Goal: Task Accomplishment & Management: Manage account settings

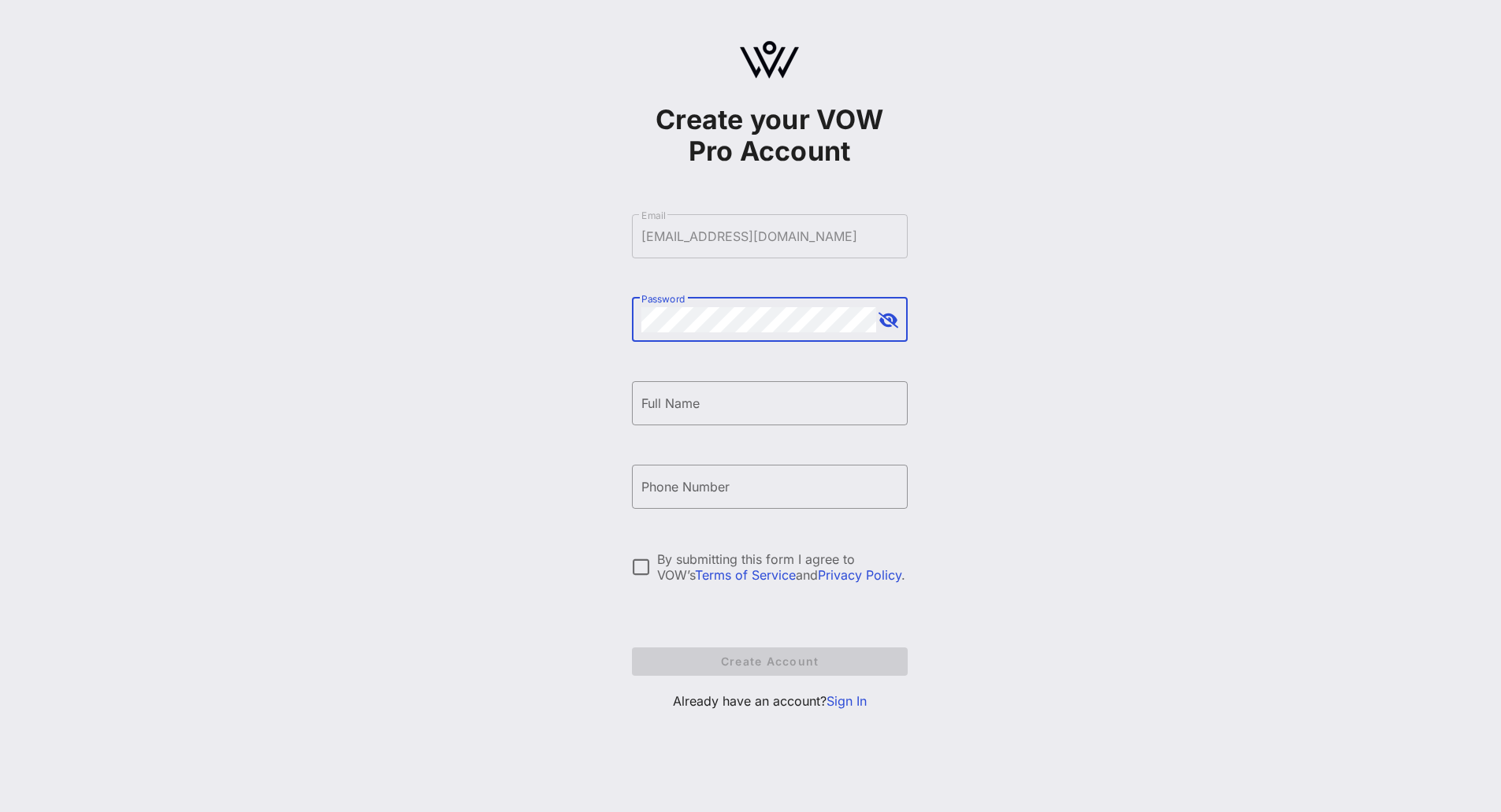
click at [713, 432] on div at bounding box center [769, 438] width 257 height 11
click at [706, 416] on div "Full Name" at bounding box center [769, 403] width 257 height 44
click at [838, 705] on link "Sign In" at bounding box center [847, 701] width 40 height 16
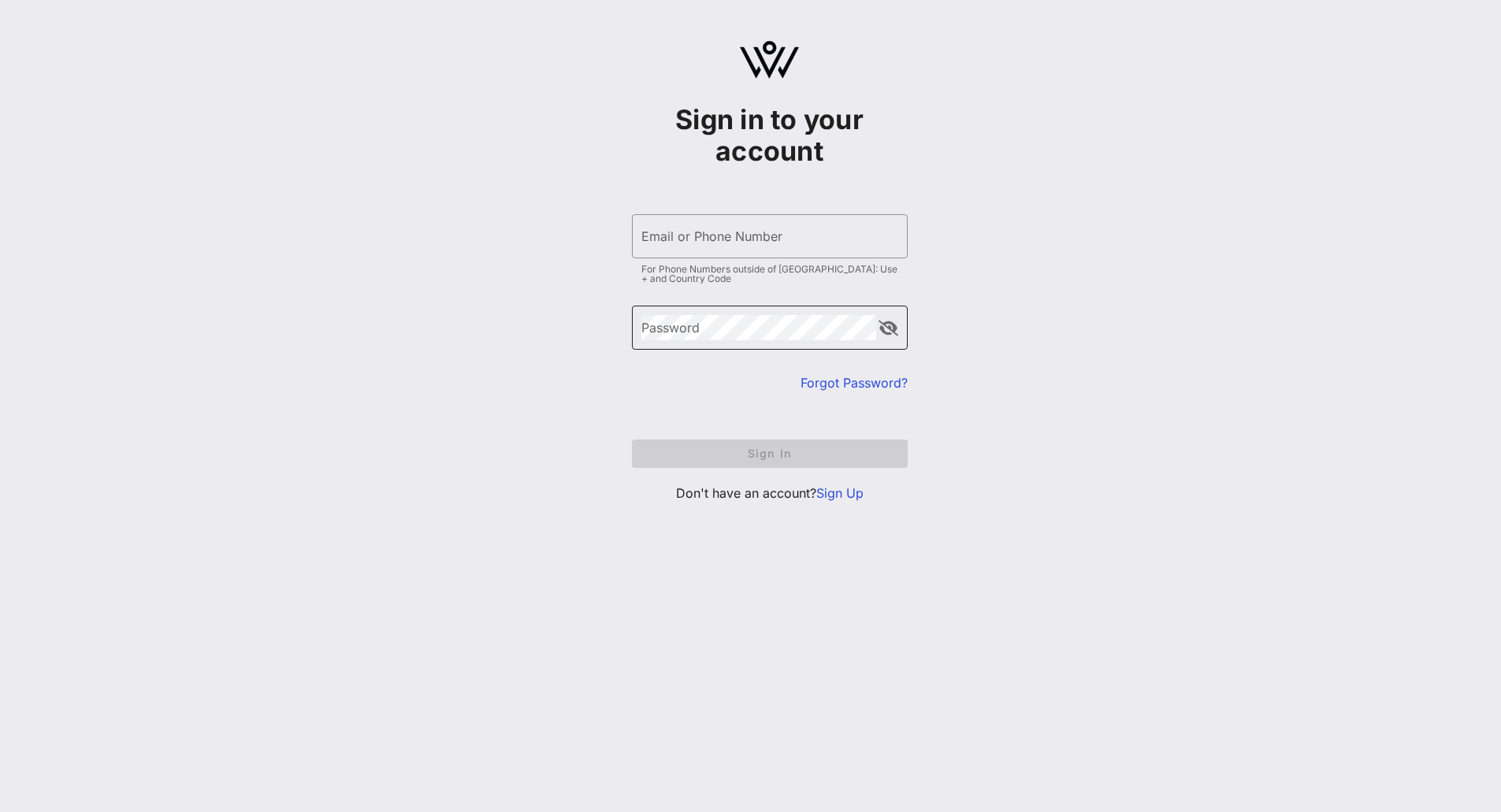
type input "[EMAIL_ADDRESS][DOMAIN_NAME]"
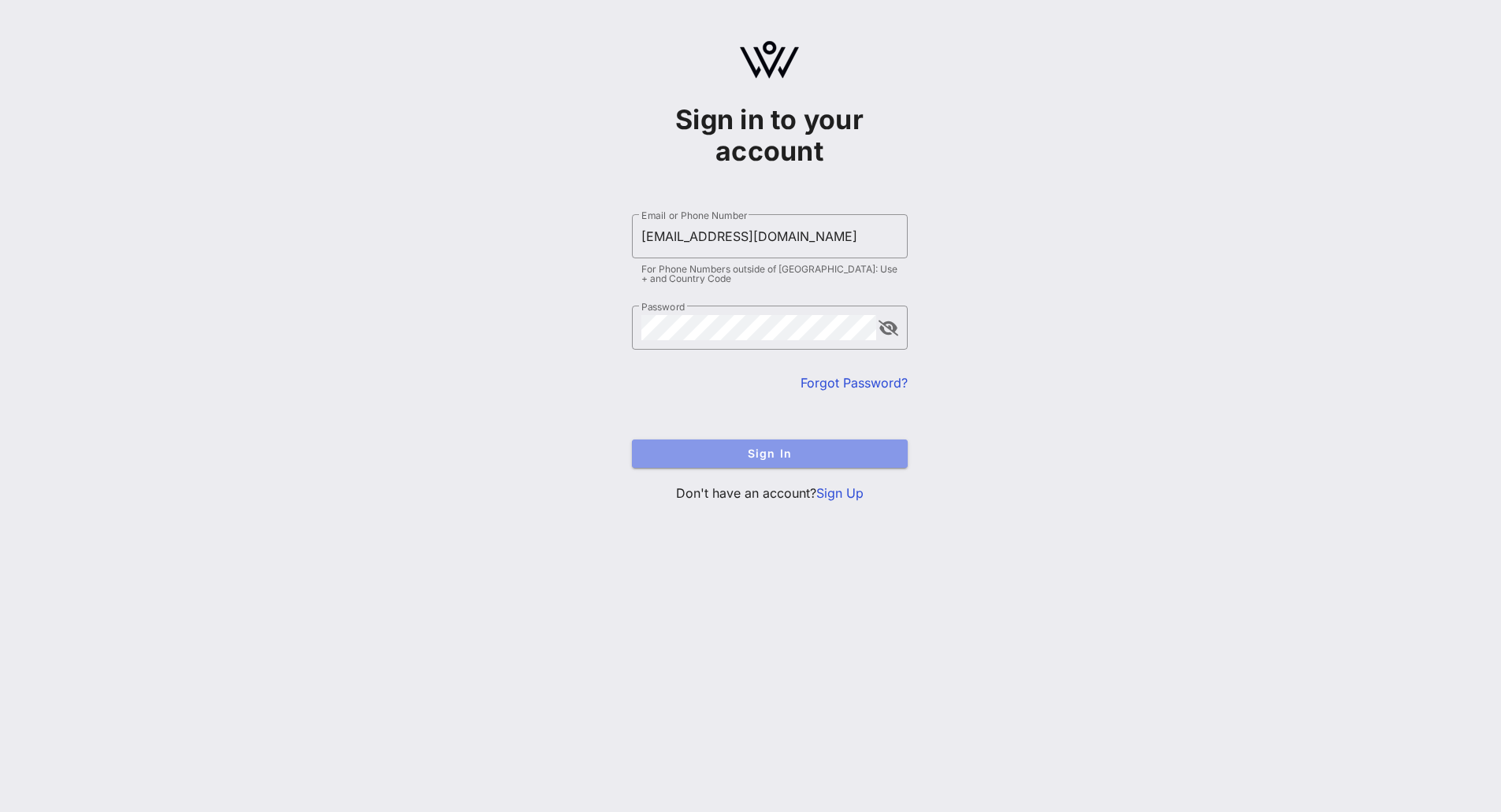
click at [671, 457] on span "Sign In" at bounding box center [769, 453] width 250 height 14
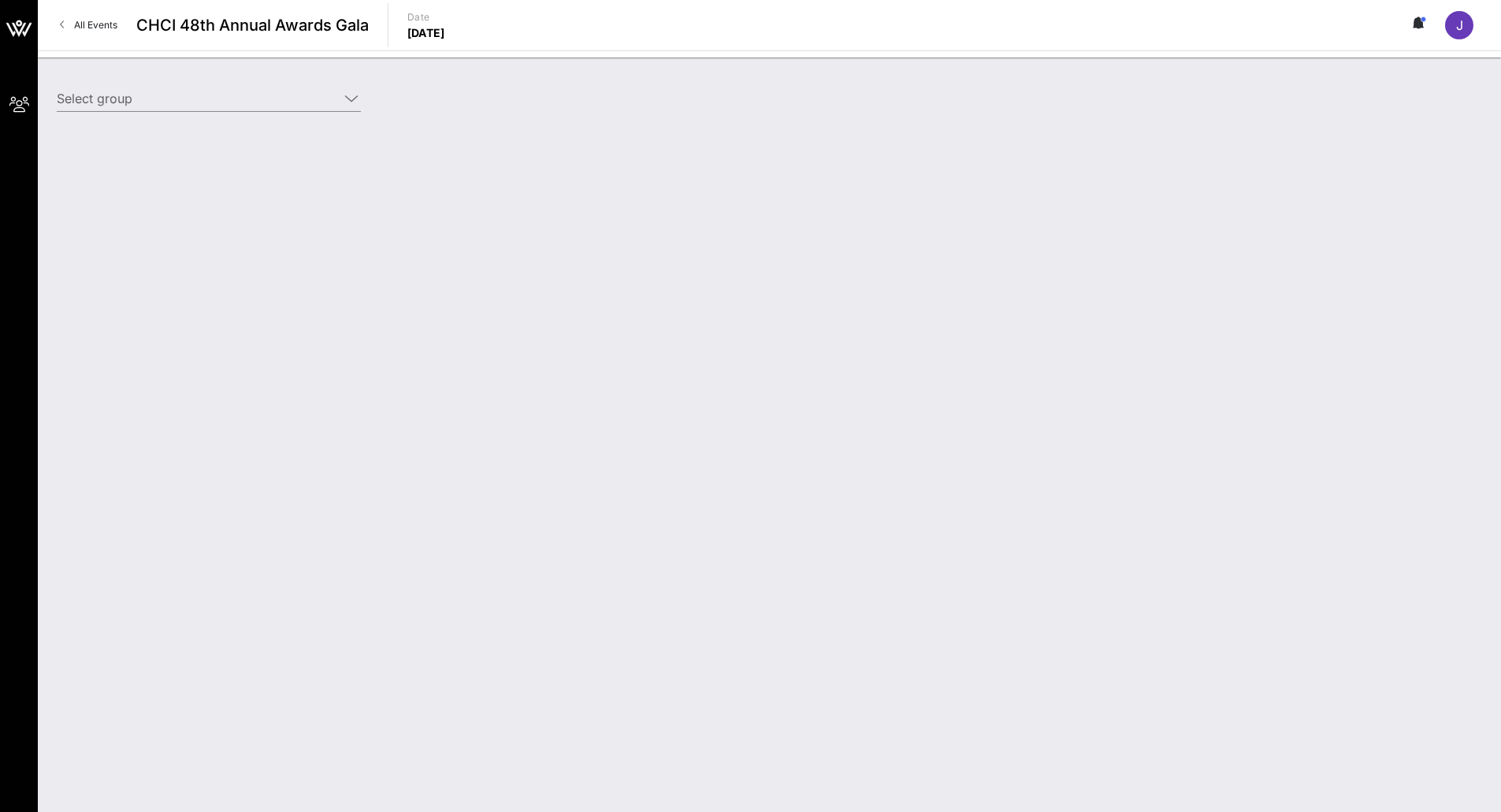
type input "Solar Energy Industries Association (SEIA) (Solar Energy Industries Association…"
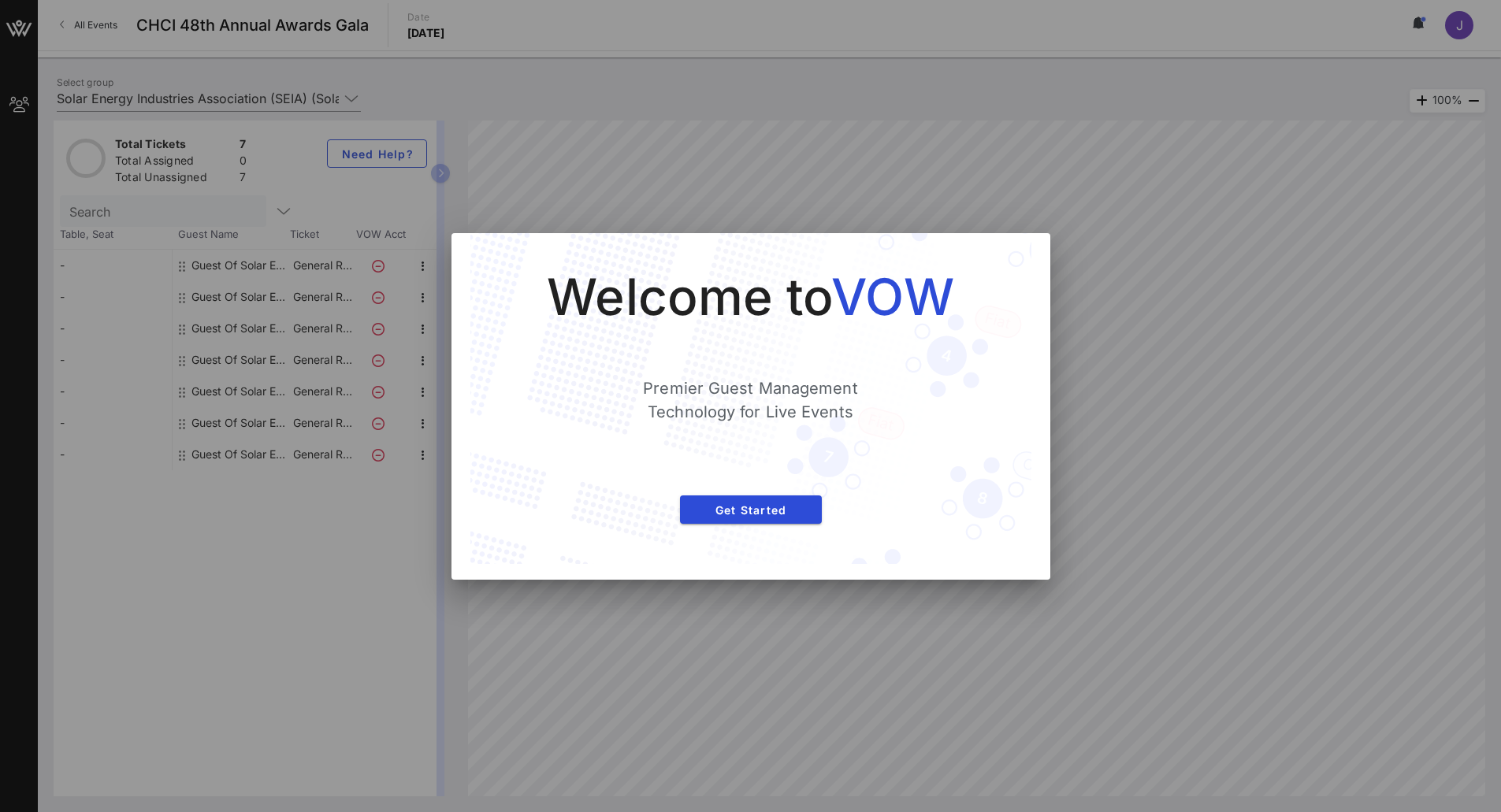
click at [1155, 271] on div at bounding box center [750, 406] width 1501 height 812
click at [727, 539] on div "Welcome to VOW Premier Guest Management Technology for Live Events Get Started" at bounding box center [751, 398] width 561 height 331
click at [740, 512] on span "Get Started" at bounding box center [751, 510] width 117 height 14
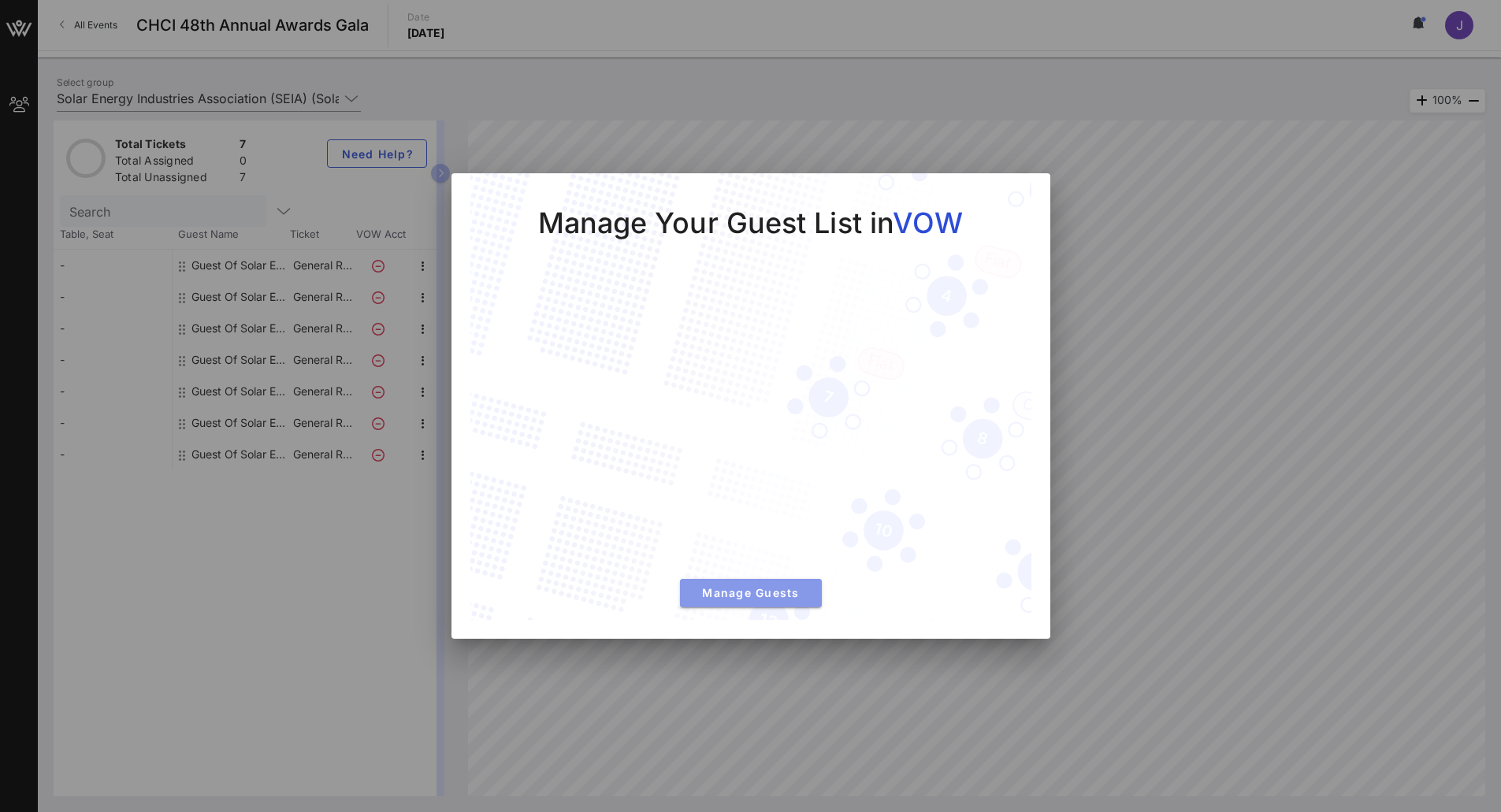
click at [771, 598] on span "Manage Guests" at bounding box center [751, 593] width 117 height 14
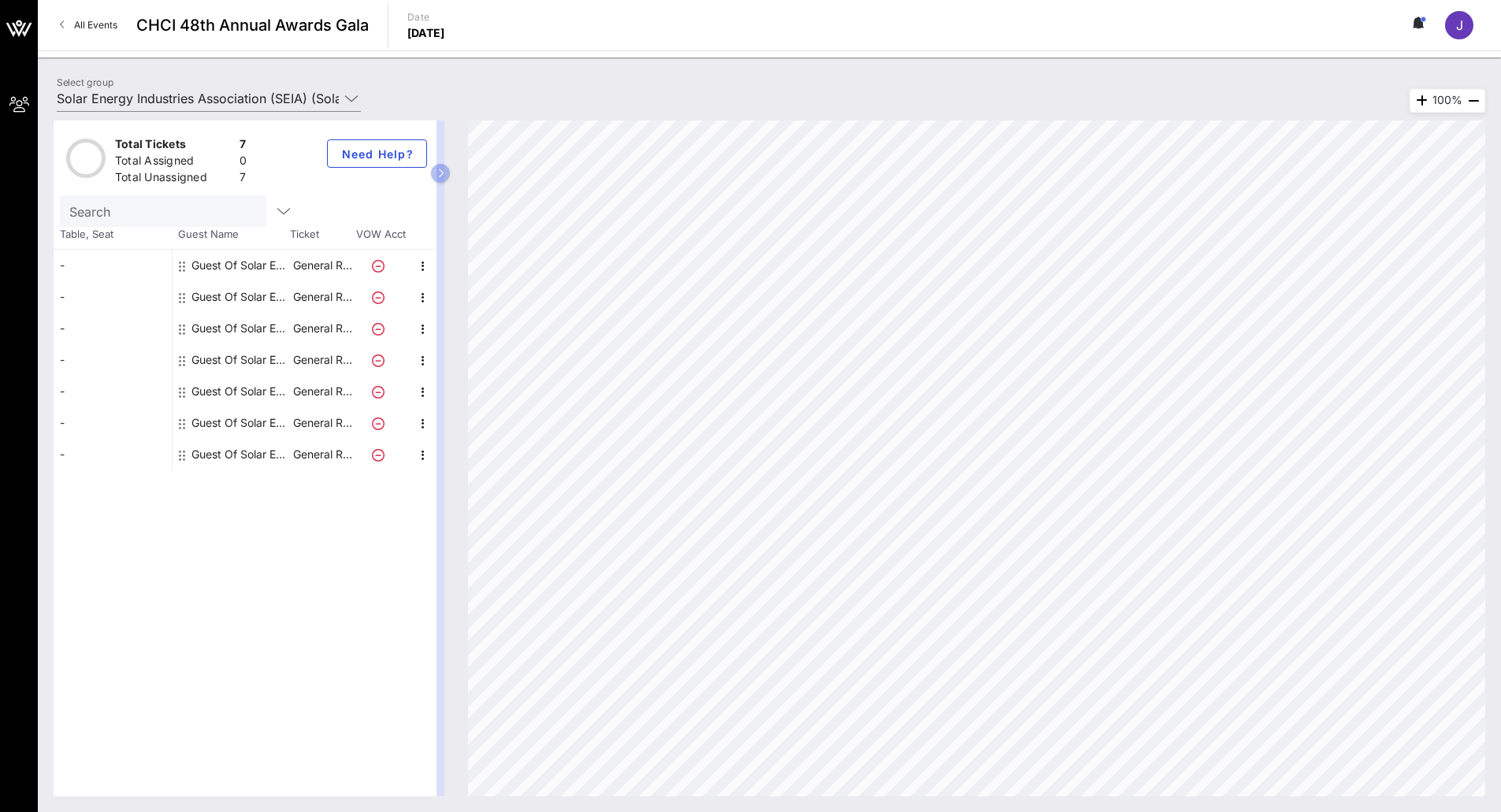
click at [238, 272] on div "Guest Of Solar Energy Industries Association (SEIA)" at bounding box center [241, 265] width 100 height 31
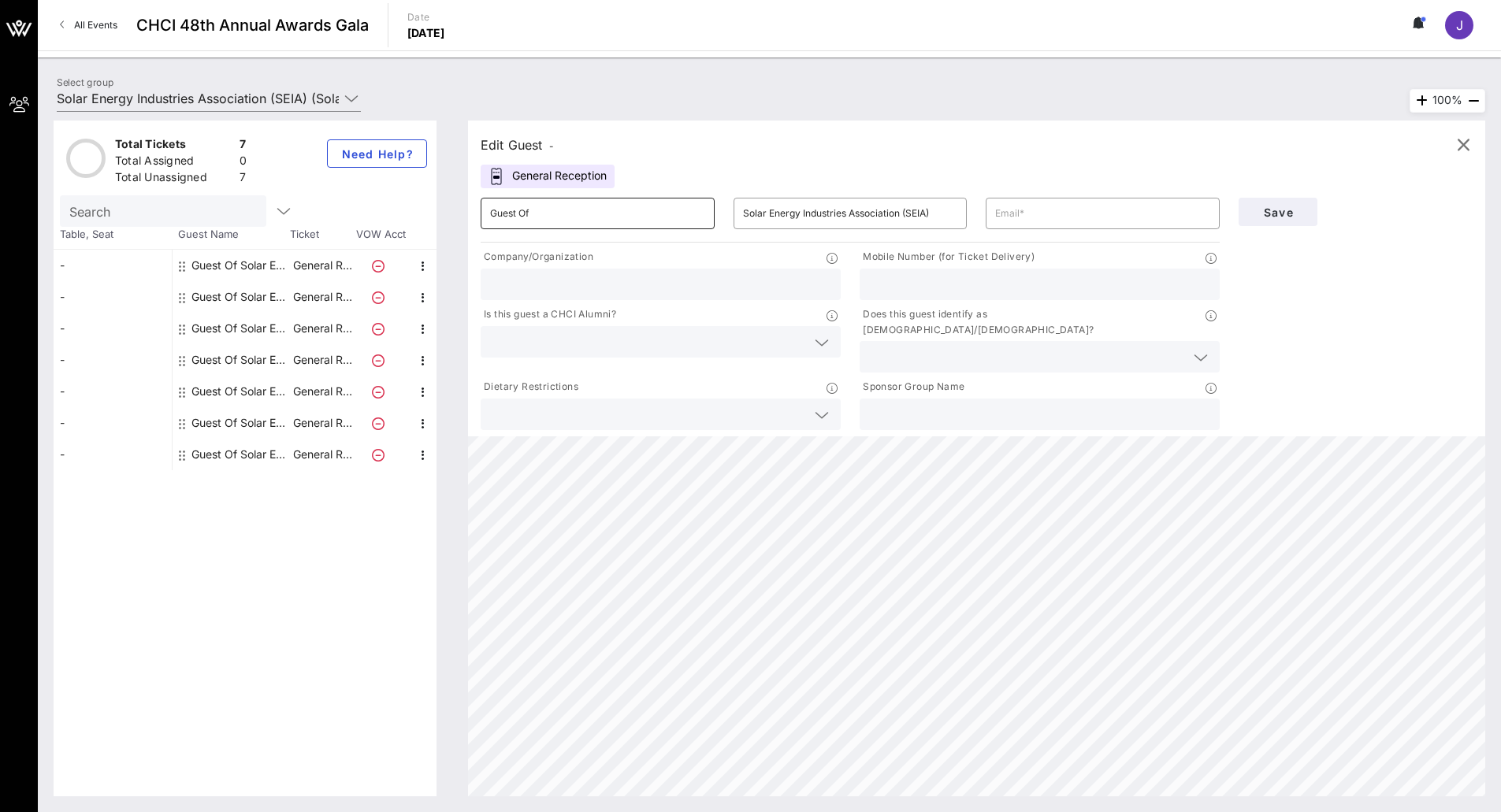
click at [585, 206] on input "Guest Of" at bounding box center [597, 214] width 215 height 26
click at [587, 283] on input "text" at bounding box center [660, 284] width 341 height 20
click at [568, 215] on input "Guest Of" at bounding box center [597, 214] width 215 height 26
drag, startPoint x: 568, startPoint y: 216, endPoint x: 450, endPoint y: 203, distance: 118.7
click at [450, 203] on div "Total Tickets 7 Total Assigned 0 Total Unassigned 7 Need Help? Search Table, Se…" at bounding box center [769, 459] width 1432 height 676
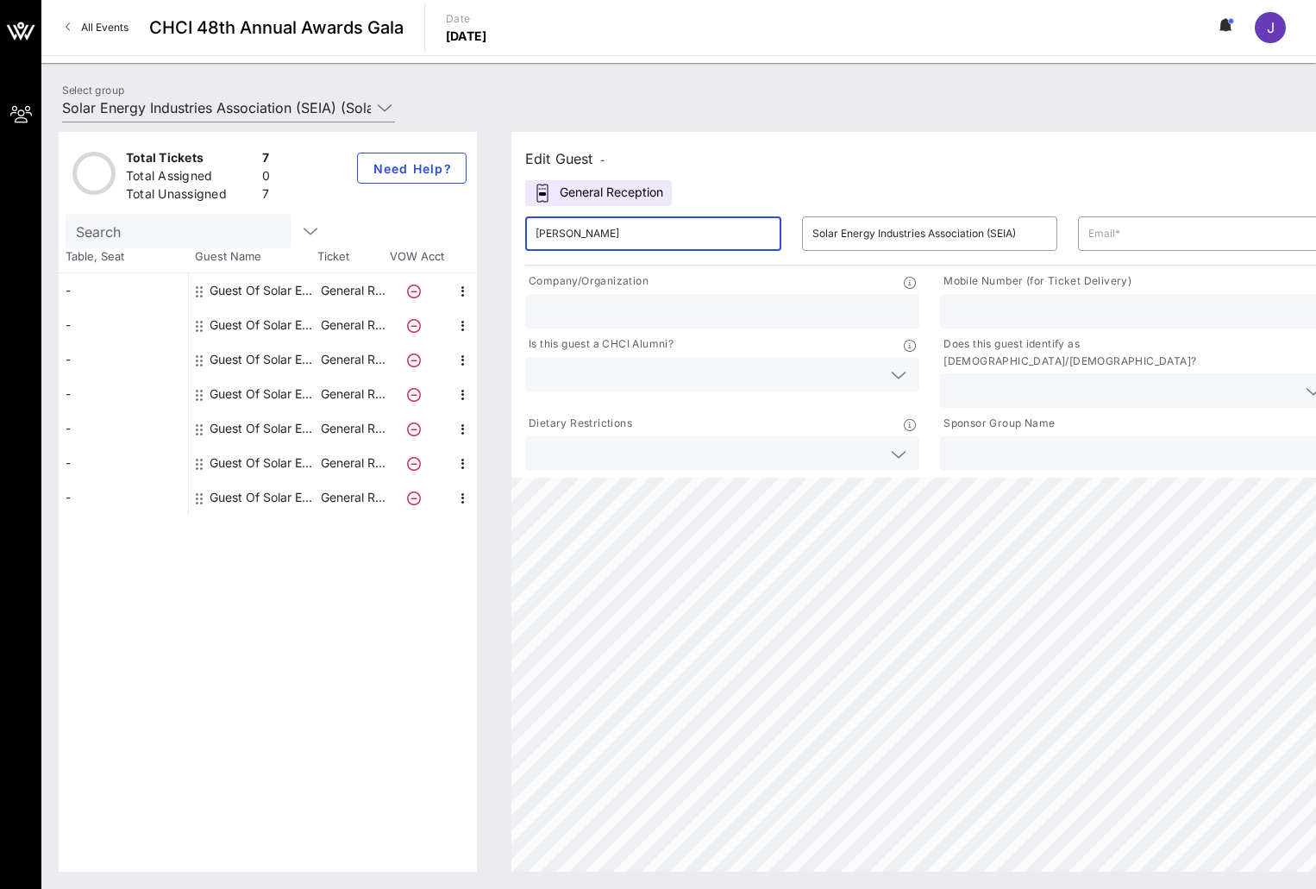
type input "[PERSON_NAME]"
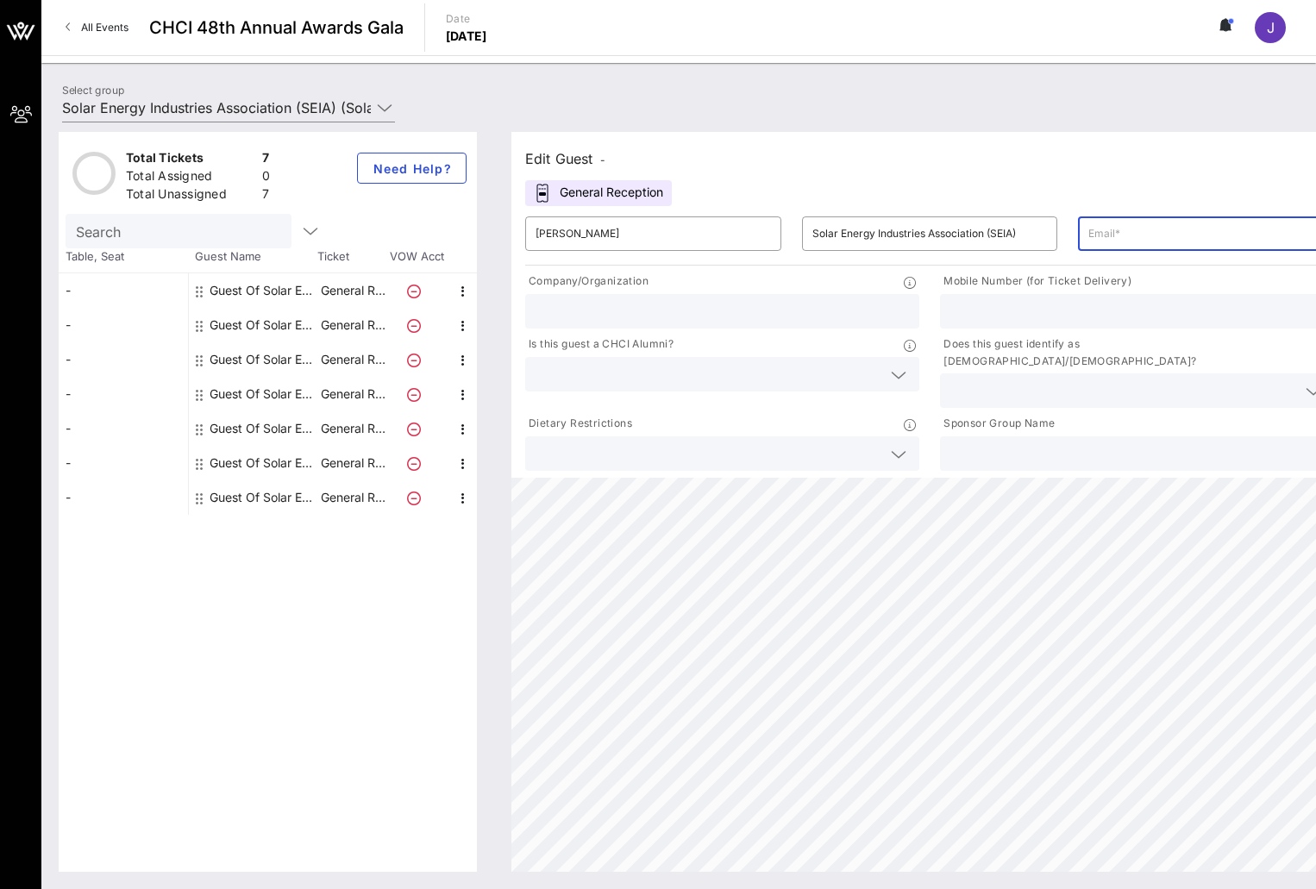
click at [1124, 235] on input "text" at bounding box center [1205, 234] width 235 height 28
click at [1166, 231] on input "text" at bounding box center [1205, 234] width 235 height 28
paste input "[PERSON_NAME]<[PERSON_NAME][EMAIL_ADDRESS][DOMAIN_NAME]>"
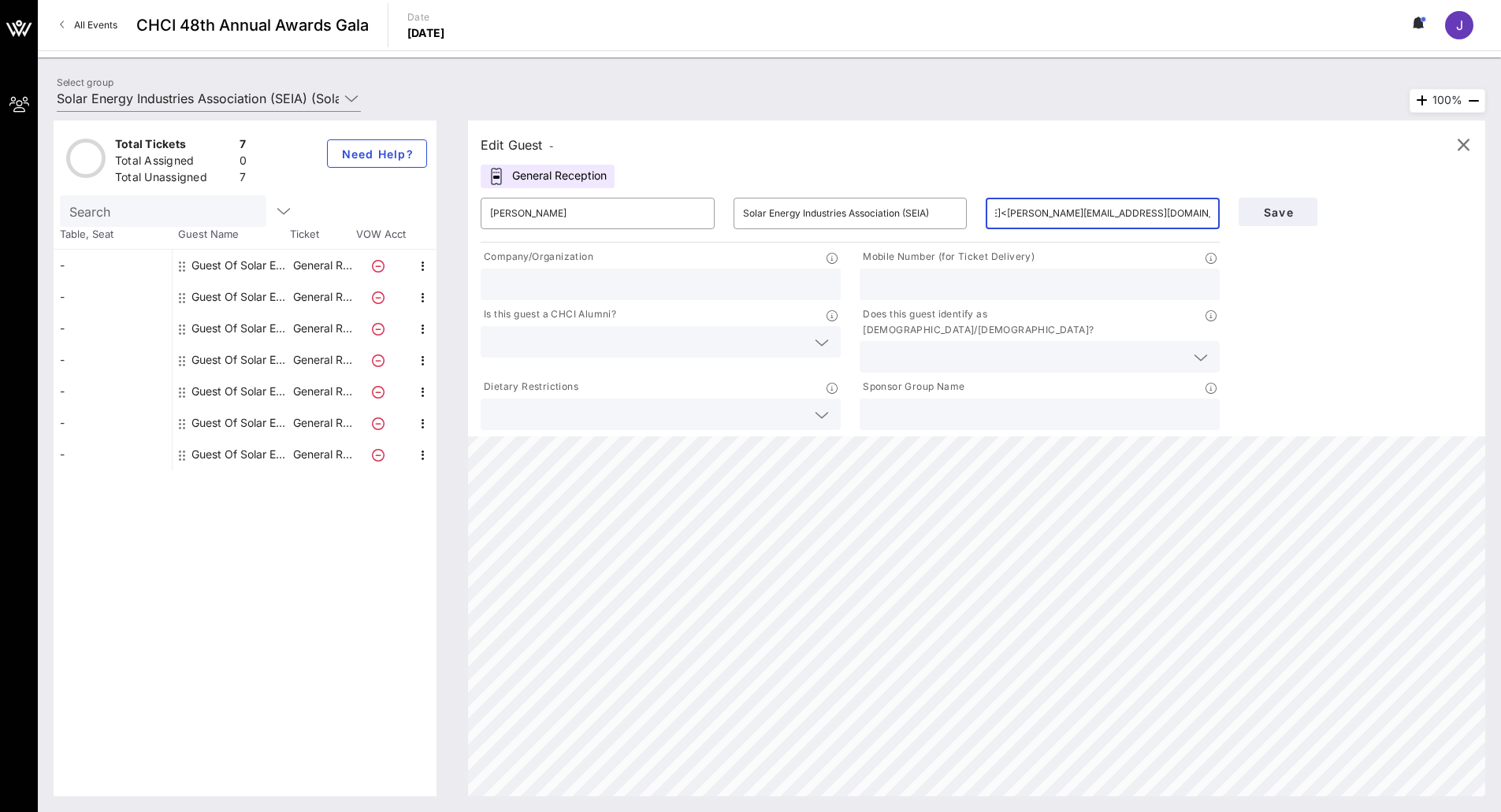
click at [1090, 223] on input "[PERSON_NAME]<[PERSON_NAME][EMAIL_ADDRESS][DOMAIN_NAME]>" at bounding box center [1102, 214] width 215 height 26
drag, startPoint x: 1063, startPoint y: 216, endPoint x: 946, endPoint y: 206, distance: 117.4
click at [946, 206] on div "​ [PERSON_NAME] ​ Solar Energy Industries Association (SEIA) ​ [PERSON_NAME]<[P…" at bounding box center [851, 213] width 758 height 50
click at [1169, 215] on input "[PERSON_NAME][EMAIL_ADDRESS][DOMAIN_NAME]>" at bounding box center [1102, 214] width 215 height 26
type input "[PERSON_NAME][EMAIL_ADDRESS][DOMAIN_NAME]"
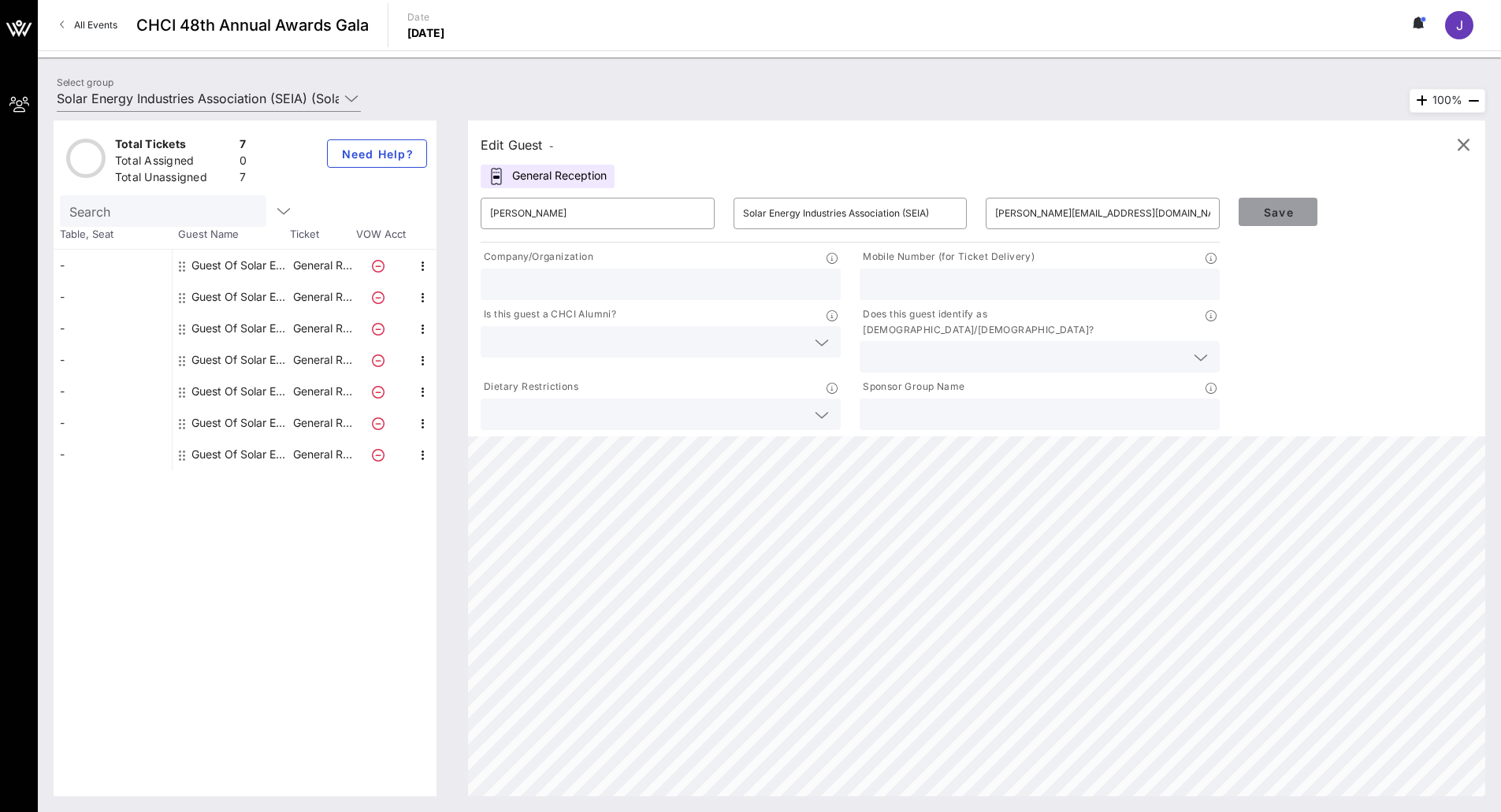
click at [1263, 218] on span "Save" at bounding box center [1277, 212] width 54 height 14
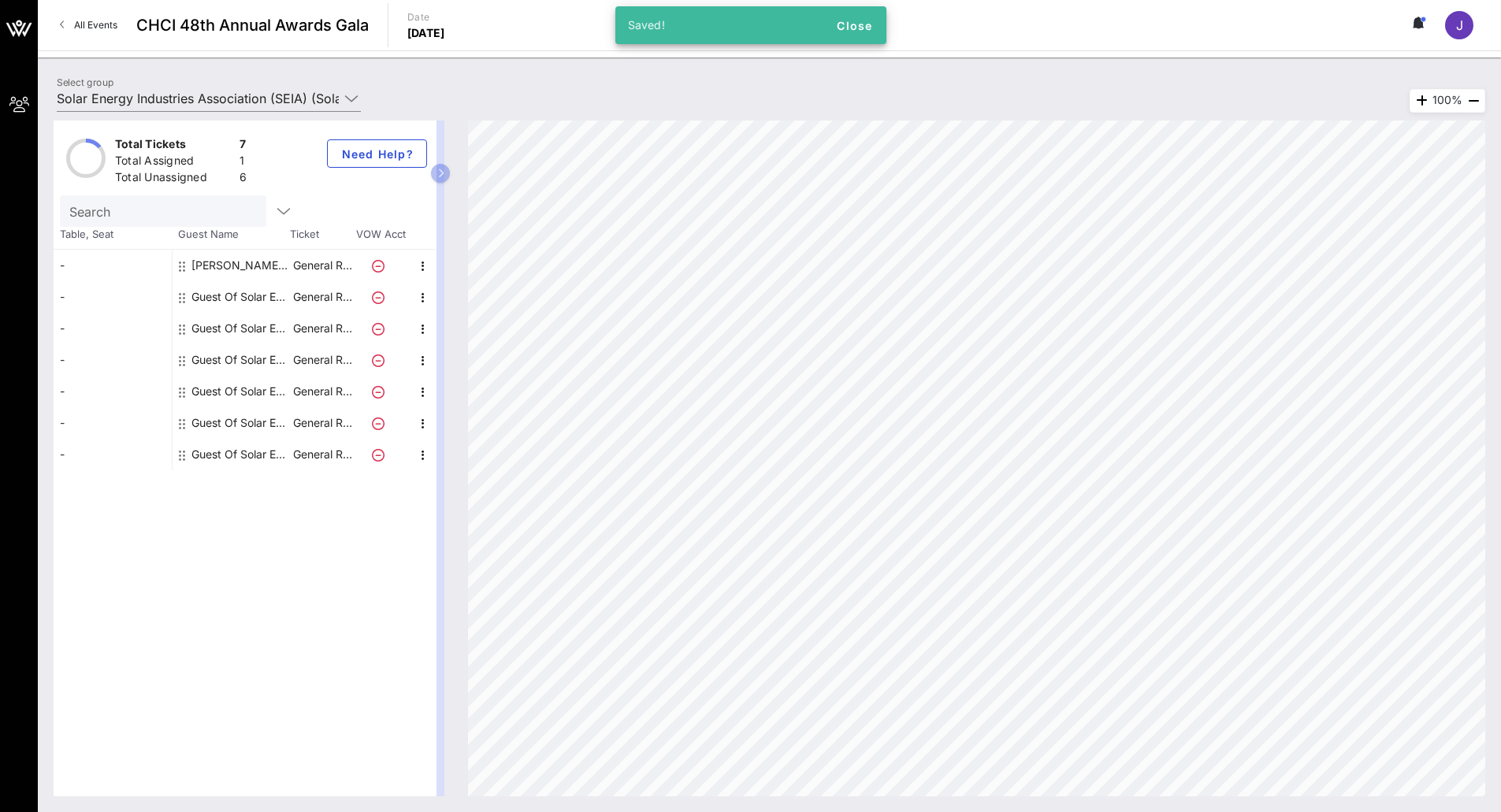
click at [234, 263] on div "[PERSON_NAME] Solar Energy Industries Association (SEIA)" at bounding box center [241, 265] width 100 height 31
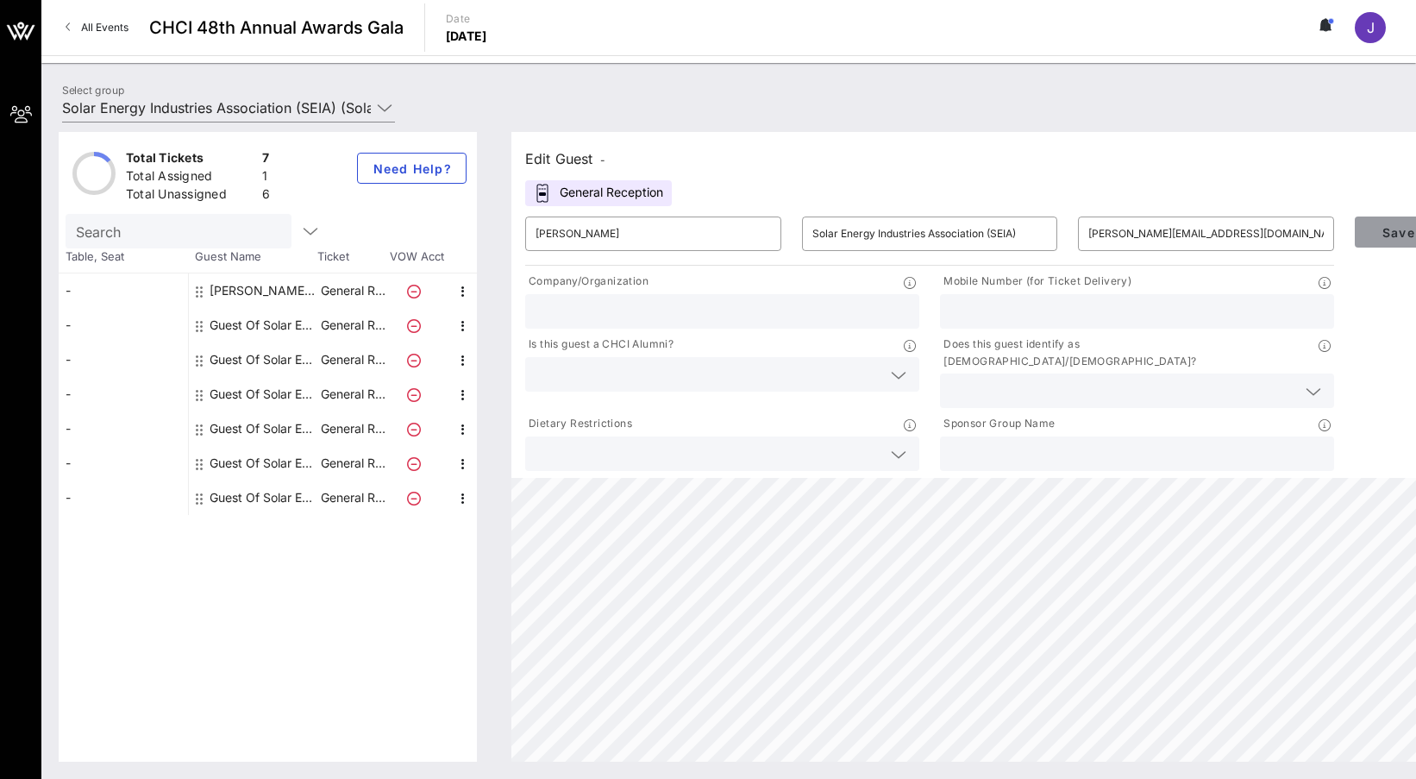
click at [1370, 235] on span "Save" at bounding box center [1397, 232] width 59 height 15
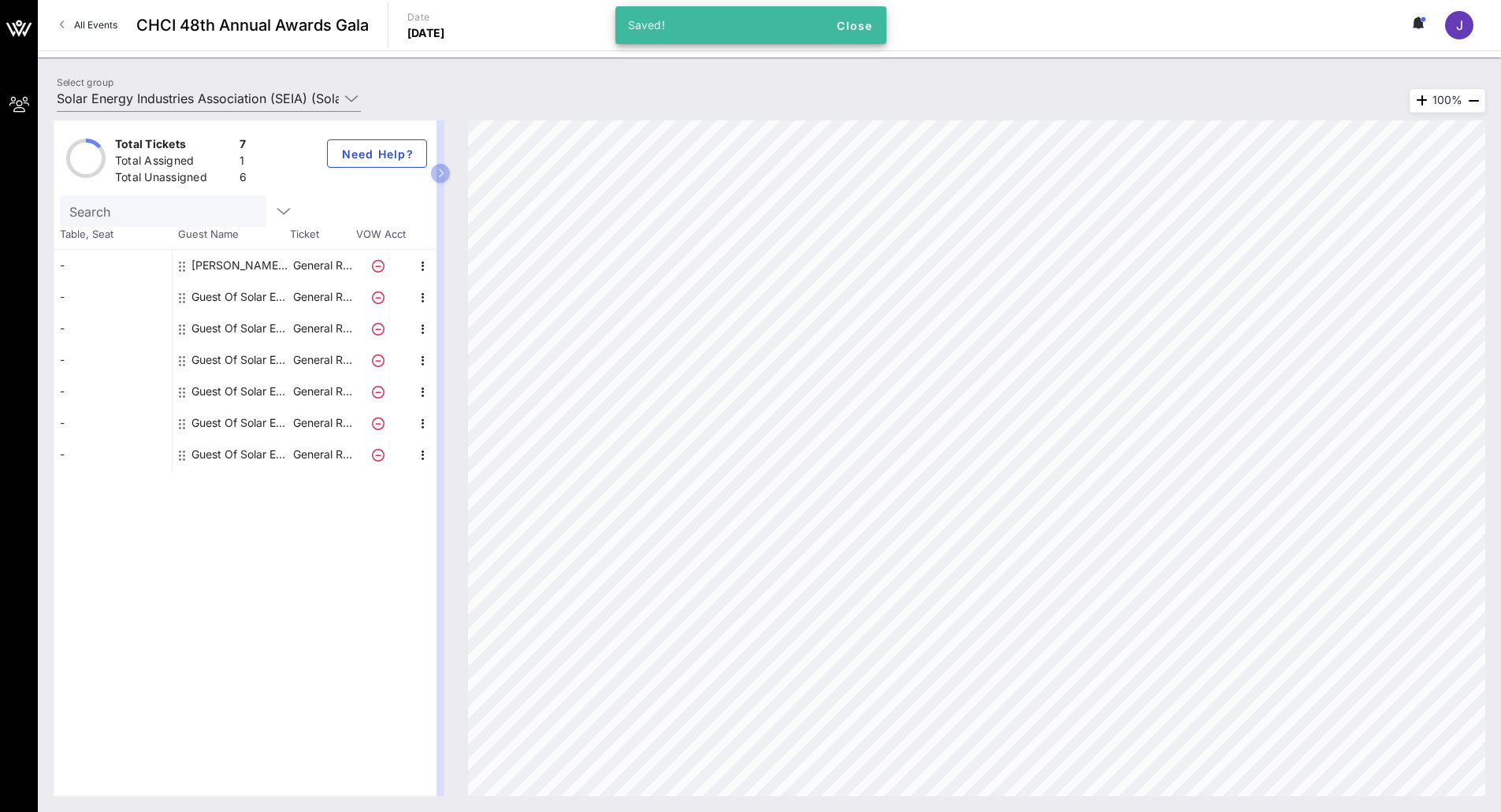
click at [225, 303] on div "Guest Of Solar Energy Industries Association (SEIA)" at bounding box center [241, 297] width 100 height 31
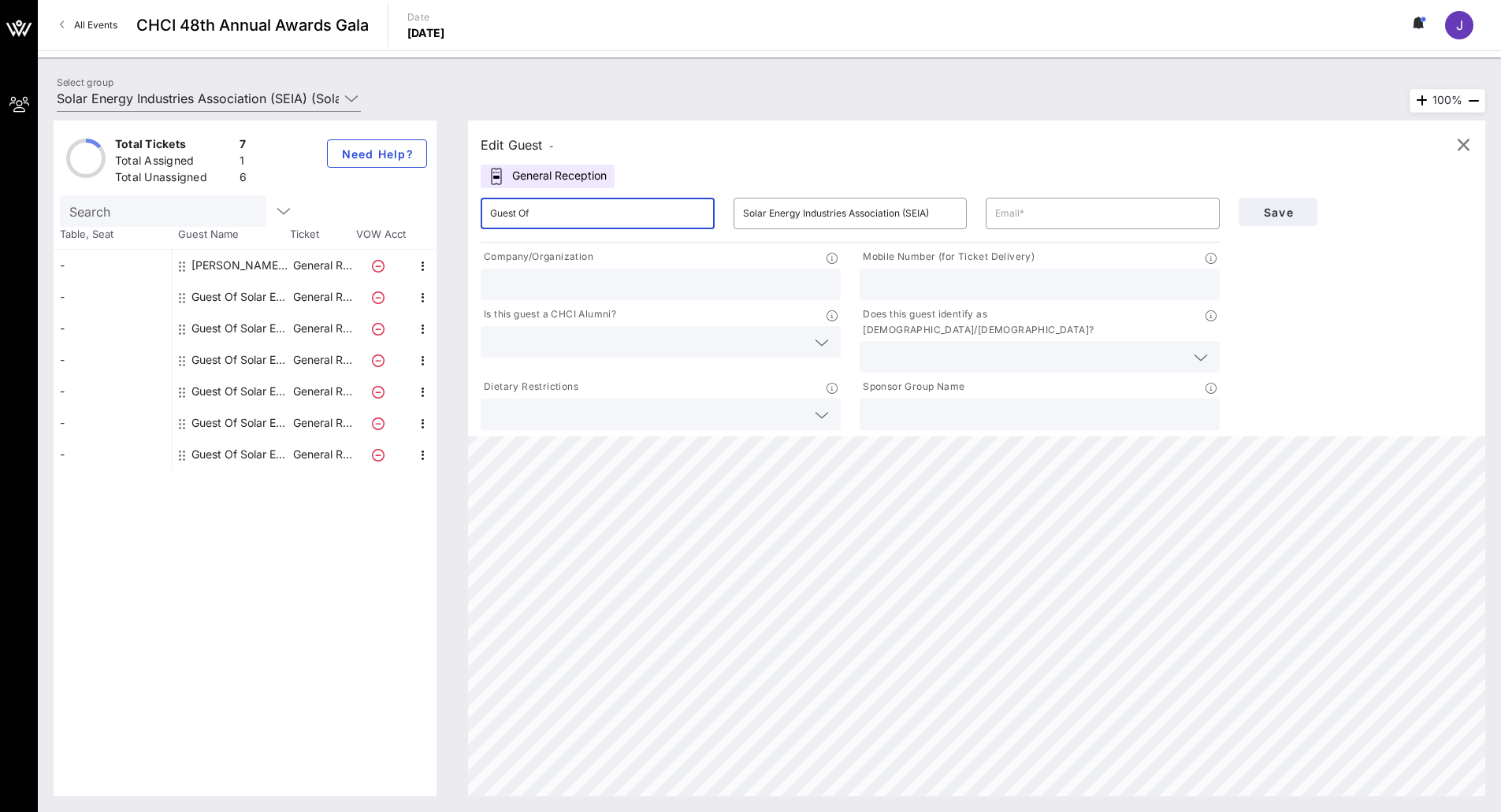
click at [558, 221] on input "Guest Of" at bounding box center [597, 214] width 215 height 26
type input "[PERSON_NAME]"
type input "l"
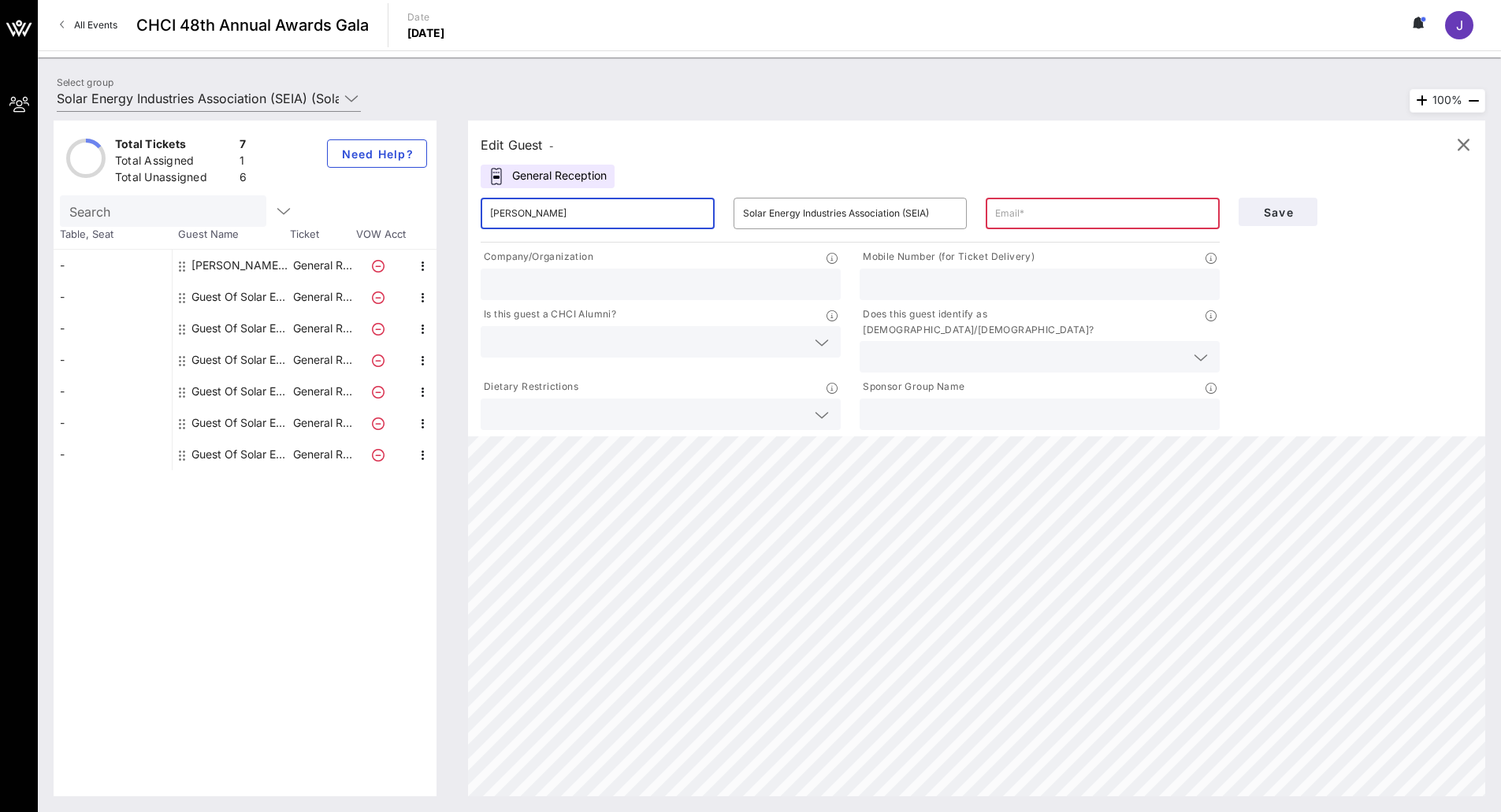
click at [558, 221] on input "[PERSON_NAME]" at bounding box center [597, 214] width 215 height 26
type input "[PERSON_NAME]"
click at [755, 222] on input "Solar Energy Industries Association (SEIA)" at bounding box center [850, 214] width 215 height 26
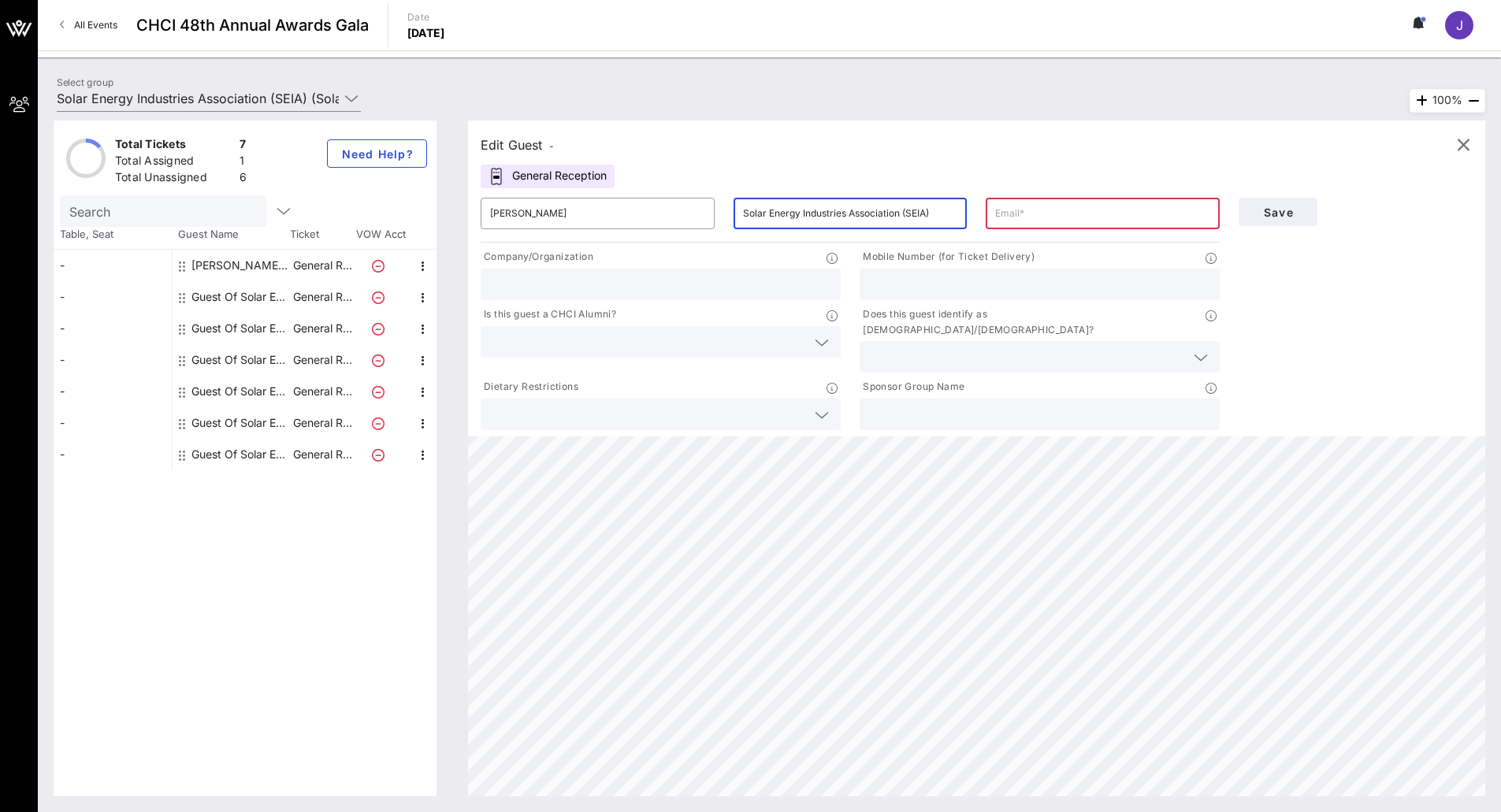
click at [755, 222] on input "Solar Energy Industries Association (SEIA)" at bounding box center [850, 214] width 215 height 26
type input "[PERSON_NAME]"
click at [636, 216] on input "[PERSON_NAME]" at bounding box center [597, 214] width 215 height 26
type input "[PERSON_NAME]"
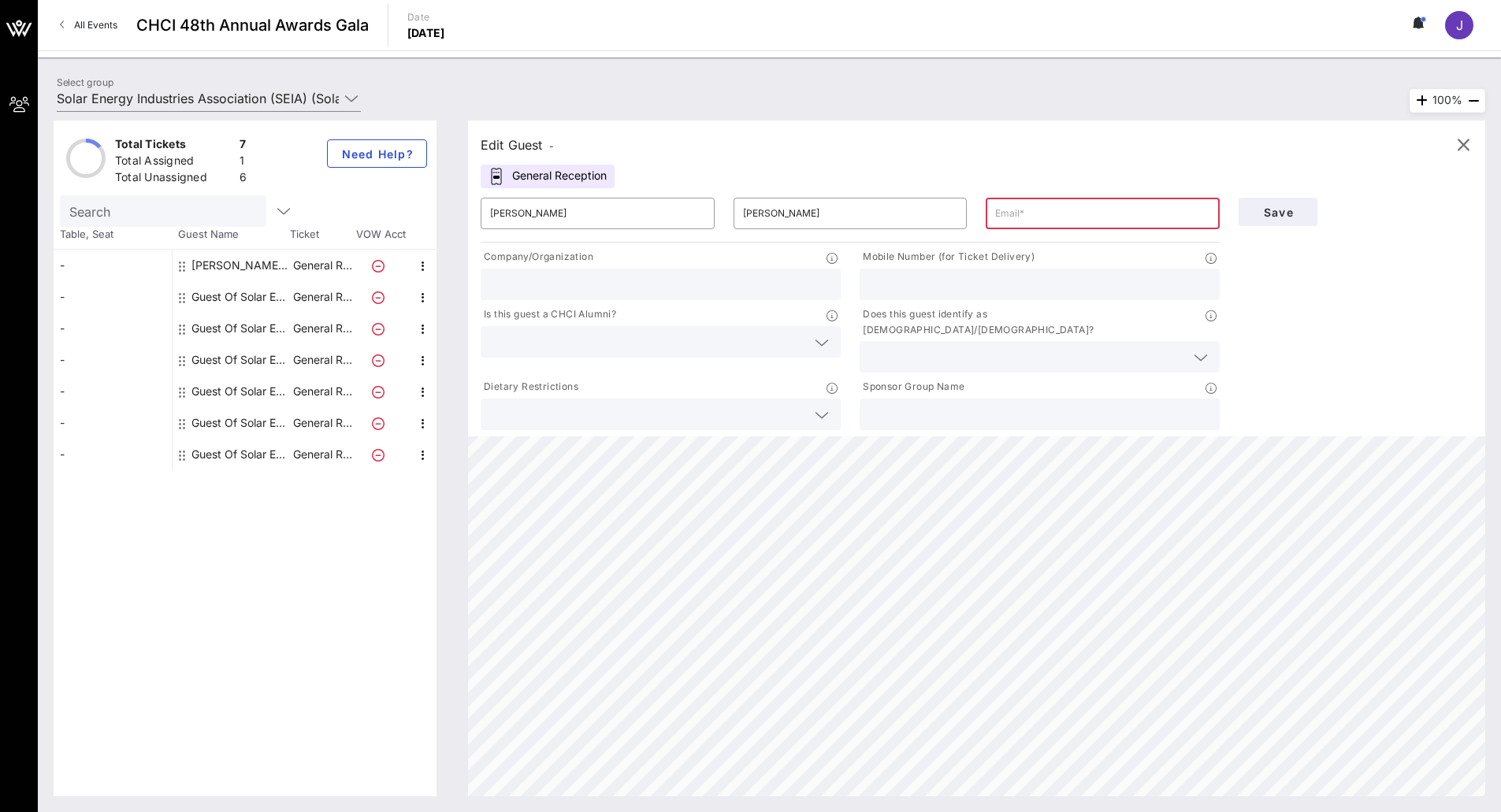
click at [1026, 209] on input "text" at bounding box center [1102, 214] width 215 height 26
type input "[EMAIL_ADDRESS][DOMAIN_NAME]"
click at [695, 298] on div at bounding box center [660, 284] width 341 height 31
type input "Solar Energy Industries Association"
click at [1293, 216] on span "Save" at bounding box center [1277, 212] width 54 height 14
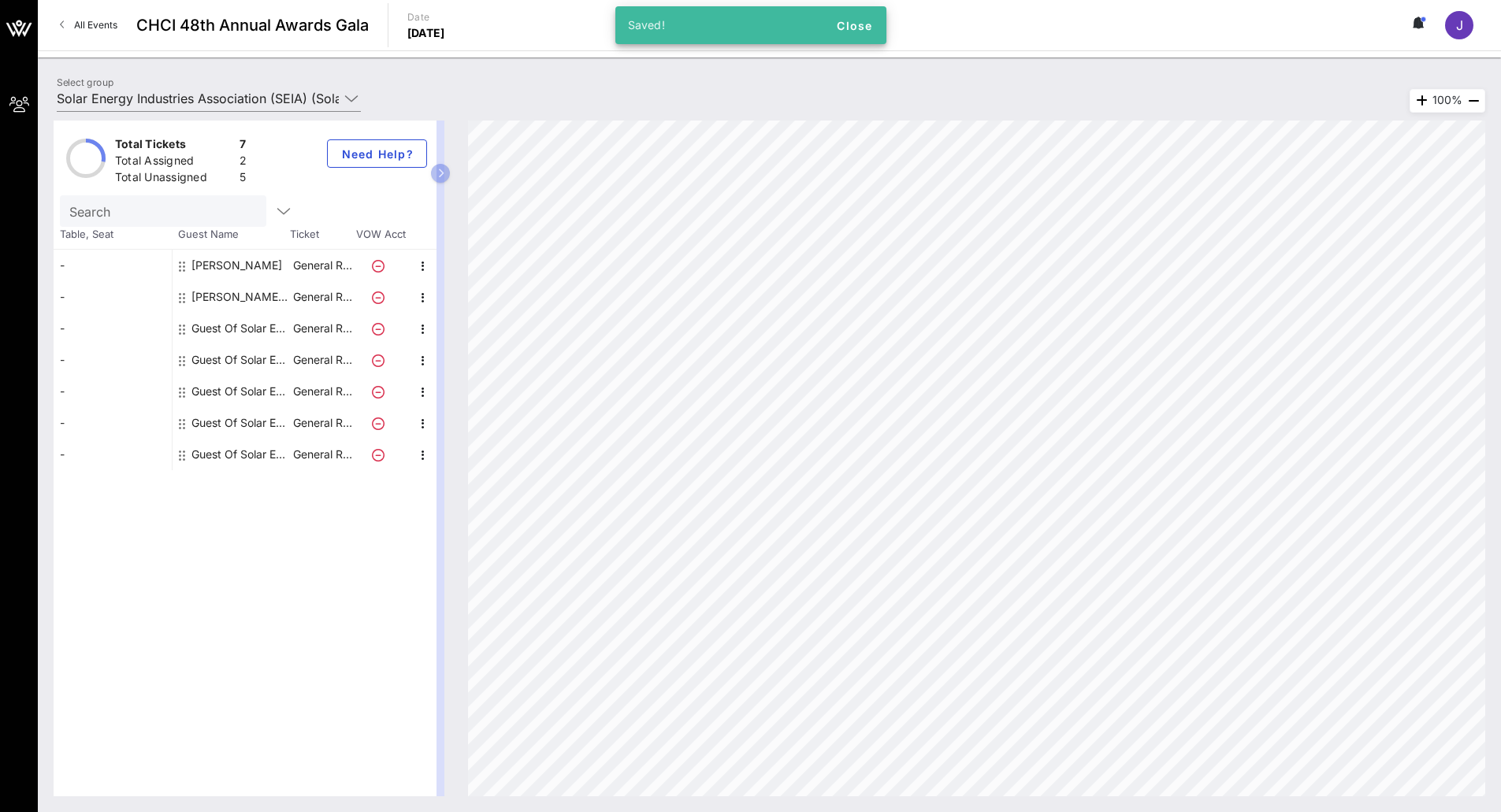
click at [230, 294] on div "[PERSON_NAME] Solar Energy Industries Association (SEIA)" at bounding box center [241, 297] width 100 height 31
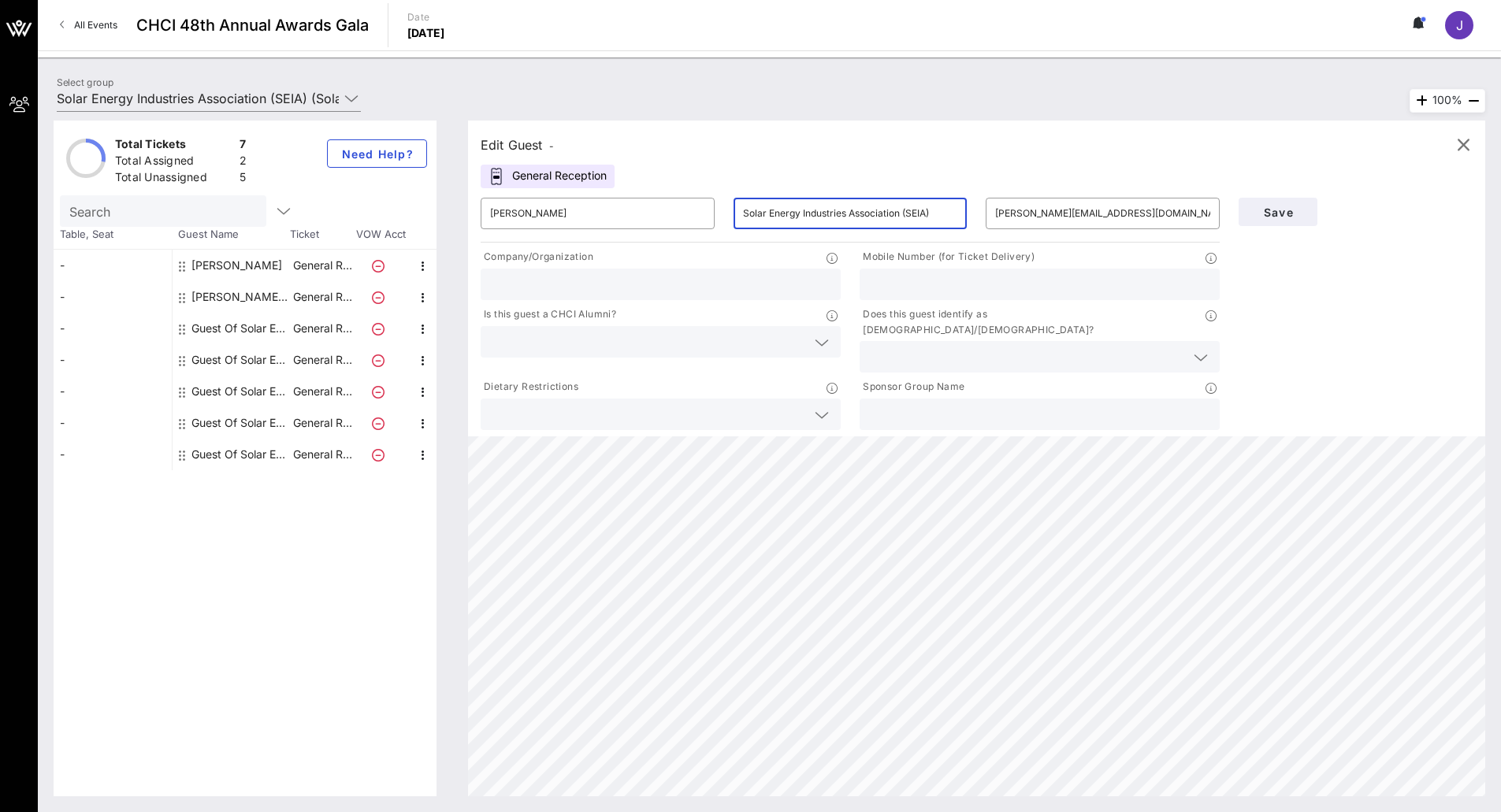
click at [796, 222] on input "Solar Energy Industries Association (SEIA)" at bounding box center [850, 214] width 215 height 26
drag, startPoint x: 613, startPoint y: 212, endPoint x: 529, endPoint y: 213, distance: 84.0
click at [529, 213] on input "[PERSON_NAME]" at bounding box center [597, 214] width 215 height 26
drag, startPoint x: 929, startPoint y: 215, endPoint x: 662, endPoint y: 200, distance: 267.4
click at [662, 200] on div "​ [PERSON_NAME] ​ Solar Energy Industries Association (SEIA) ​ [PERSON_NAME][EM…" at bounding box center [851, 213] width 758 height 50
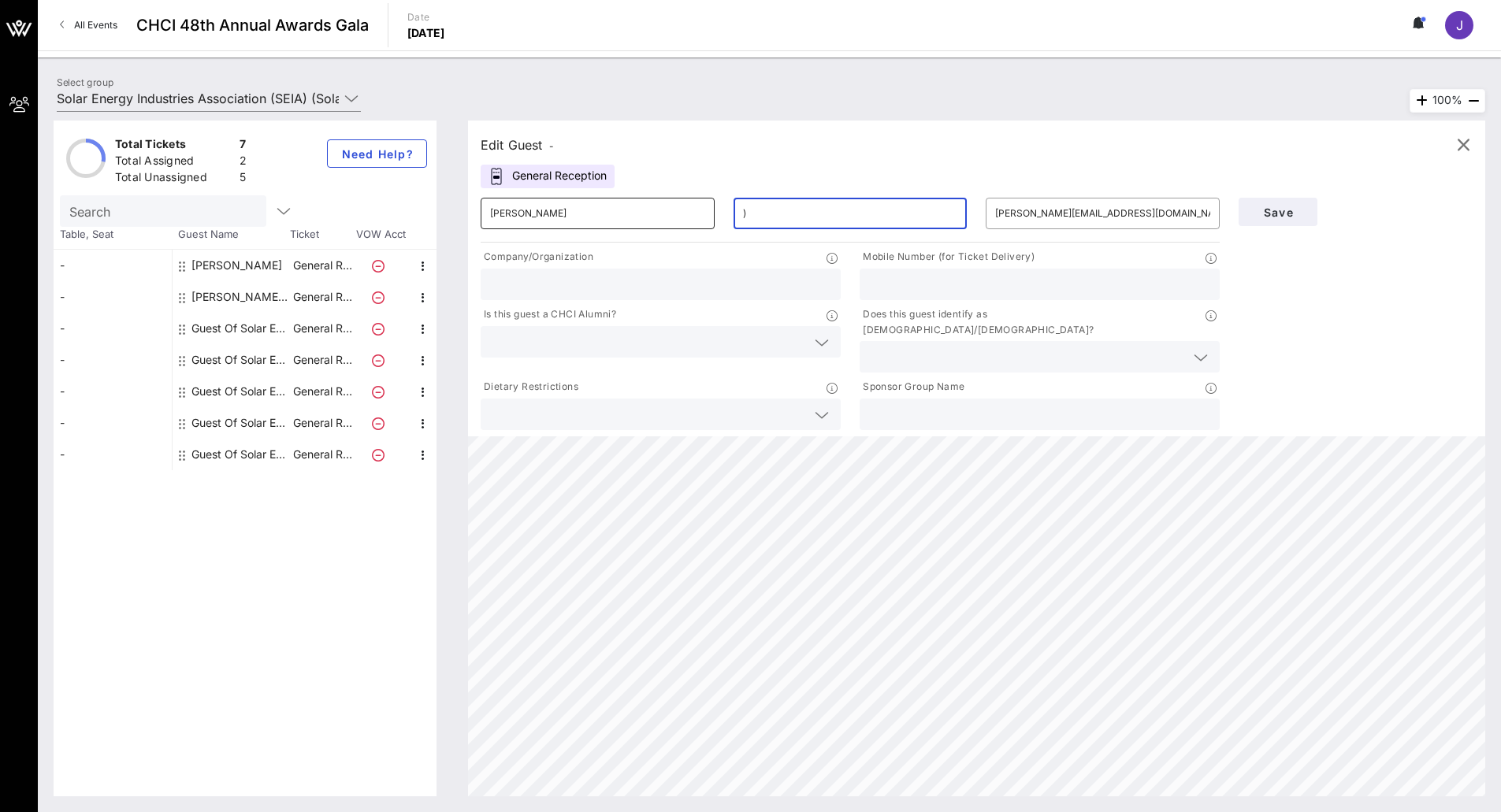
paste input "Inurreta Acero"
click at [838, 222] on input "Inurreta Acero)" at bounding box center [850, 214] width 215 height 26
type input "Inurreta Acero"
click at [554, 284] on input "text" at bounding box center [660, 284] width 341 height 20
click at [775, 223] on input "Inurreta Acero" at bounding box center [850, 214] width 215 height 26
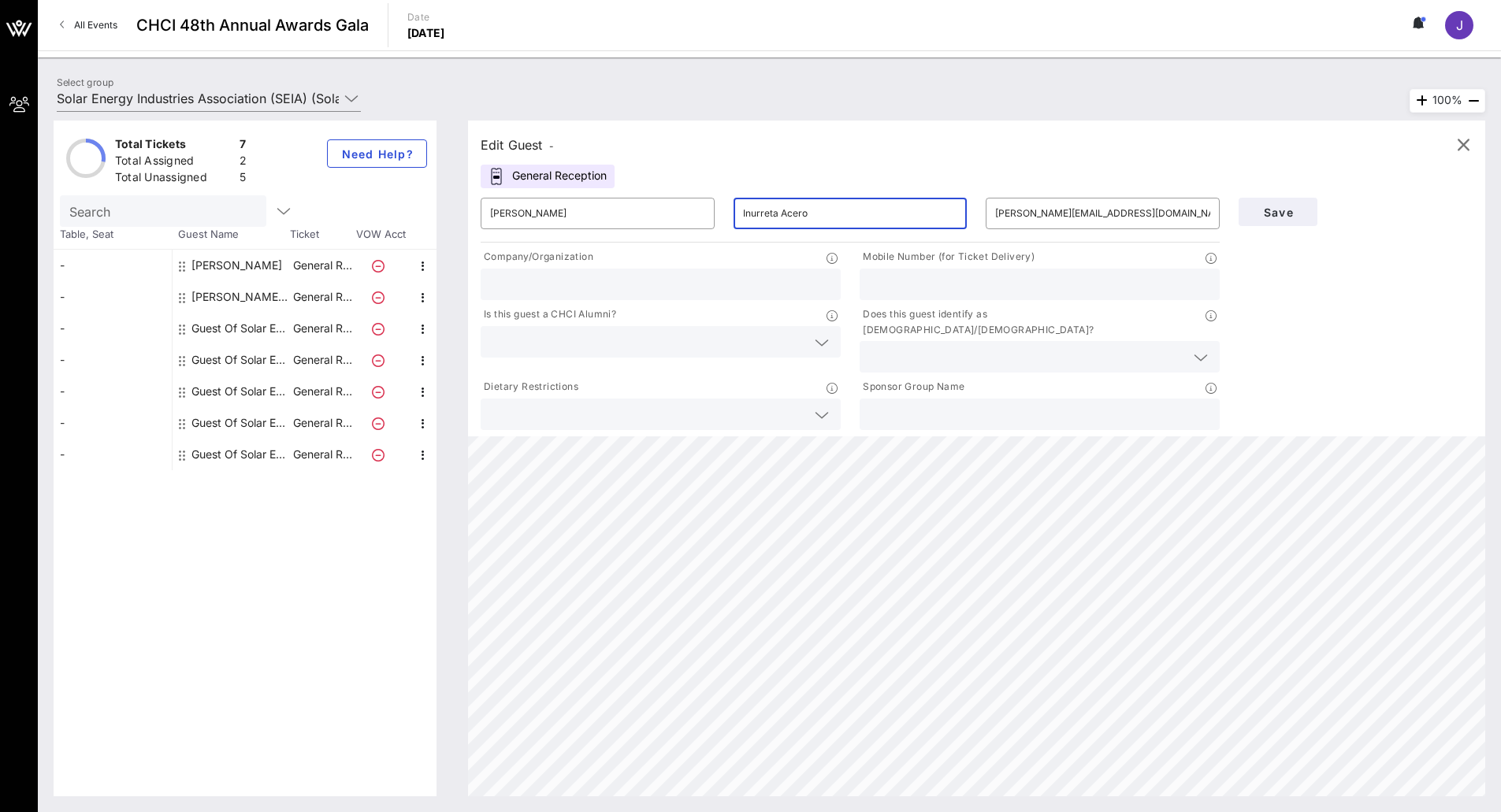
click at [558, 285] on input "text" at bounding box center [660, 284] width 341 height 20
type input "EDP Renewables"
drag, startPoint x: 621, startPoint y: 215, endPoint x: 527, endPoint y: 206, distance: 94.4
click at [527, 206] on input "[PERSON_NAME]" at bounding box center [597, 214] width 215 height 26
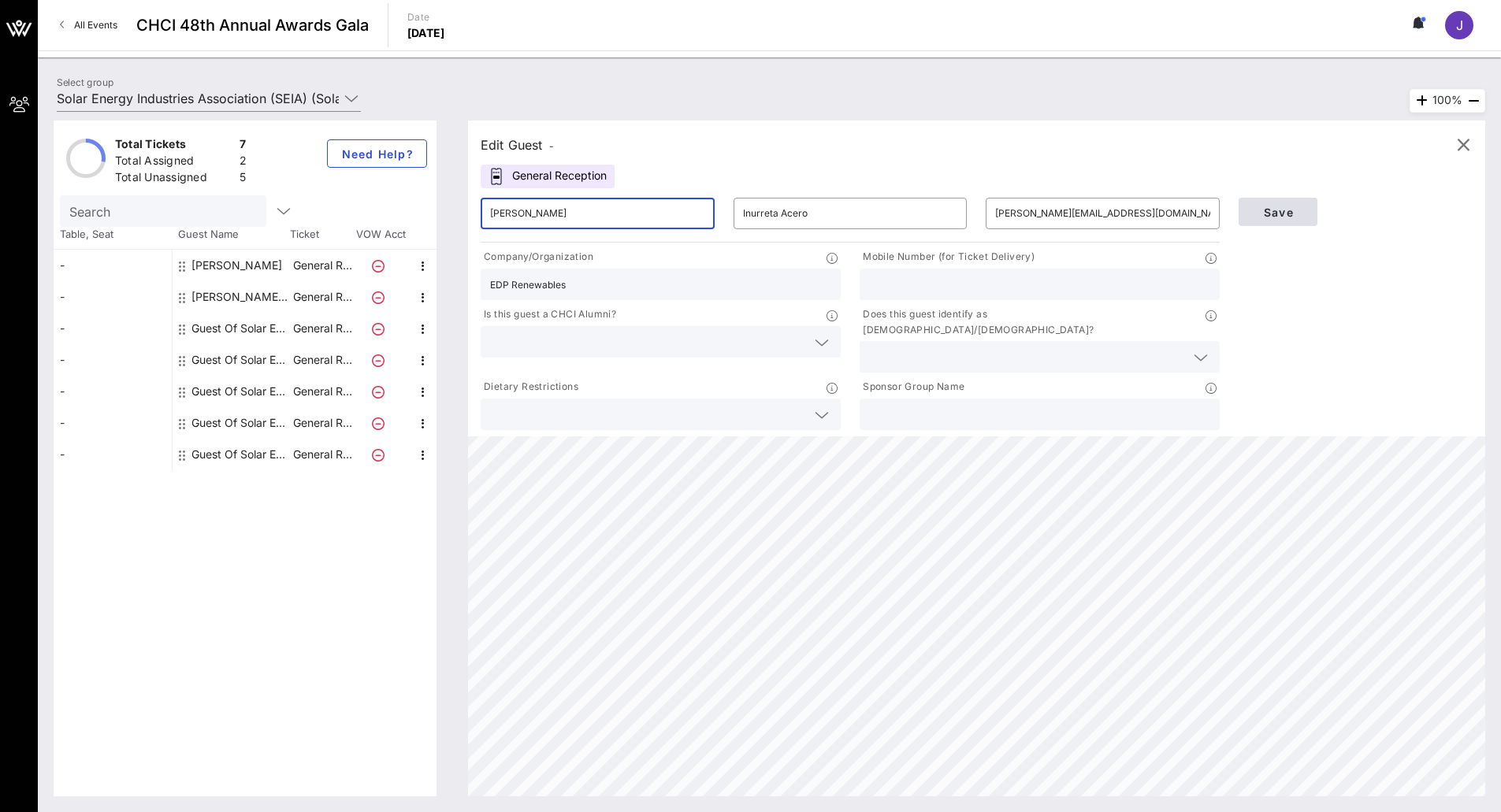
type input "[PERSON_NAME]"
click at [1265, 209] on span "Save" at bounding box center [1277, 212] width 54 height 14
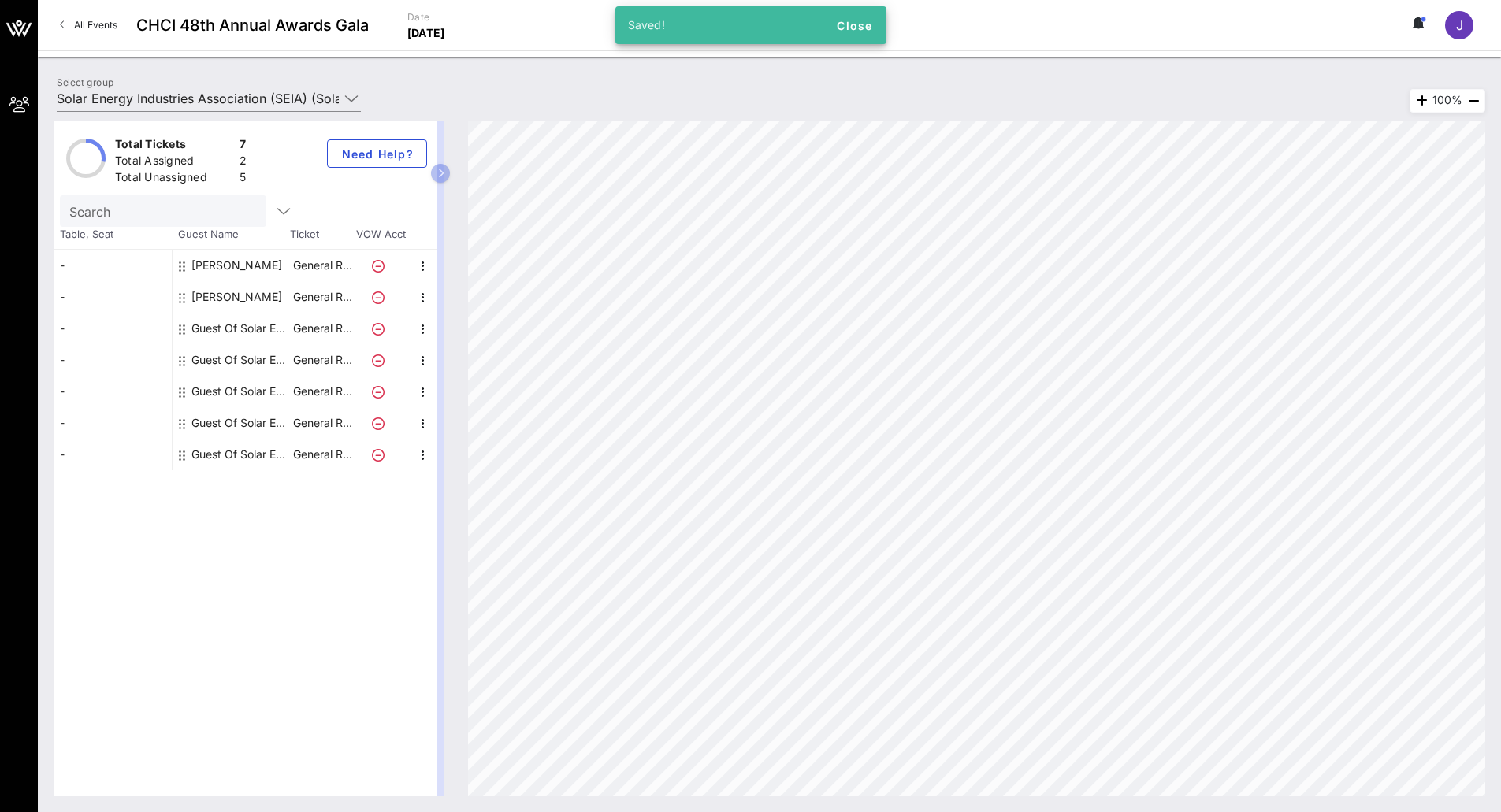
click at [222, 329] on div "Guest Of Solar Energy Industries Association (SEIA)" at bounding box center [241, 328] width 100 height 31
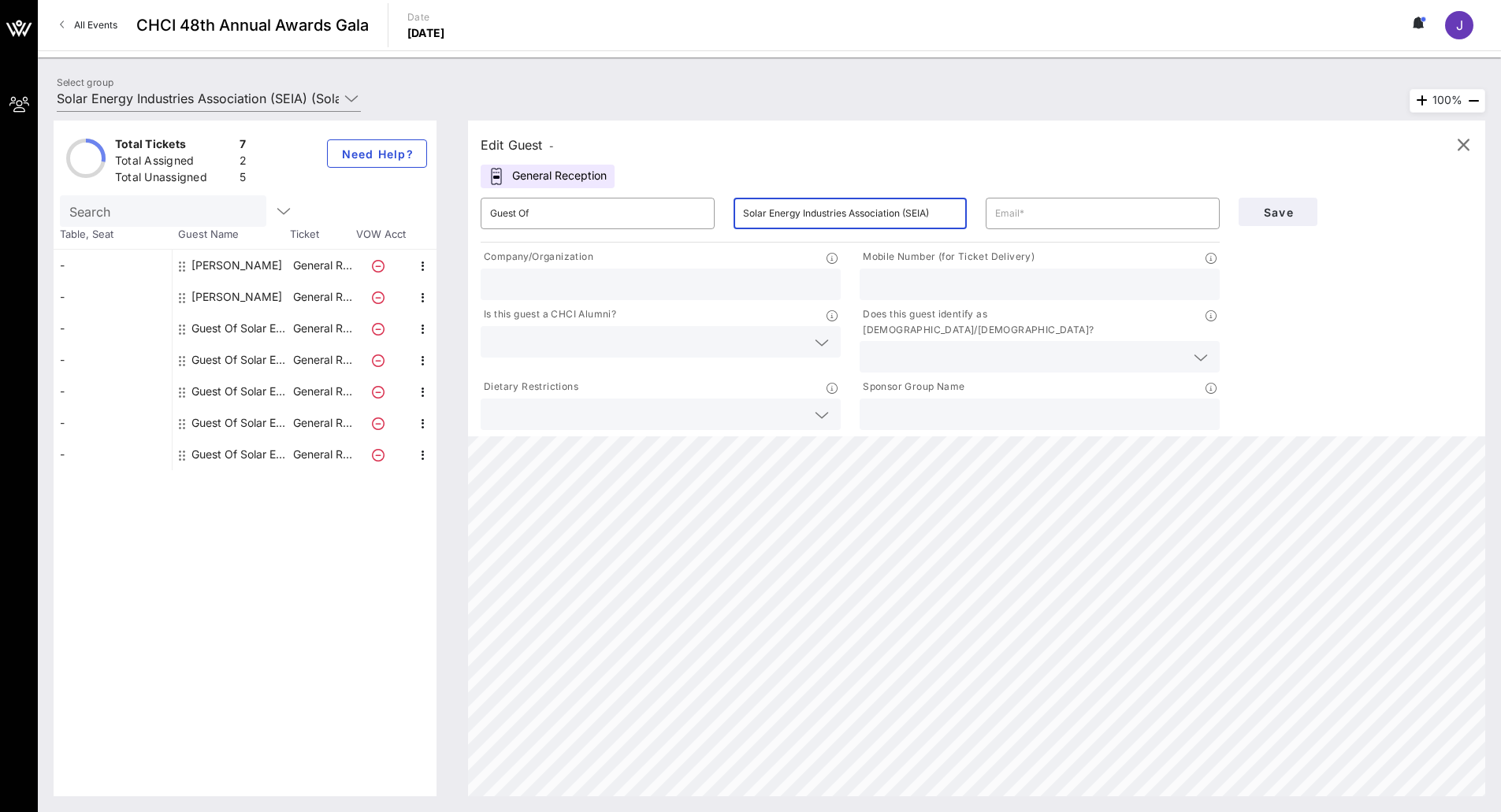
click at [863, 223] on input "Solar Energy Industries Association (SEIA)" at bounding box center [850, 214] width 215 height 26
click at [588, 301] on div "Company/Organization" at bounding box center [661, 274] width 379 height 58
click at [576, 280] on input "text" at bounding box center [660, 284] width 341 height 20
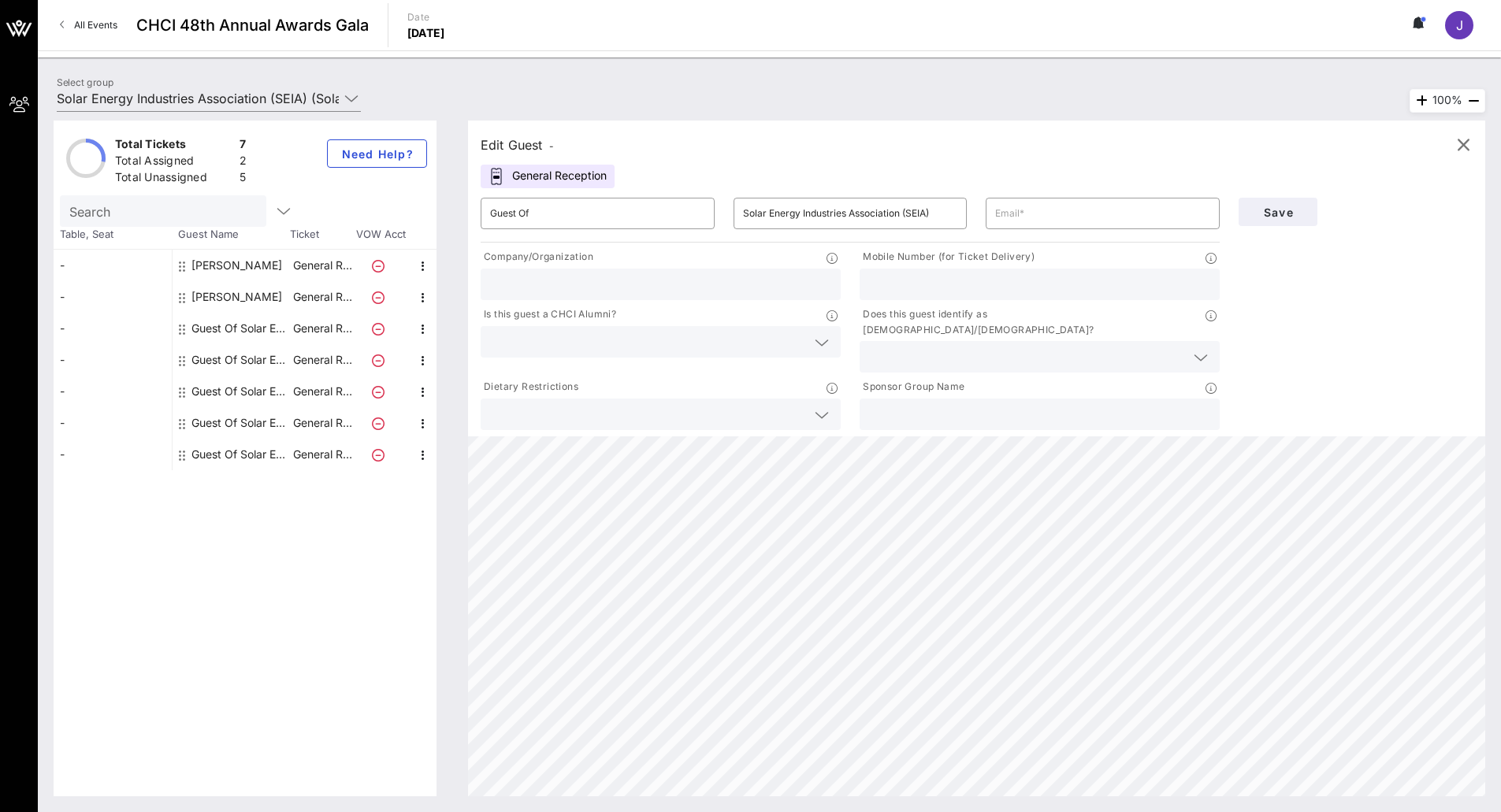
paste input "Solar Energy Industries Association (SEIA)"
type input "Solar Energy Industries Association (SEIA)"
click at [558, 219] on input "Guest Of" at bounding box center [597, 214] width 215 height 26
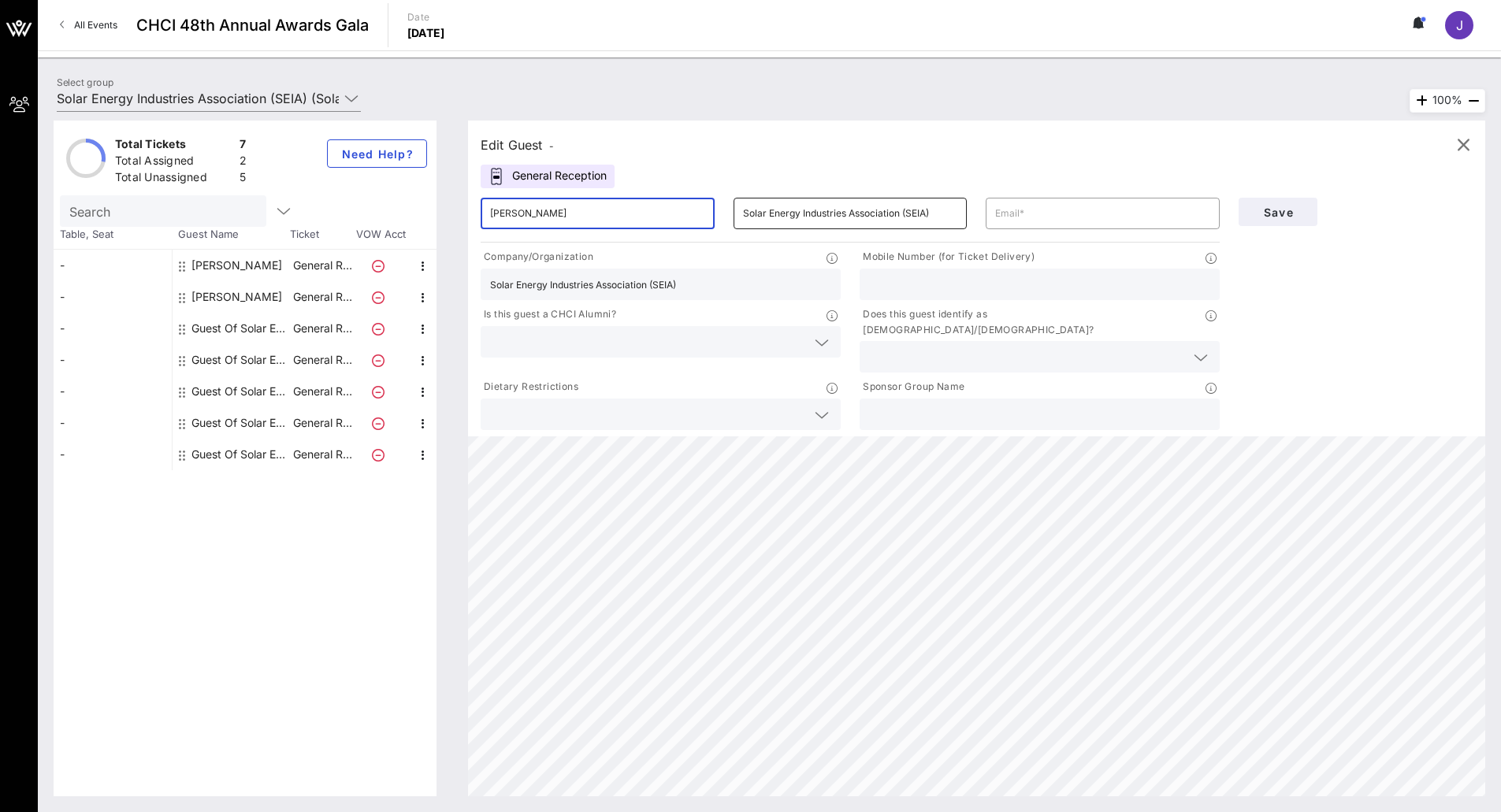
type input "[PERSON_NAME]"
click at [832, 209] on input "Solar Energy Industries Association (SEIA)" at bounding box center [850, 214] width 215 height 26
type input "[PERSON_NAME]"
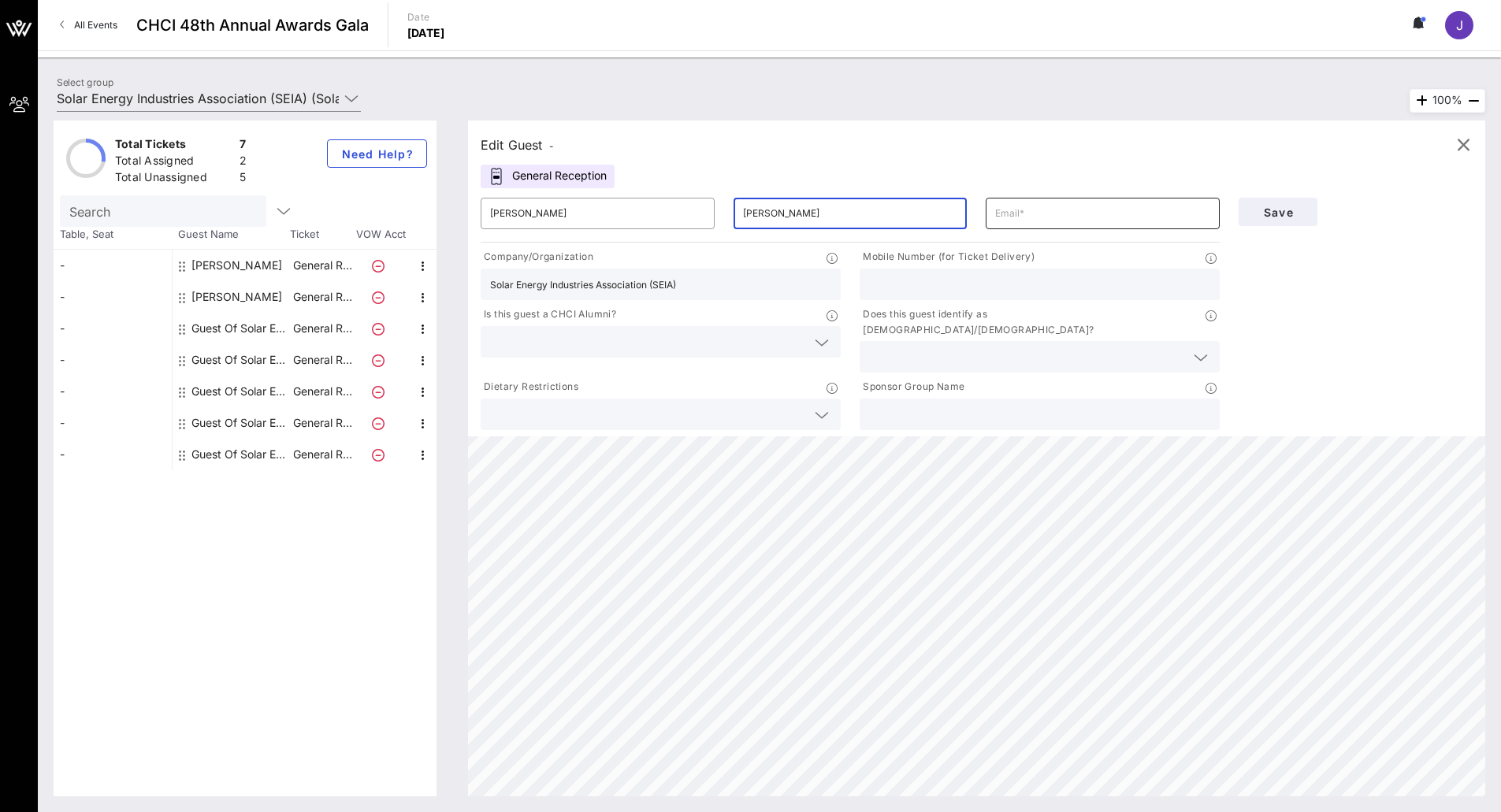
click at [1017, 219] on input "text" at bounding box center [1102, 214] width 215 height 26
type input "[EMAIL_ADDRESS][DOMAIN_NAME]"
click at [1281, 208] on span "Save" at bounding box center [1277, 212] width 54 height 14
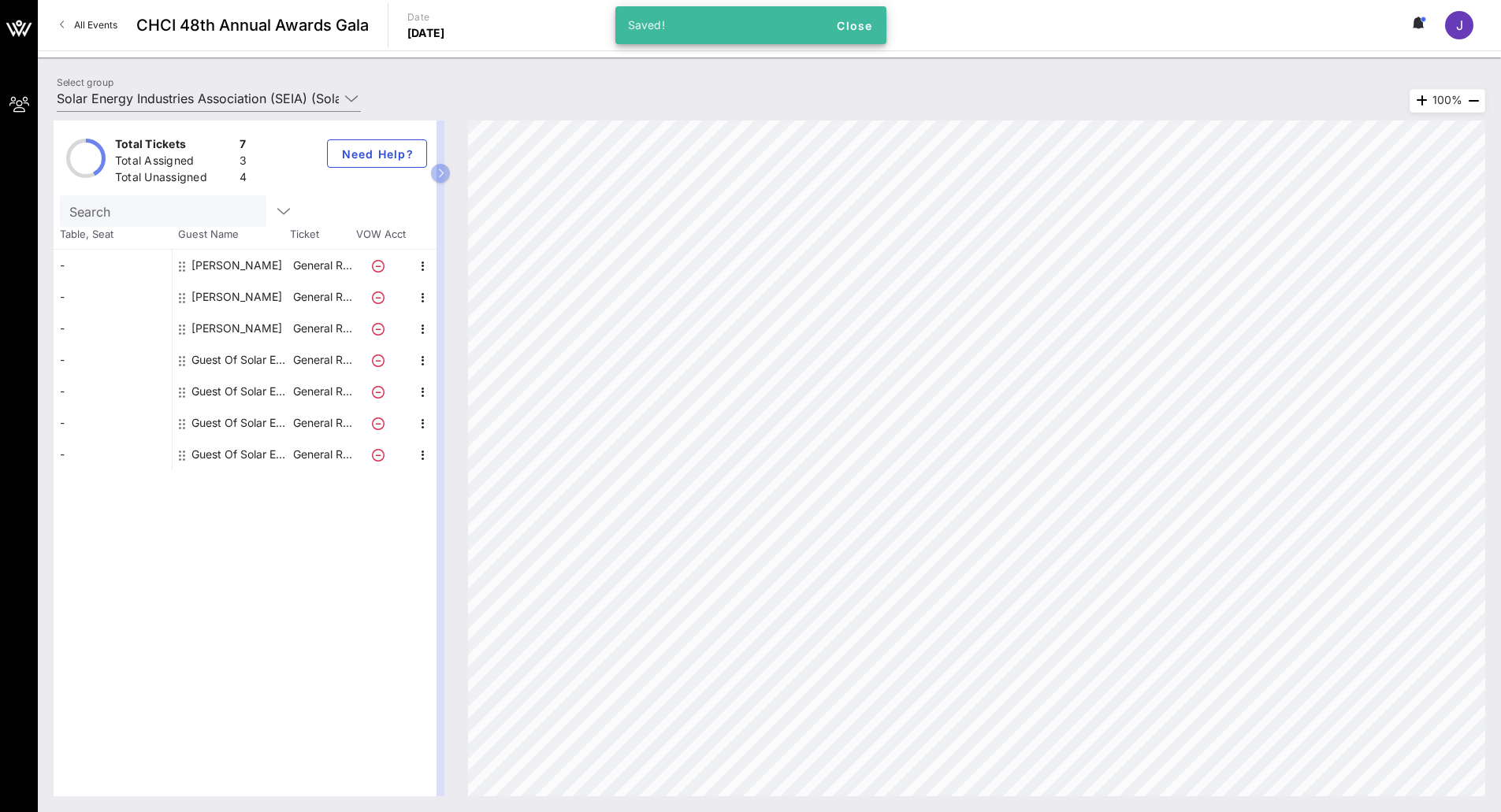
click at [228, 269] on div "[PERSON_NAME]" at bounding box center [237, 265] width 90 height 31
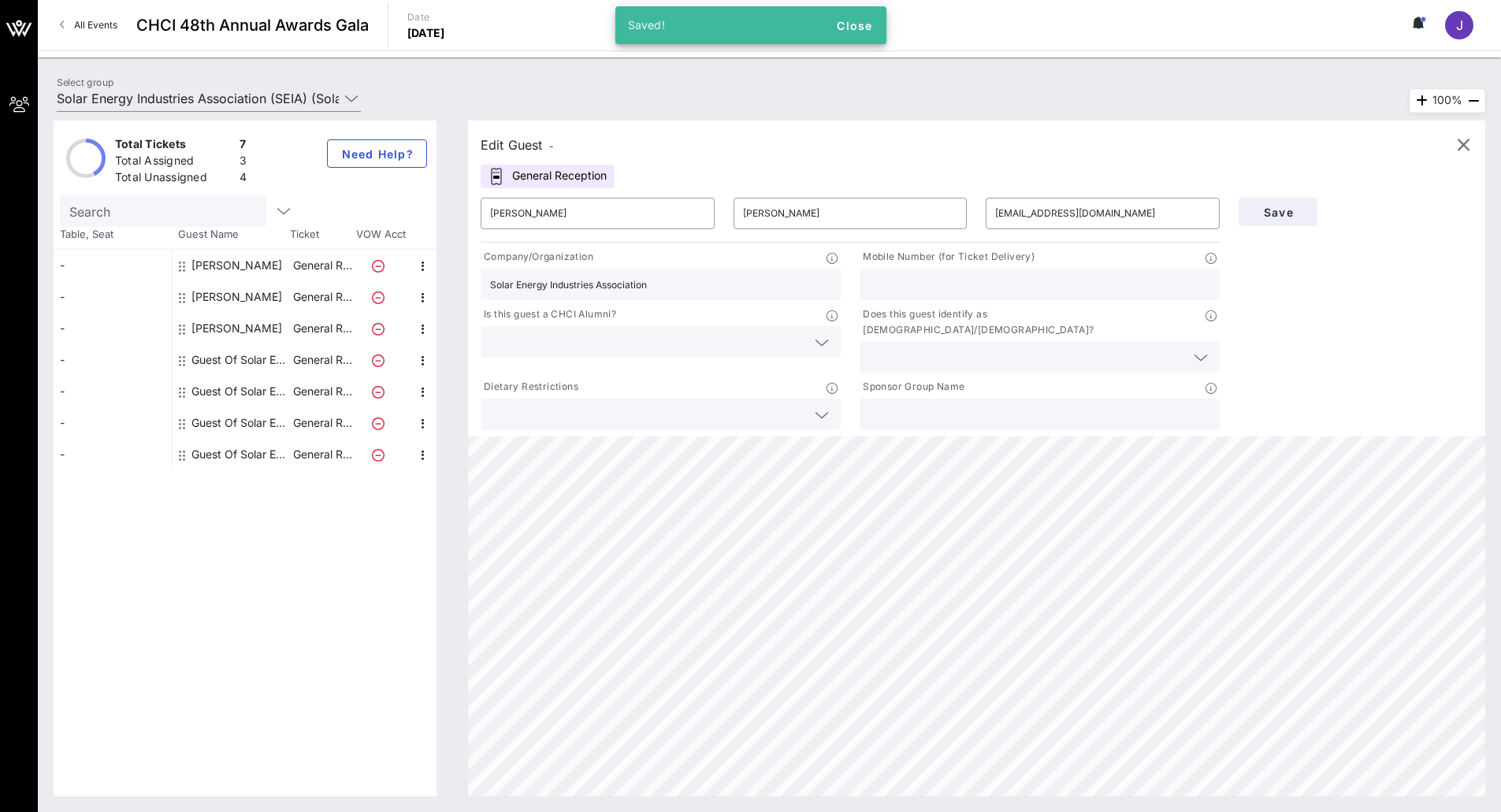
click at [693, 284] on input "Solar Energy Industries Association" at bounding box center [660, 284] width 341 height 20
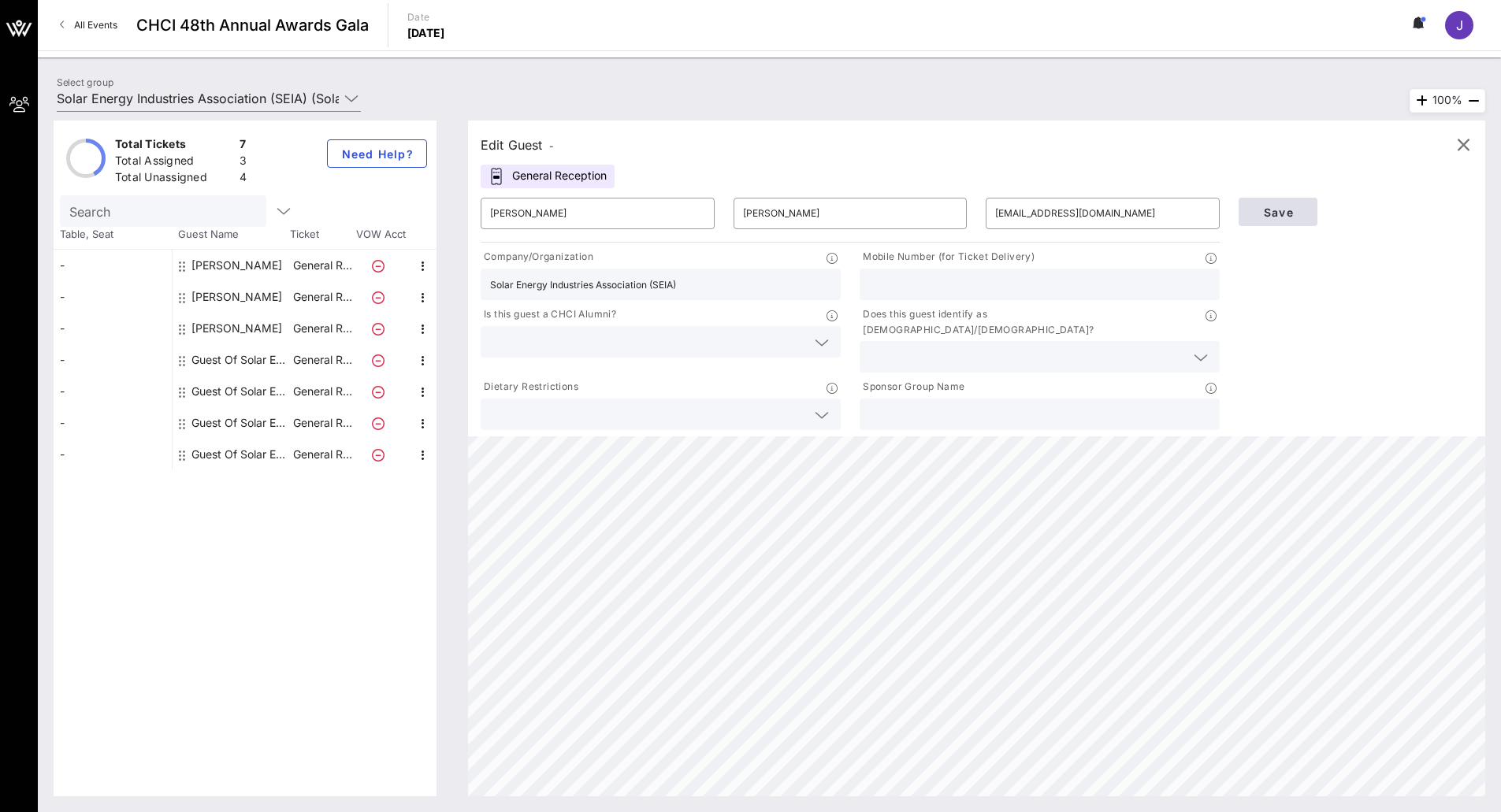
type input "Solar Energy Industries Association (SEIA)"
click at [1285, 208] on span "Save" at bounding box center [1277, 212] width 54 height 14
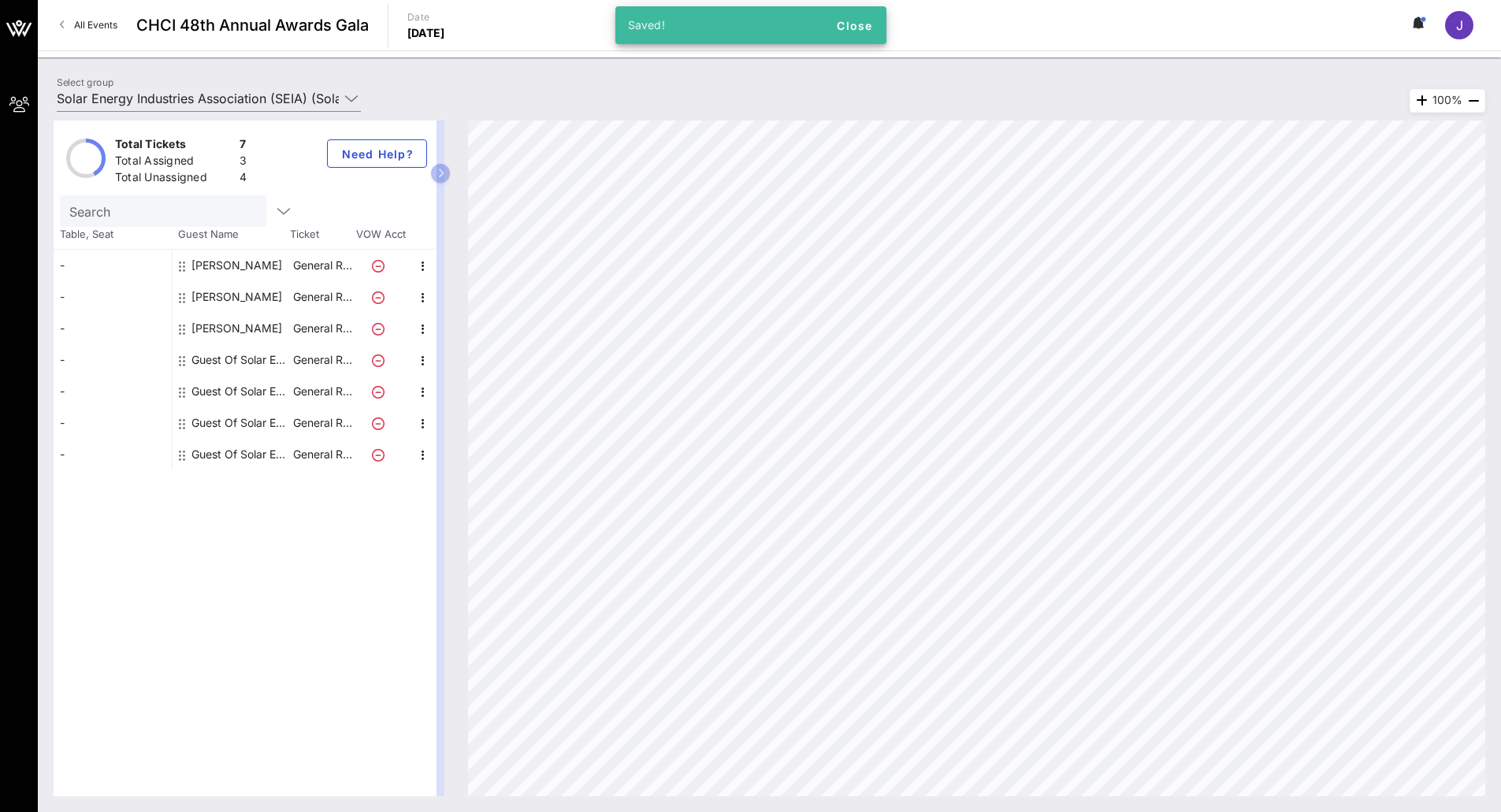
click at [211, 360] on div "Guest Of Solar Energy Industries Association (SEIA)" at bounding box center [241, 360] width 100 height 31
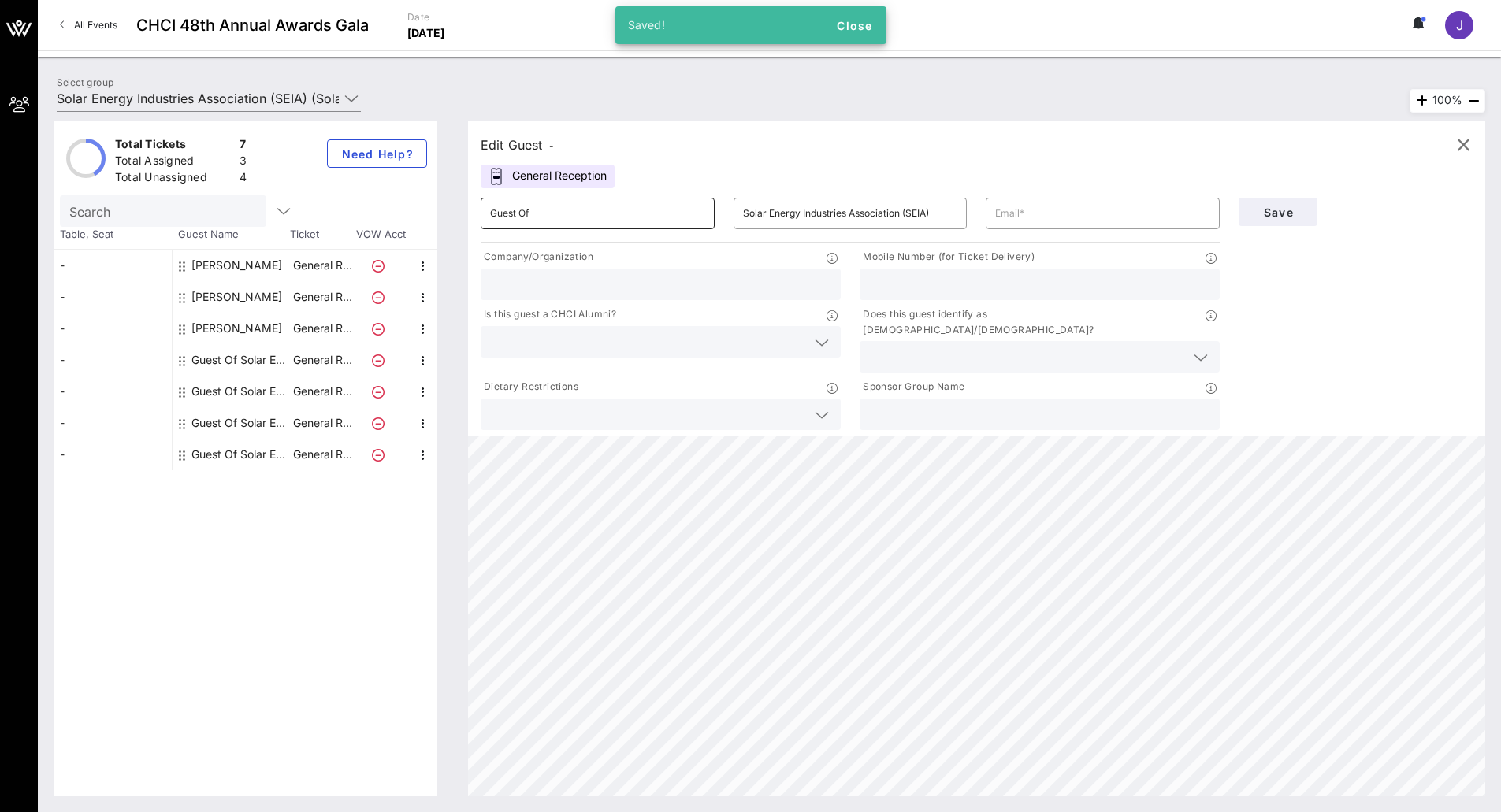
click at [587, 206] on input "Guest Of" at bounding box center [597, 214] width 215 height 26
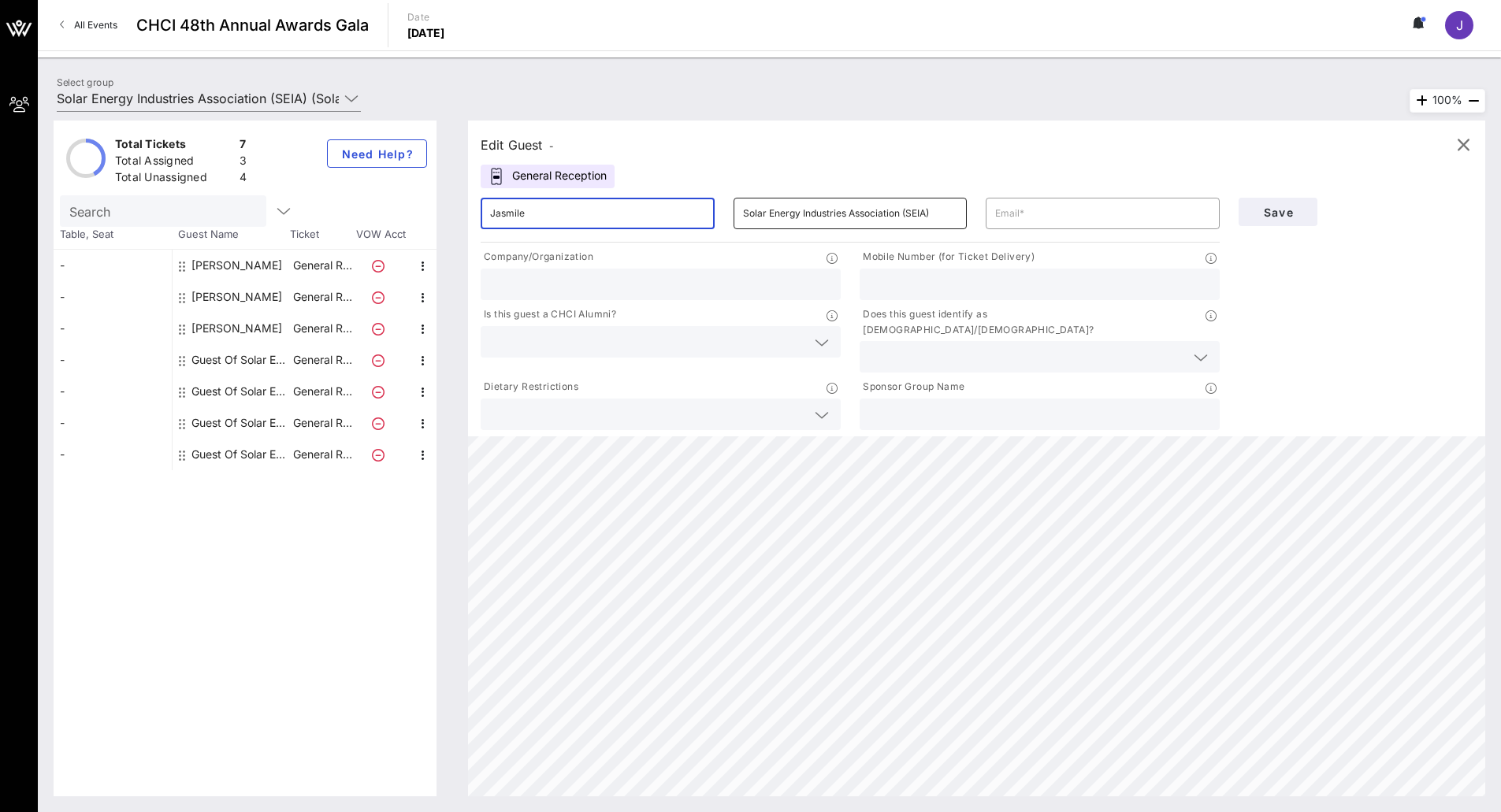
type input "Jasmile"
click at [863, 214] on input "Solar Energy Industries Association (SEIA)" at bounding box center [850, 214] width 215 height 26
type input "De-[PERSON_NAME]"
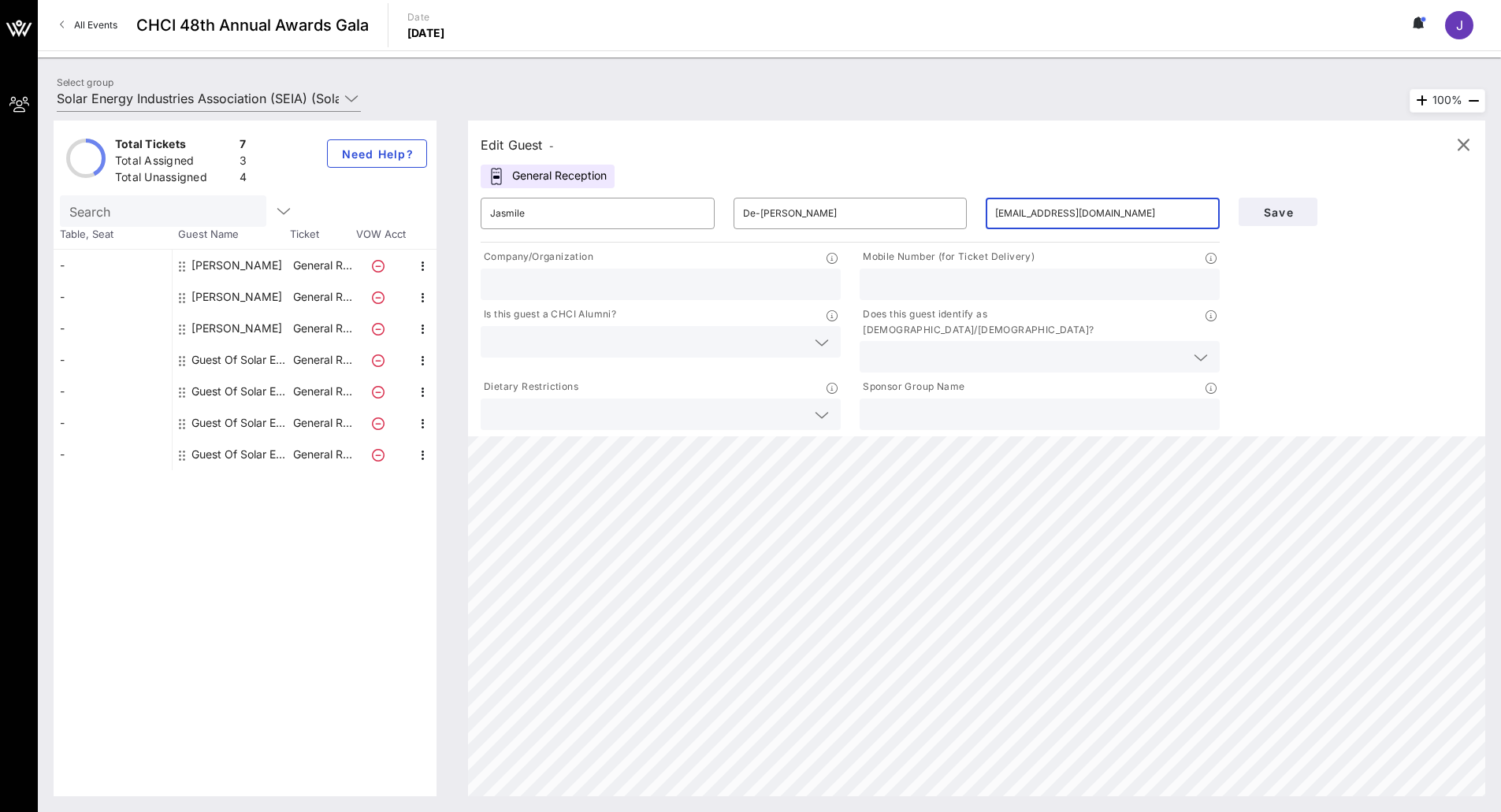
type input "[EMAIL_ADDRESS][DOMAIN_NAME]"
click at [638, 285] on input "text" at bounding box center [660, 284] width 341 height 20
type input "S"
paste input "Solar Energy Industries Association (SEIA)"
type input "Solar Energy Industries Association (SEIA)"
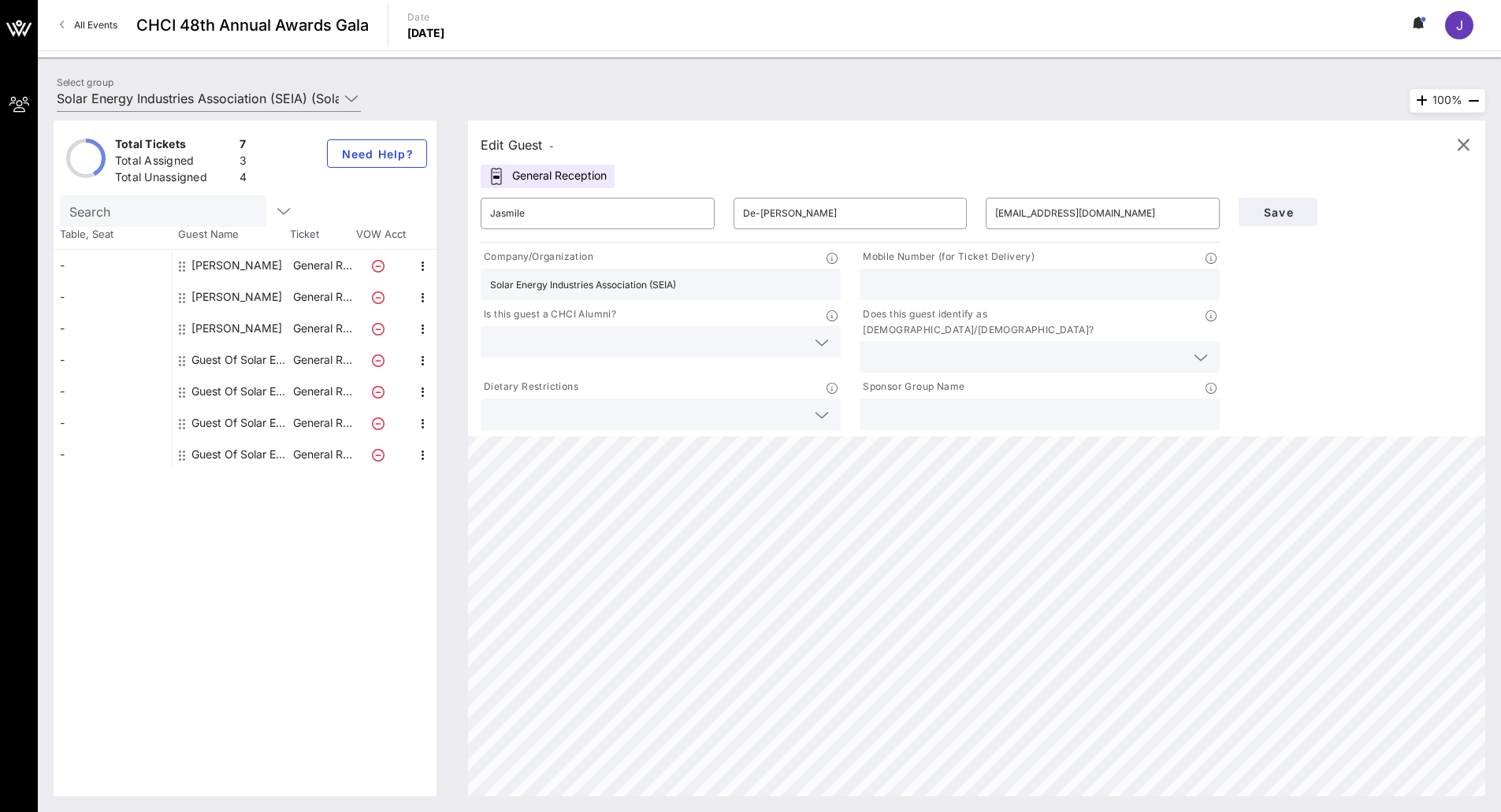
click at [955, 290] on input "text" at bounding box center [1039, 284] width 341 height 20
type input "[PHONE_NUMBER]"
click at [1017, 346] on input "text" at bounding box center [1027, 356] width 316 height 20
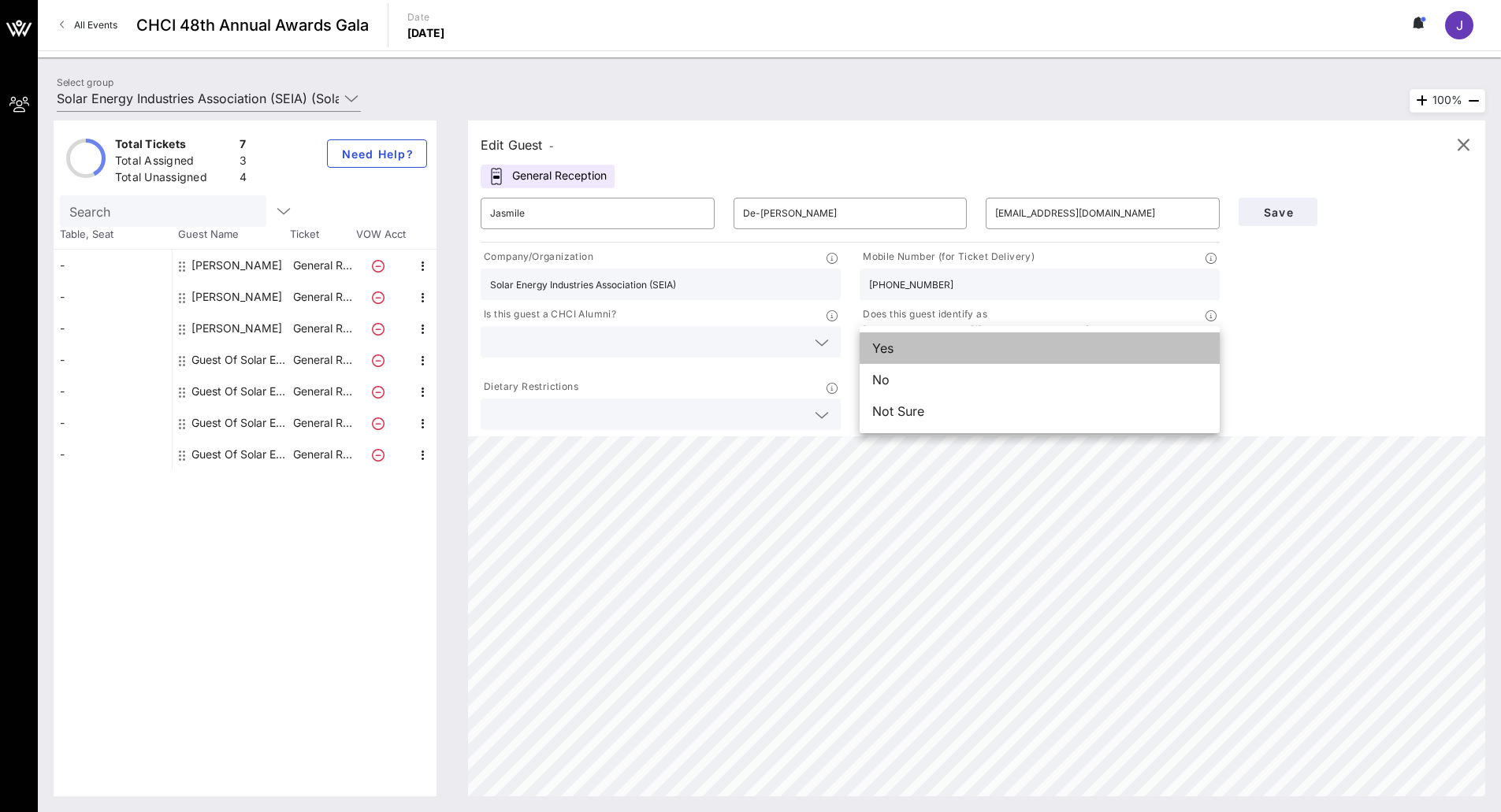
click at [954, 356] on div "Yes" at bounding box center [1040, 348] width 360 height 31
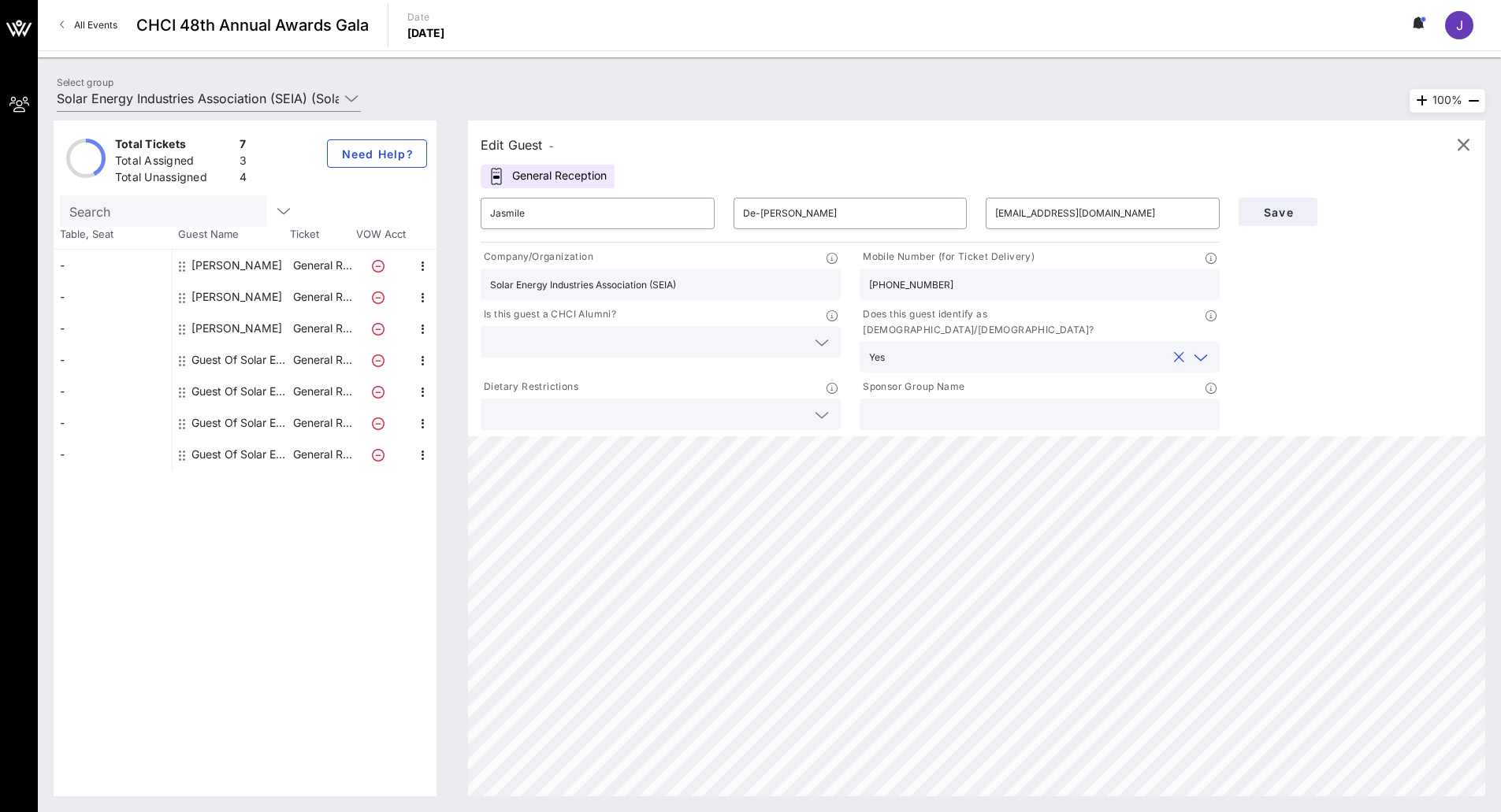
click at [1055, 409] on input "text" at bounding box center [1039, 414] width 341 height 20
click at [1284, 220] on button "Save" at bounding box center [1278, 211] width 79 height 28
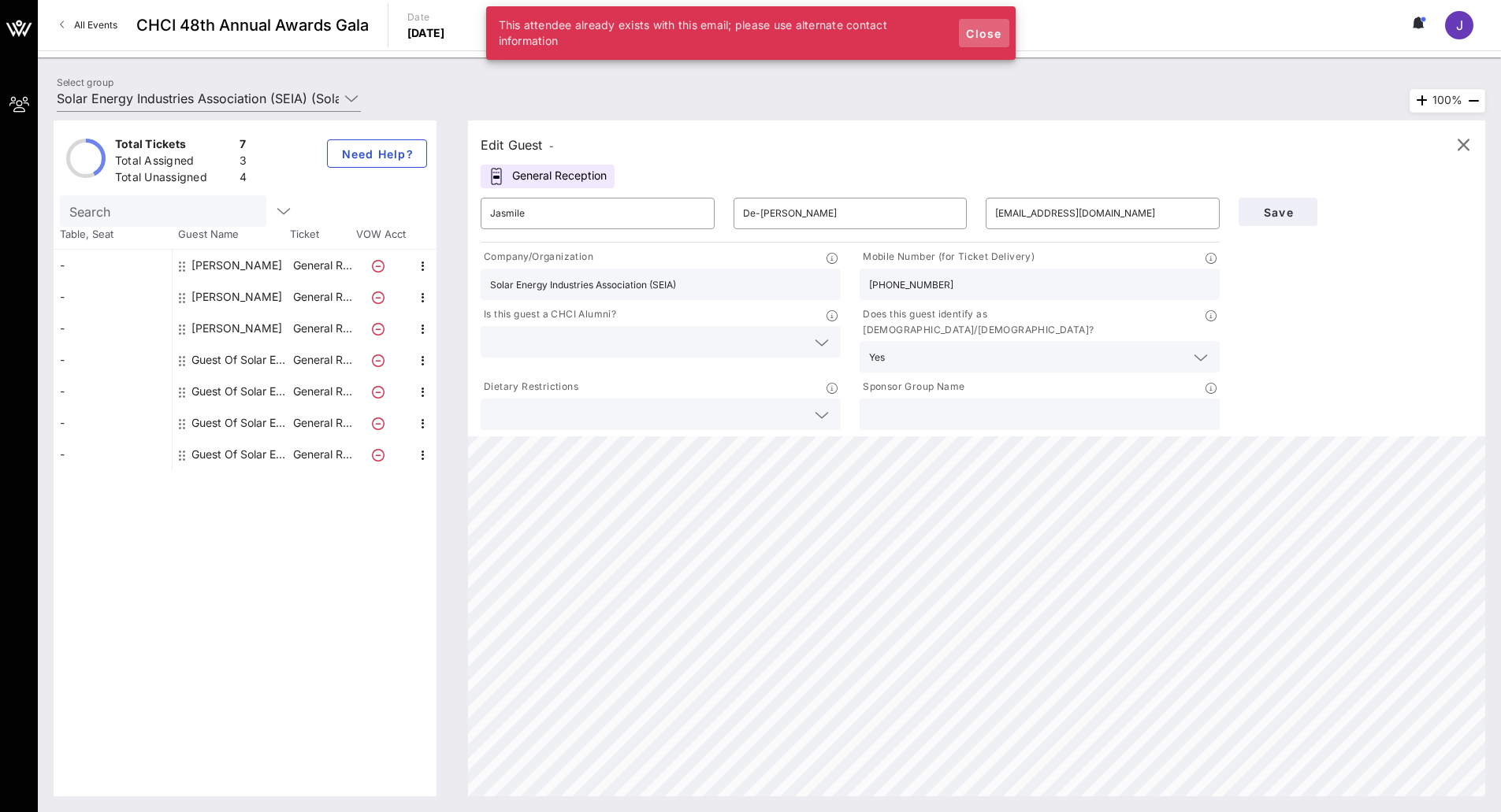
click at [994, 43] on button "Close" at bounding box center [983, 33] width 50 height 28
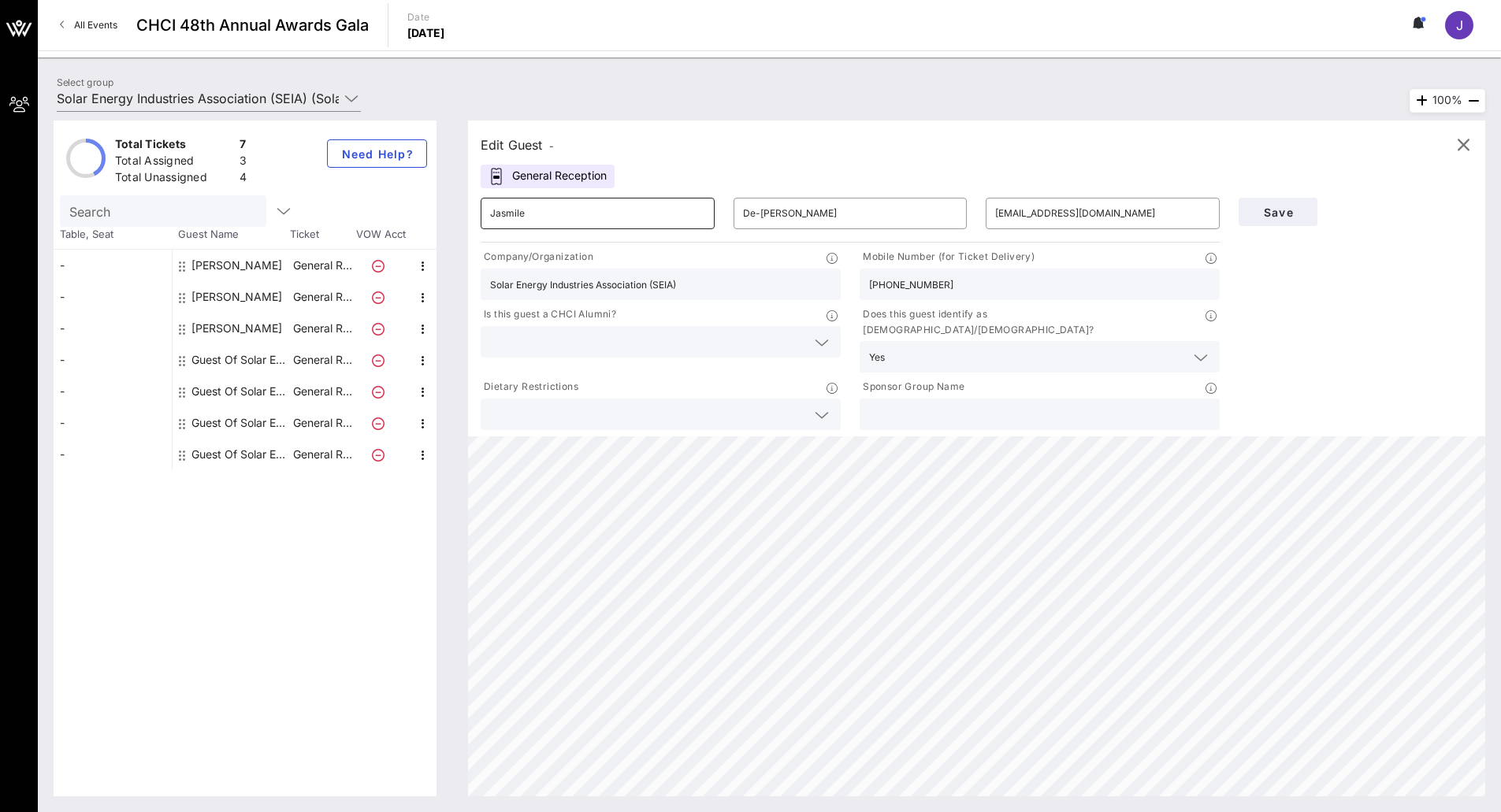
click at [540, 207] on input "Jasmile" at bounding box center [597, 214] width 215 height 26
type input "[PERSON_NAME]"
type input "Aman"
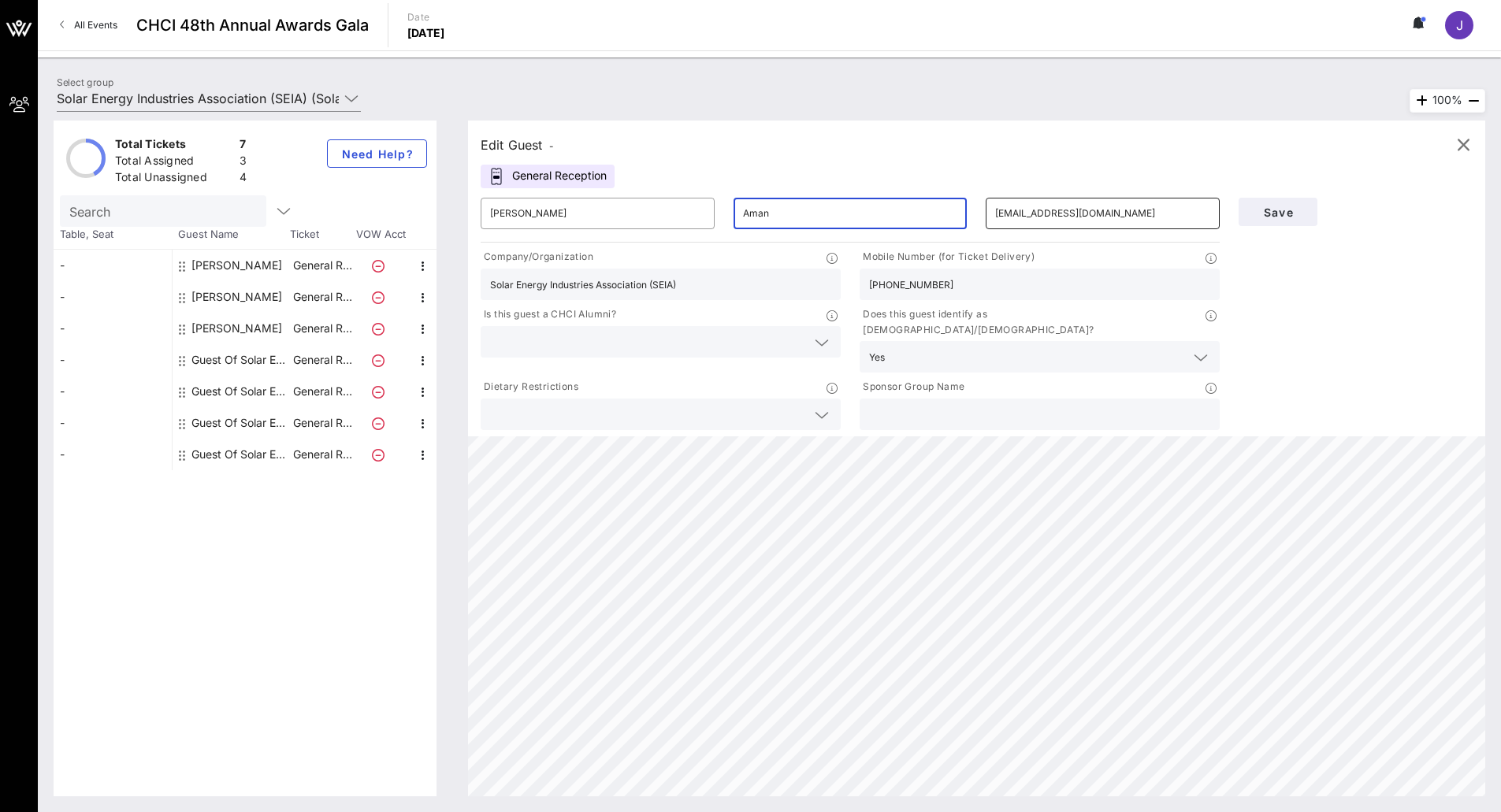
click at [1072, 217] on input "[EMAIL_ADDRESS][DOMAIN_NAME]" at bounding box center [1102, 214] width 215 height 26
type input "[EMAIL_ADDRESS][DOMAIN_NAME]"
click at [711, 279] on input "Solar Energy Industries Association (SEIA)" at bounding box center [660, 284] width 341 height 20
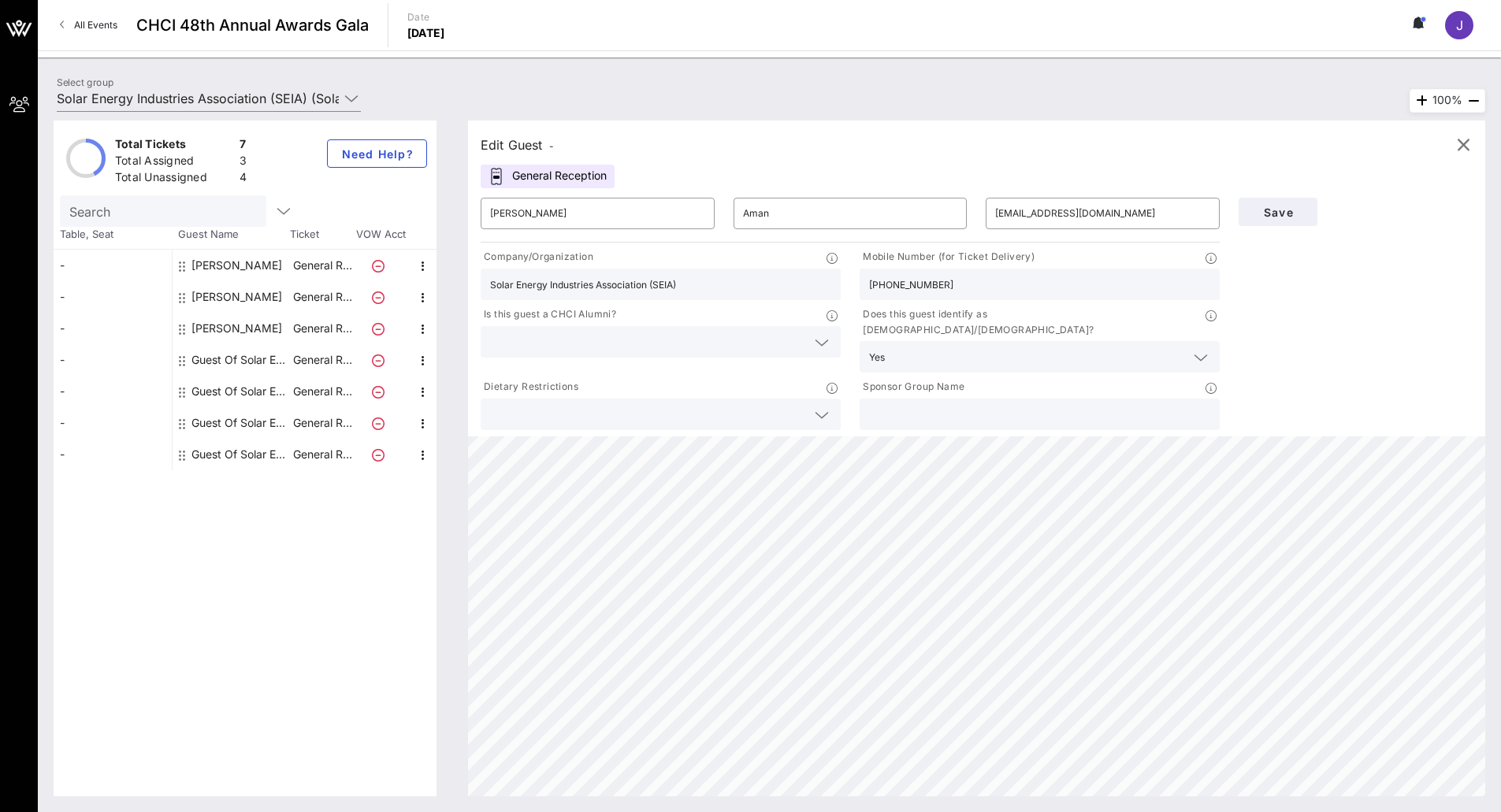
click at [711, 279] on input "Solar Energy Industries Association (SEIA)" at bounding box center [660, 284] width 341 height 20
click at [1014, 285] on input "[PHONE_NUMBER]" at bounding box center [1039, 284] width 341 height 20
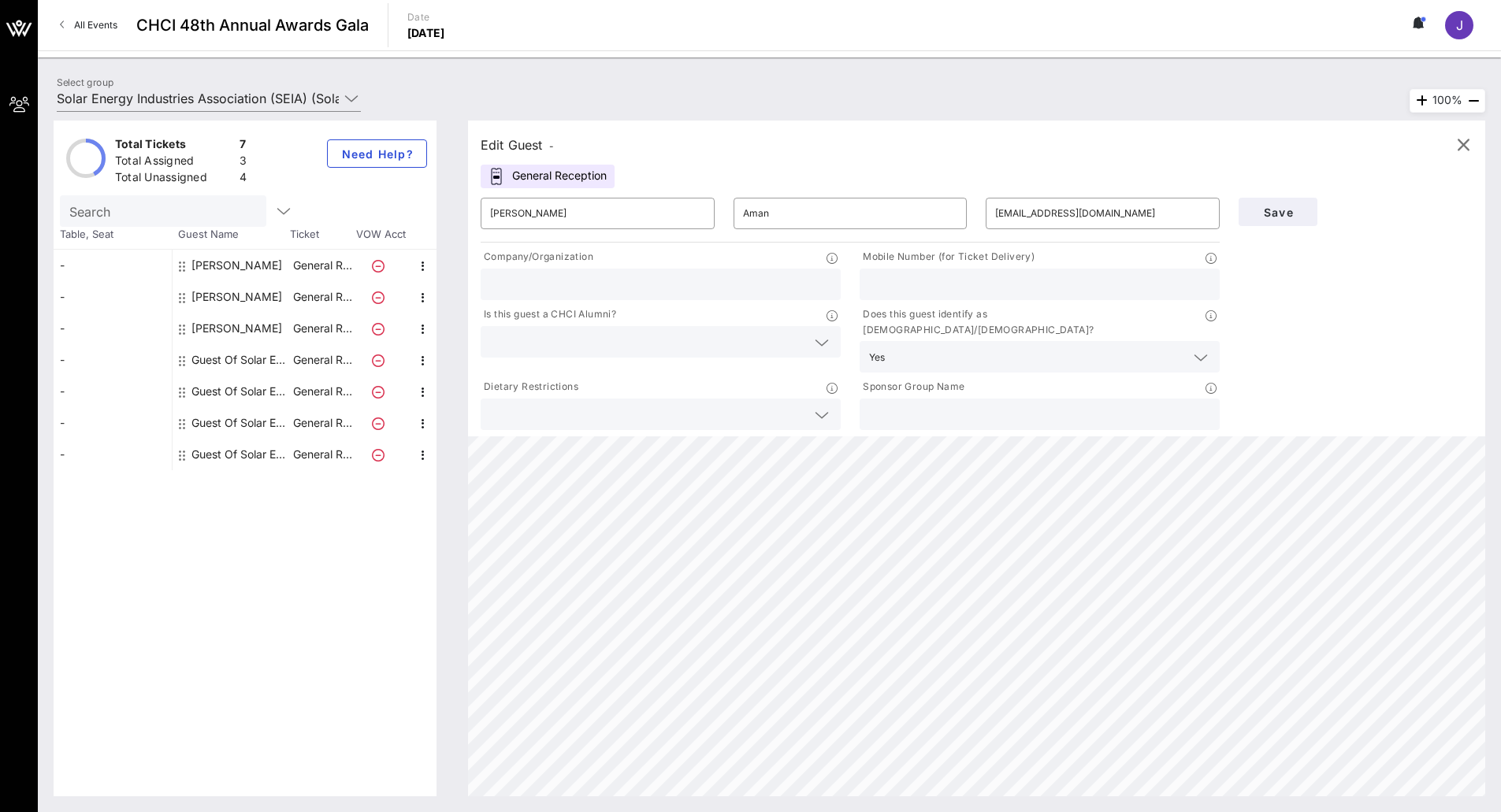
click at [1046, 360] on div "Does this guest identify as [DEMOGRAPHIC_DATA]/[DEMOGRAPHIC_DATA]? Yes" at bounding box center [1039, 339] width 379 height 72
click at [1046, 356] on div "Yes" at bounding box center [1039, 356] width 341 height 31
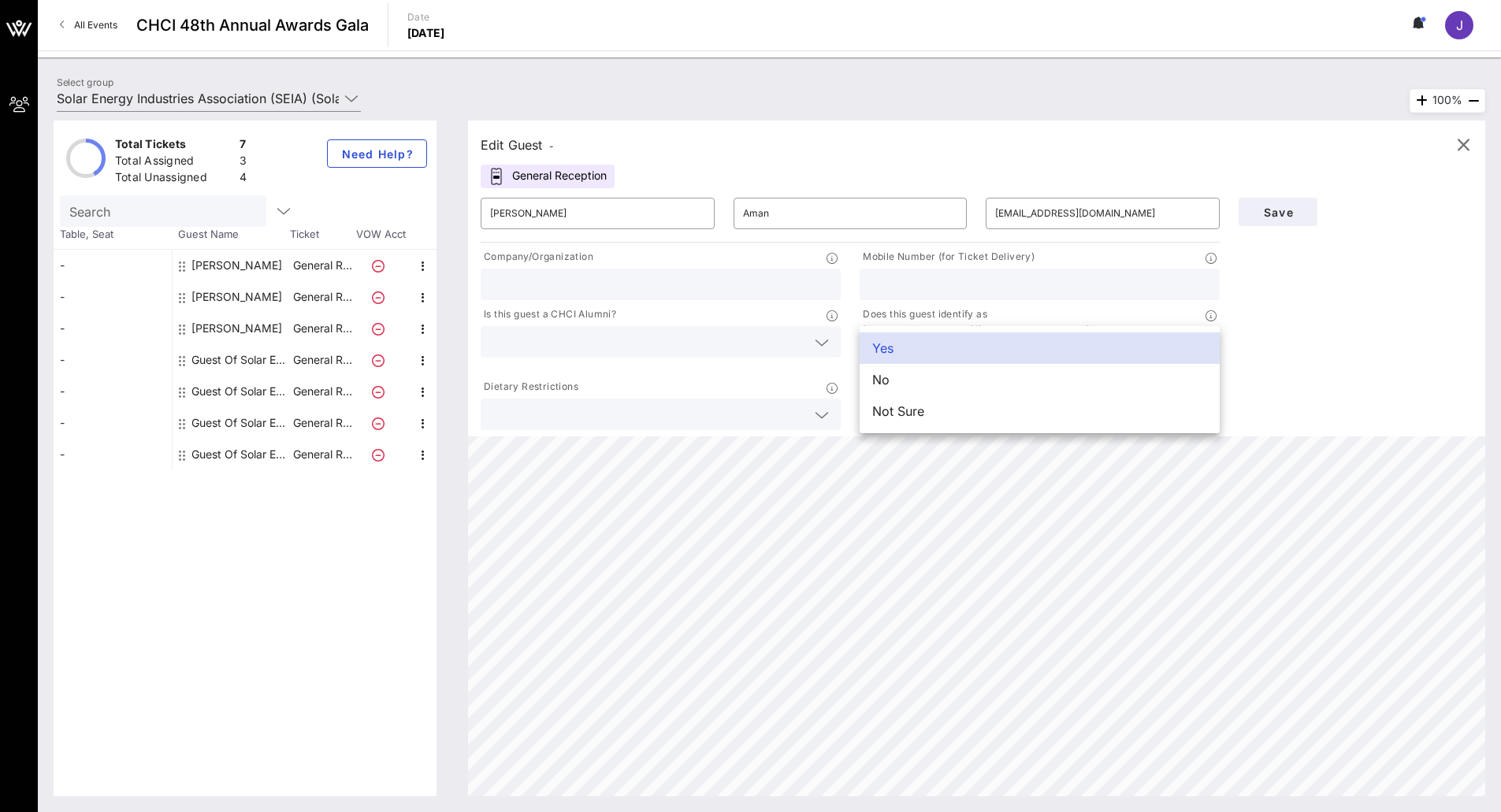
click at [1044, 353] on div "Yes" at bounding box center [1040, 348] width 360 height 31
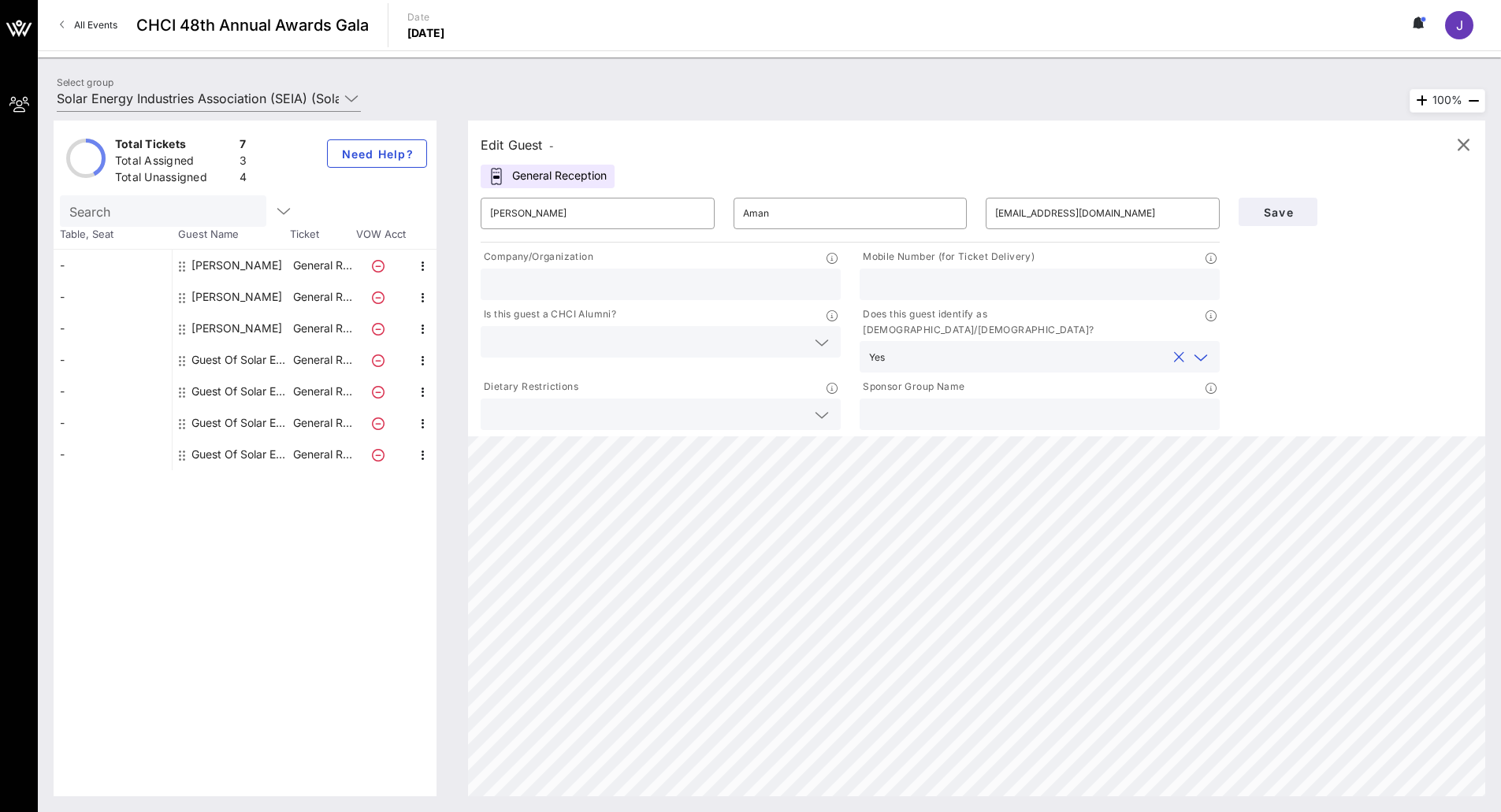
click at [1176, 350] on button "clear icon" at bounding box center [1179, 357] width 10 height 16
click at [1325, 294] on div "Save" at bounding box center [1355, 311] width 253 height 245
click at [1284, 207] on span "Save" at bounding box center [1277, 212] width 54 height 14
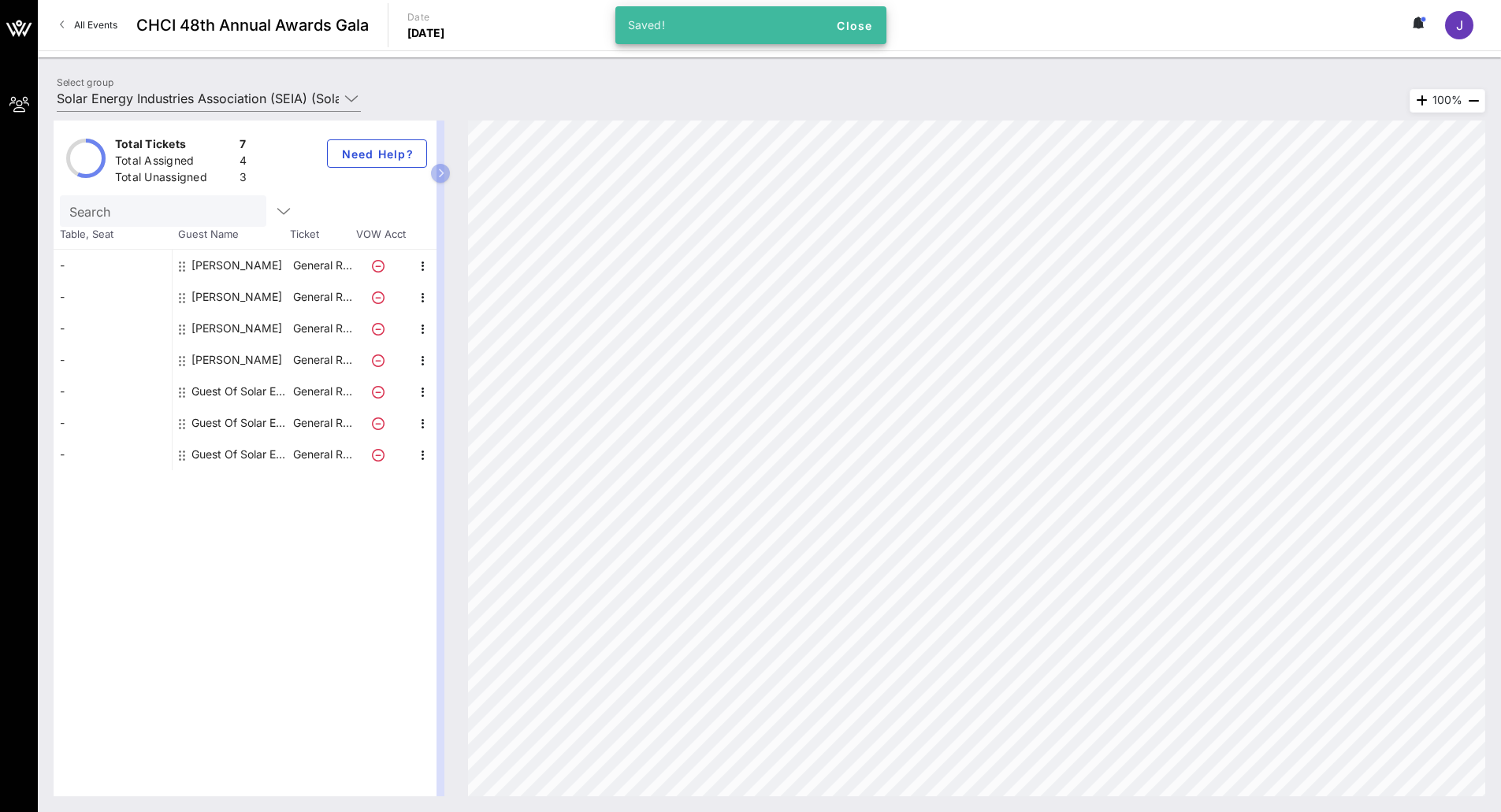
click at [249, 392] on div "Guest Of Solar Energy Industries Association (SEIA)" at bounding box center [241, 391] width 100 height 31
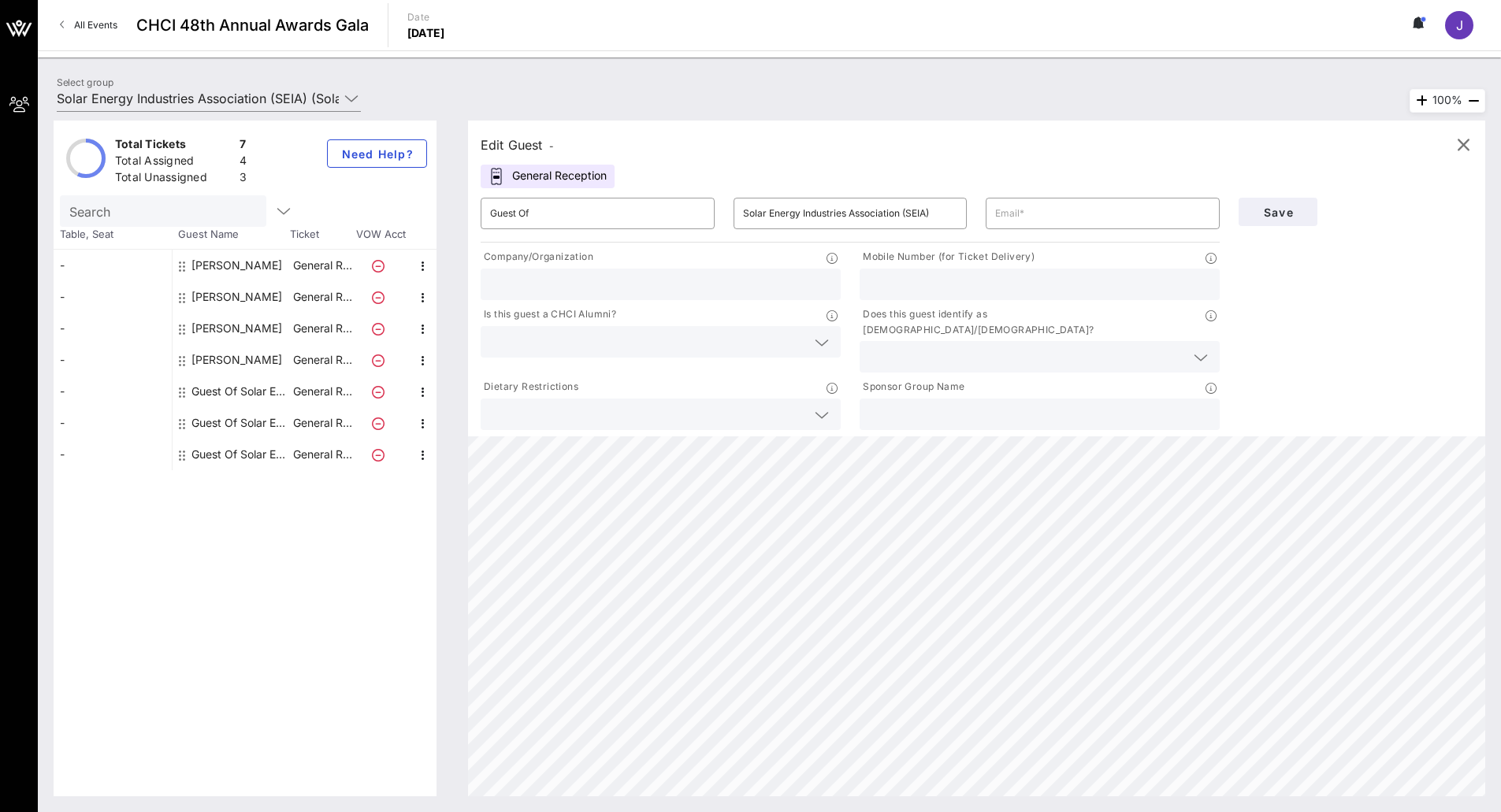
click at [208, 392] on div "Guest Of Solar Energy Industries Association (SEIA)" at bounding box center [241, 391] width 100 height 31
click at [544, 222] on input "Guest Of" at bounding box center [597, 214] width 215 height 26
type input "[PERSON_NAME]"
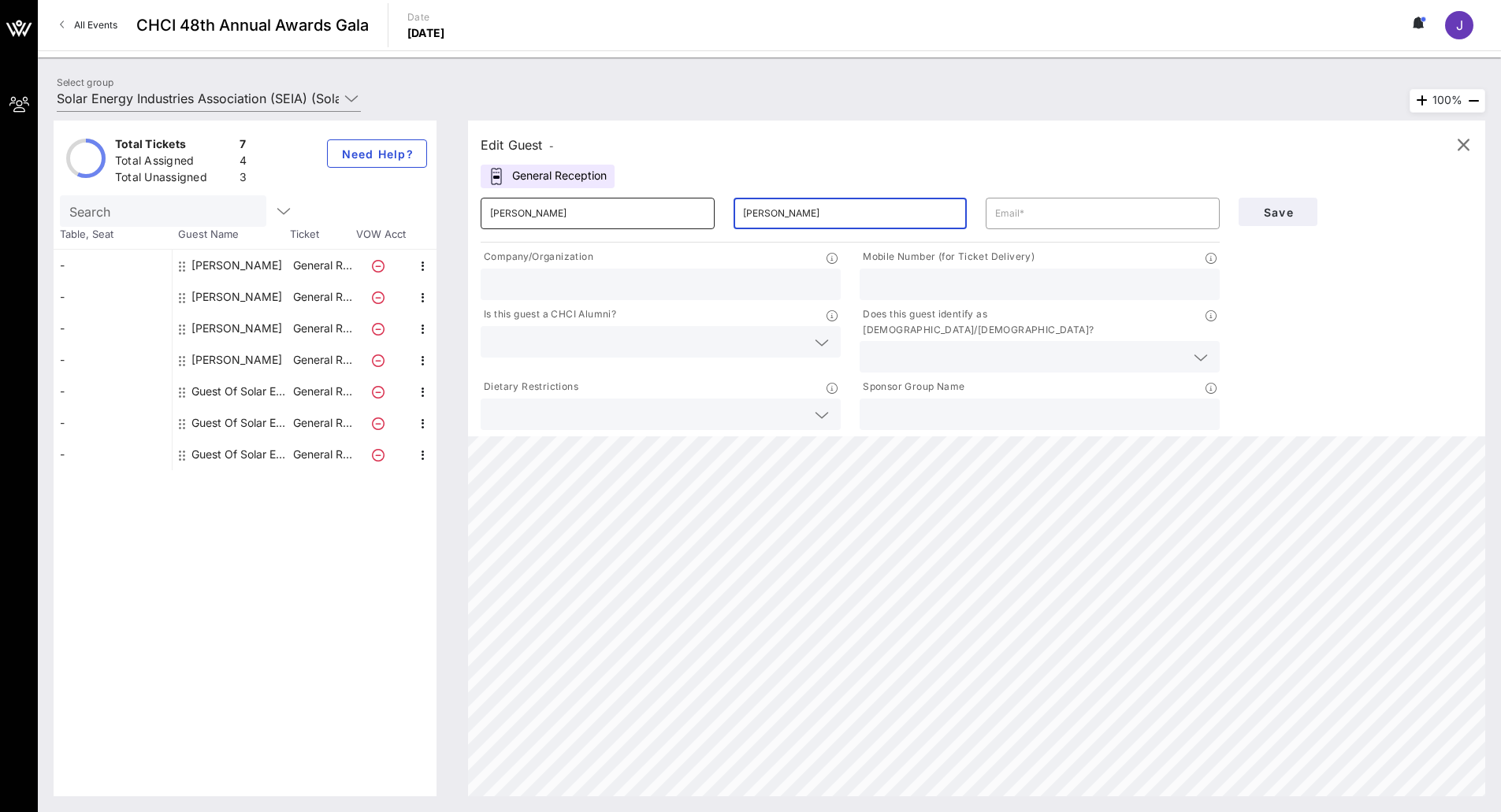
type input "[PERSON_NAME]"
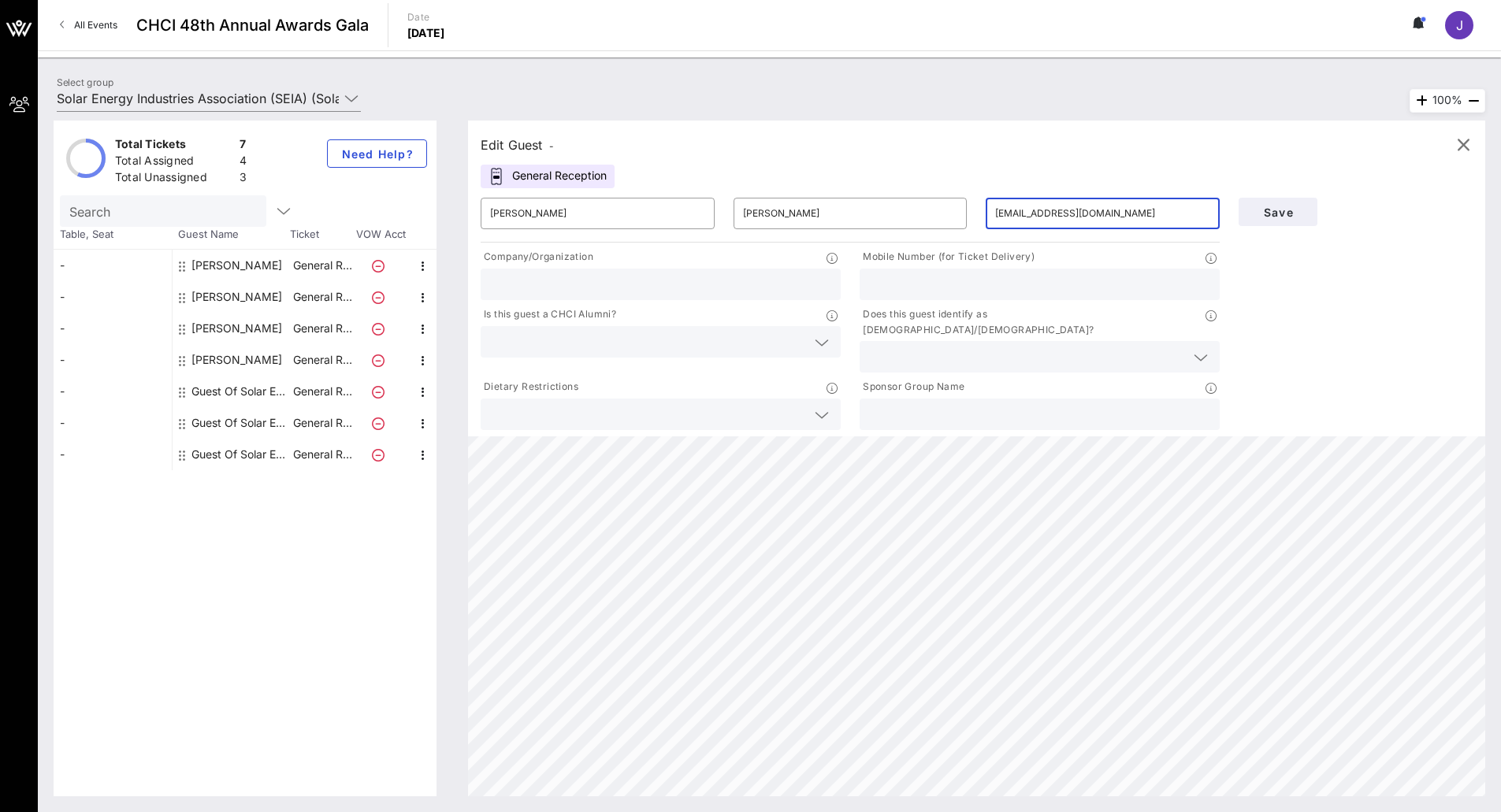
type input "[EMAIL_ADDRESS][DOMAIN_NAME]"
click at [523, 270] on div at bounding box center [660, 284] width 341 height 31
paste input "Solar Energy Industries Association (SEIA)"
type input "Solar Energy Industries Association (SEIA)"
click at [1278, 209] on span "Save" at bounding box center [1277, 212] width 54 height 14
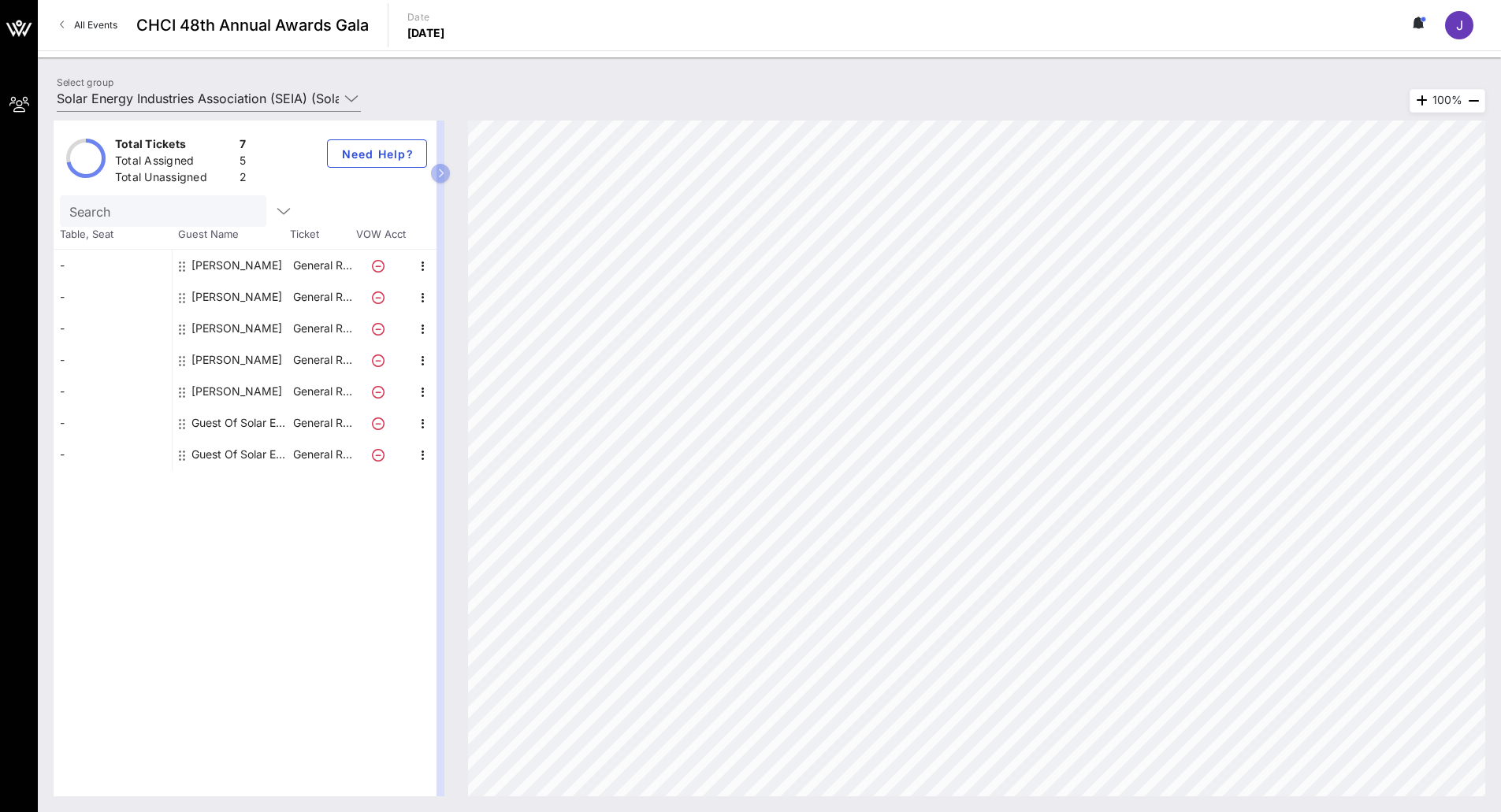
click at [59, 21] on link "All Events" at bounding box center [89, 26] width 77 height 26
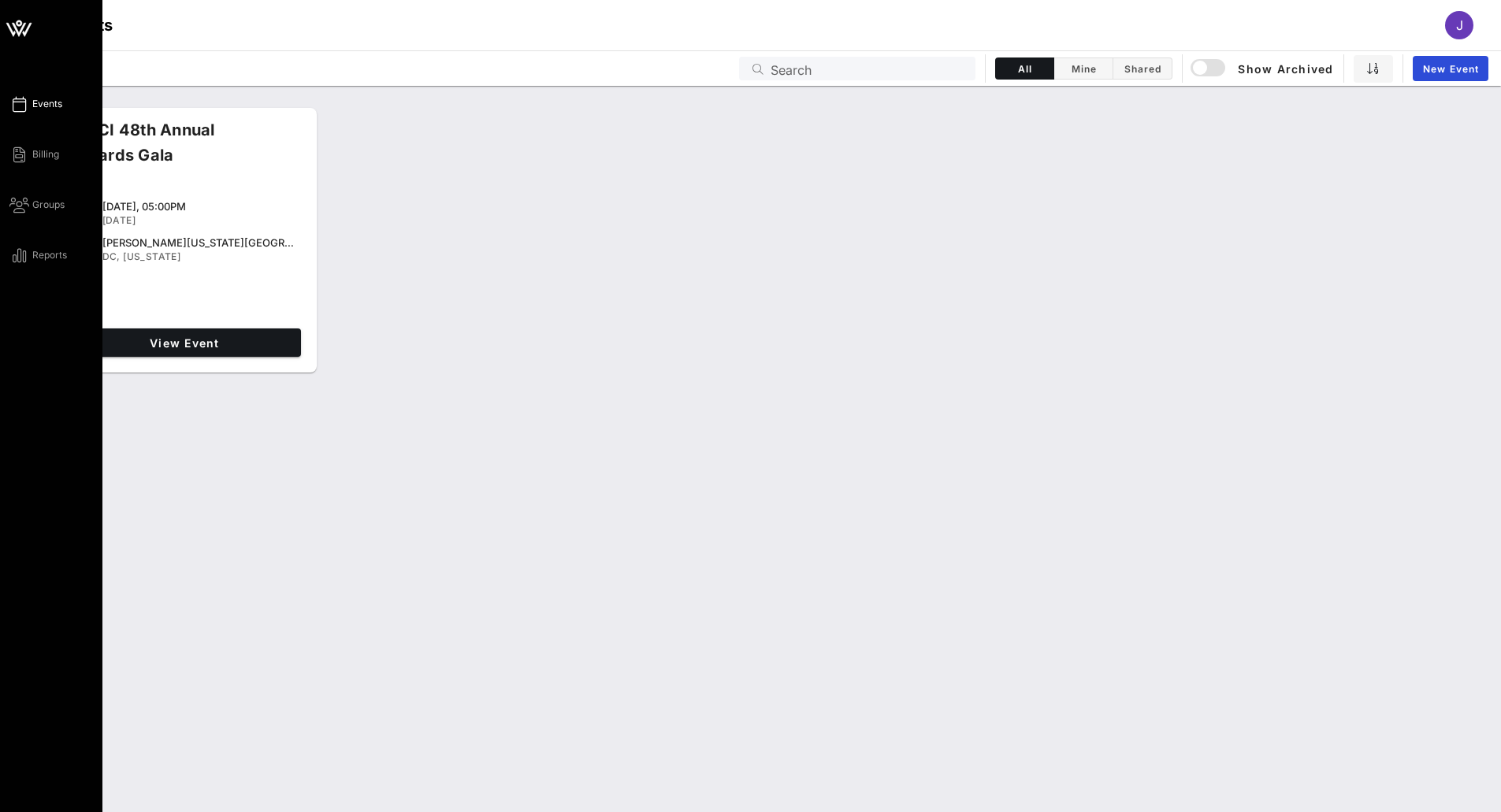
click at [63, 218] on div "Events Billing Groups Reports" at bounding box center [56, 179] width 93 height 170
click at [54, 209] on span "Groups" at bounding box center [48, 205] width 32 height 15
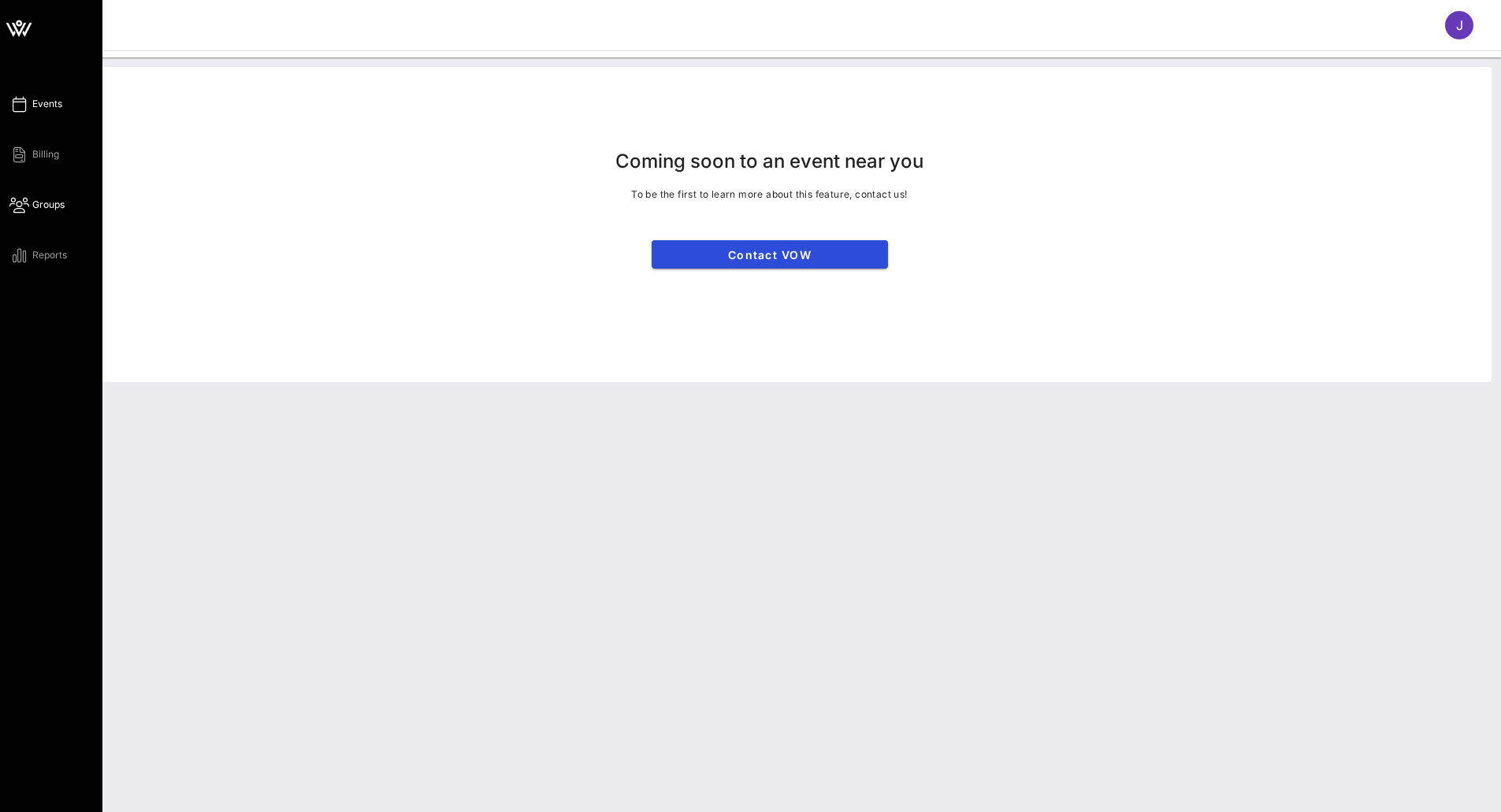
click at [14, 105] on icon at bounding box center [19, 104] width 20 height 3
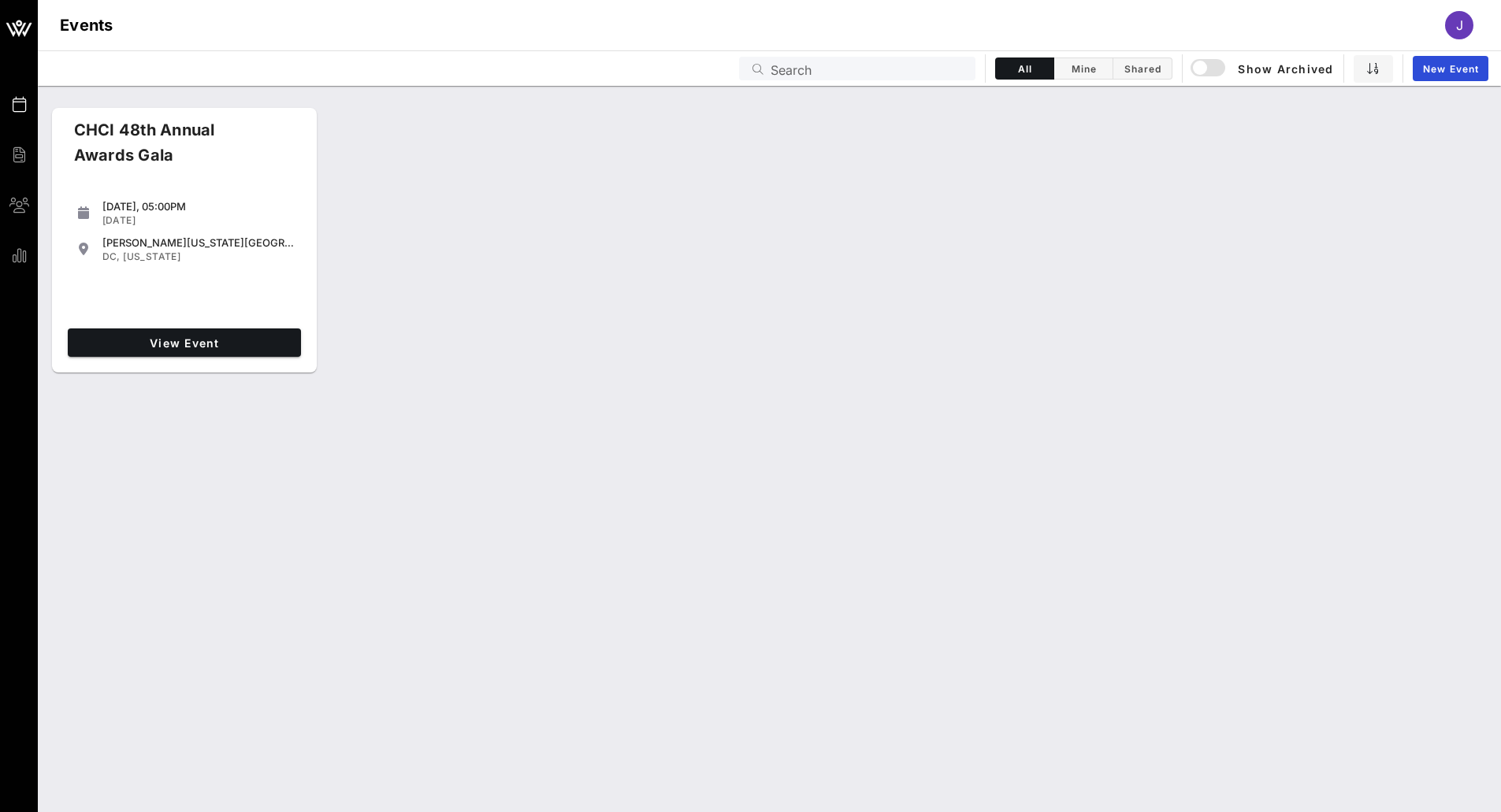
click at [1460, 29] on span "J" at bounding box center [1460, 25] width 7 height 16
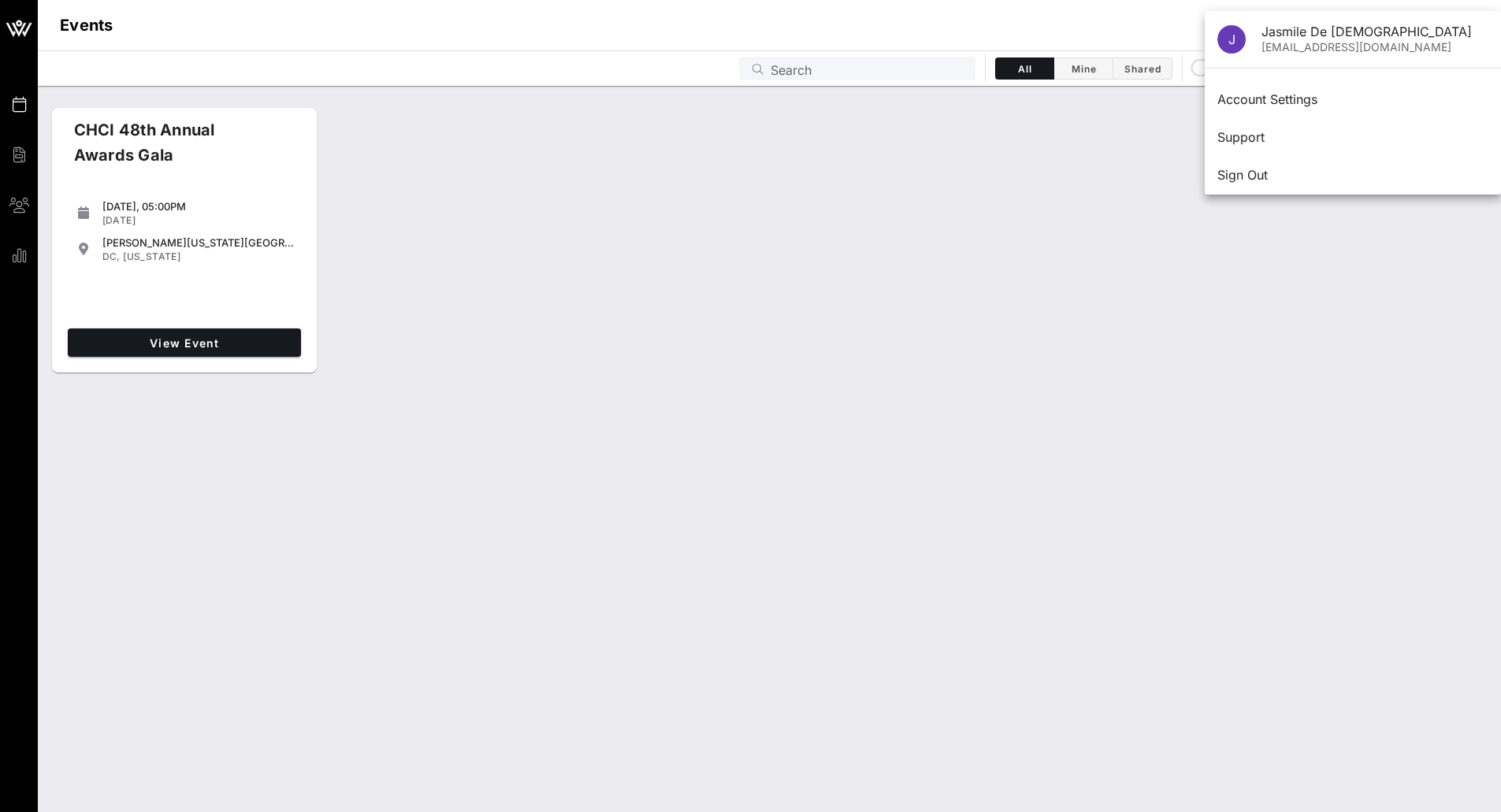
click at [724, 426] on div "CHCI 48th Annual Awards Gala [DATE], 05:00PM [DATE] [PERSON_NAME][US_STATE][GEO…" at bounding box center [768, 448] width 1463 height 726
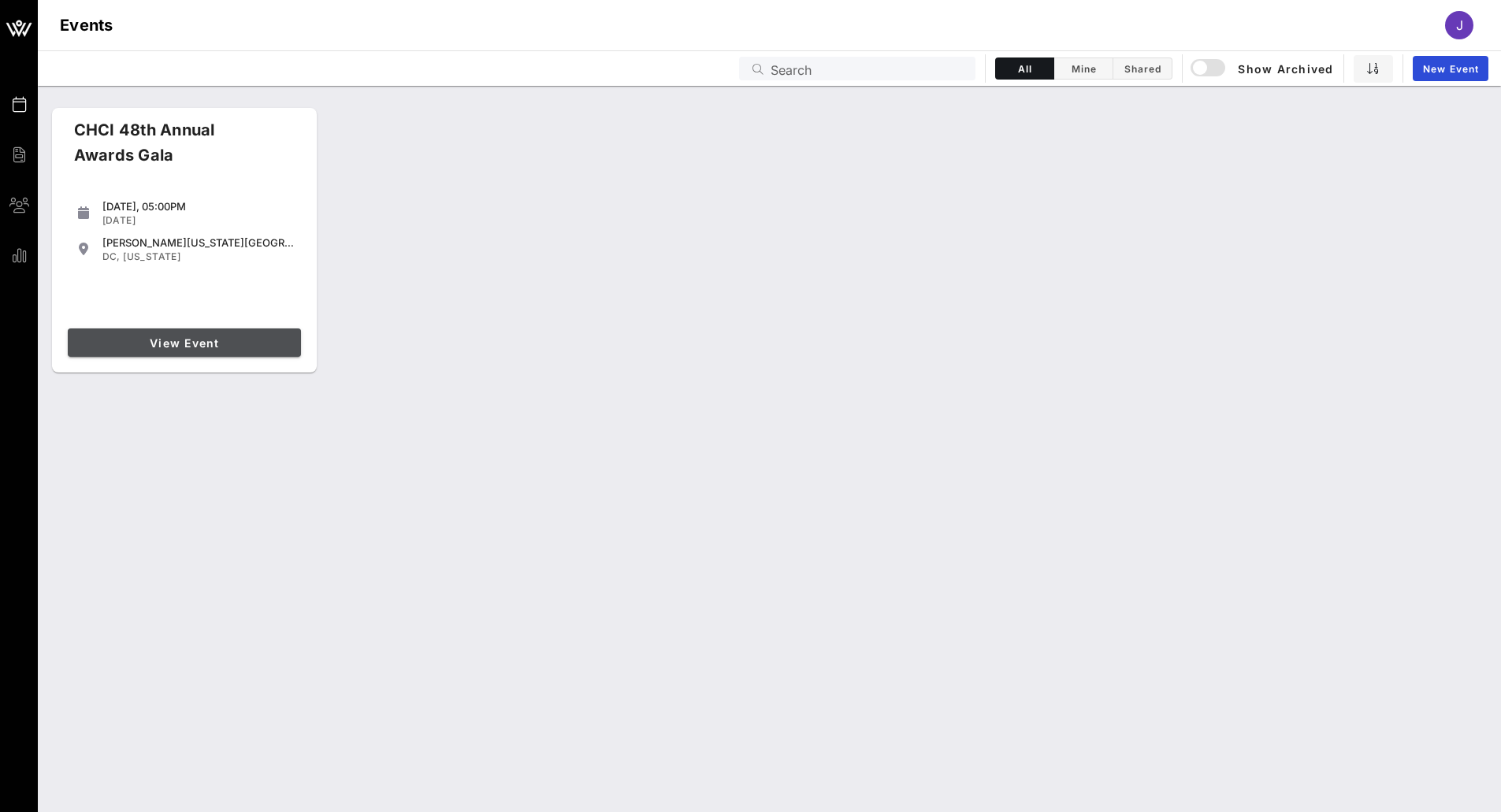
click at [193, 338] on span "View Event" at bounding box center [184, 343] width 220 height 14
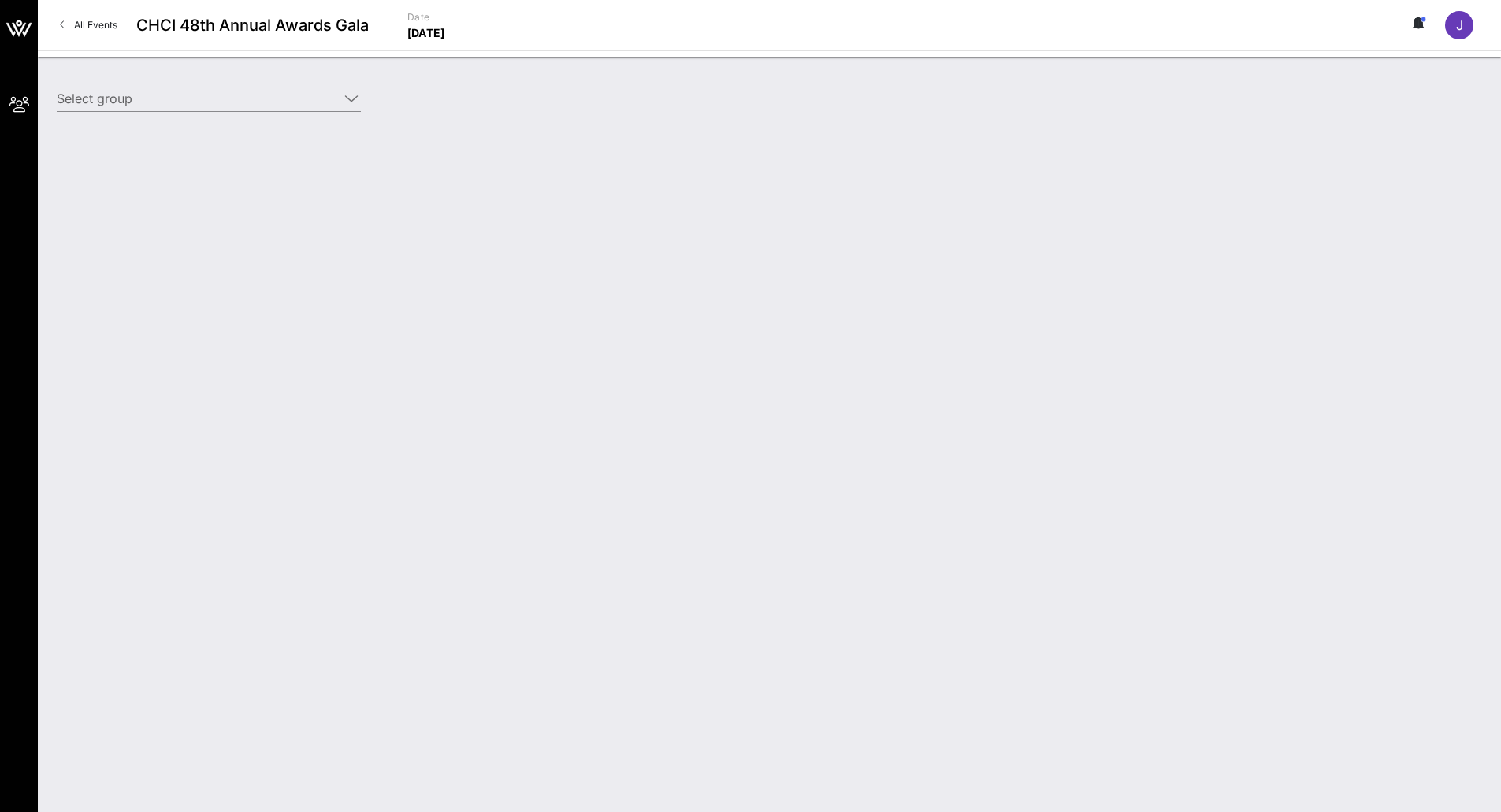
type input "Solar Energy Industries Association (SEIA) (Solar Energy Industries Association…"
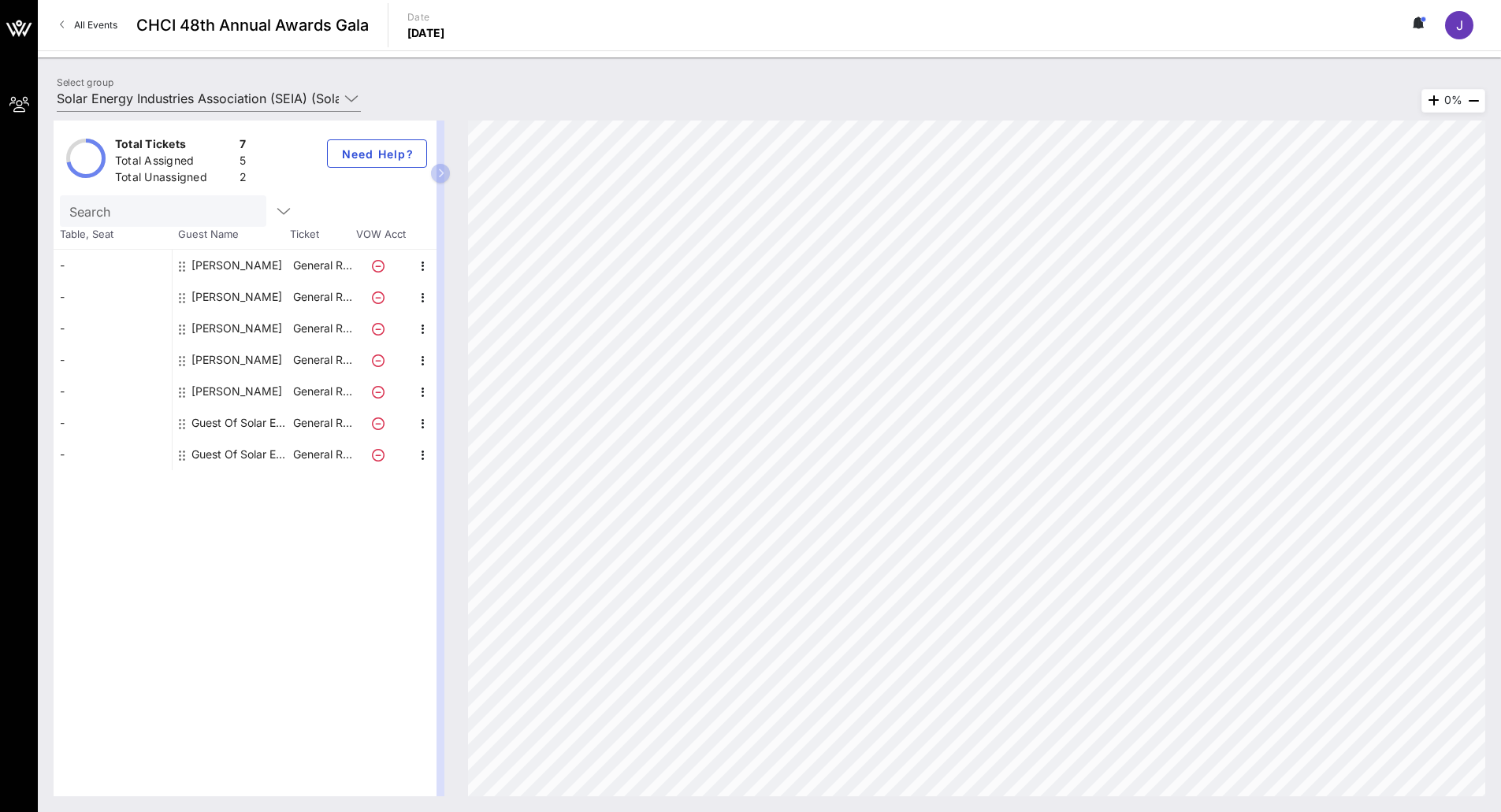
click at [749, 195] on div "Total Tickets 7 Total Assigned 5 Total Unassigned 2 Need Help? Search Table, Se…" at bounding box center [769, 459] width 1432 height 676
click at [420, 423] on icon "button" at bounding box center [423, 424] width 19 height 19
click at [234, 424] on div "Guest Of Solar Energy Industries Association (SEIA)" at bounding box center [241, 423] width 100 height 31
